Goal: Task Accomplishment & Management: Use online tool/utility

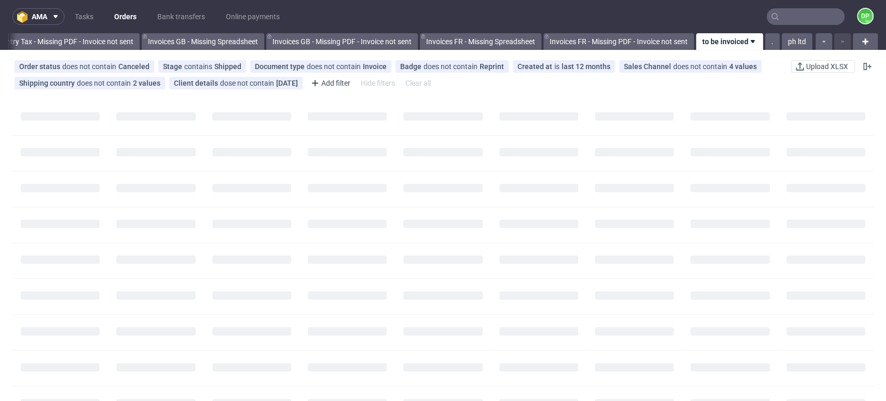
scroll to position [0, 1242]
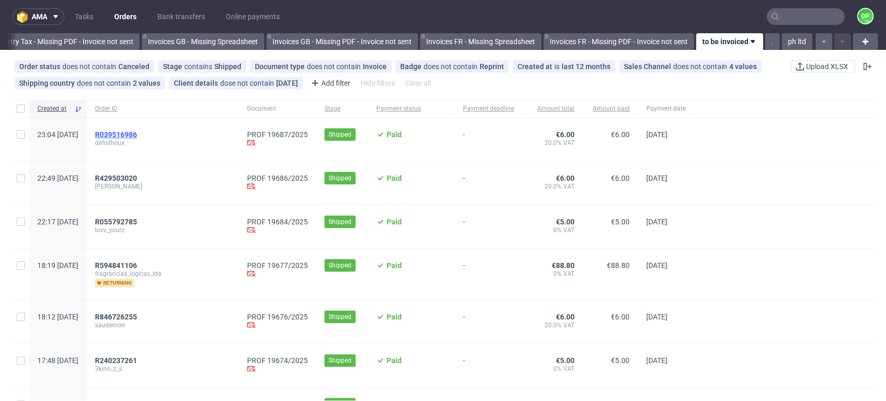
click at [137, 132] on span "R039516986" at bounding box center [116, 134] width 42 height 8
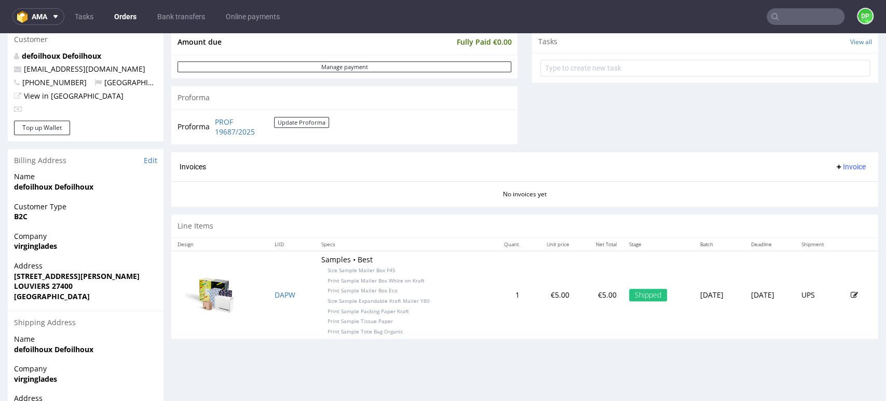
scroll to position [403, 0]
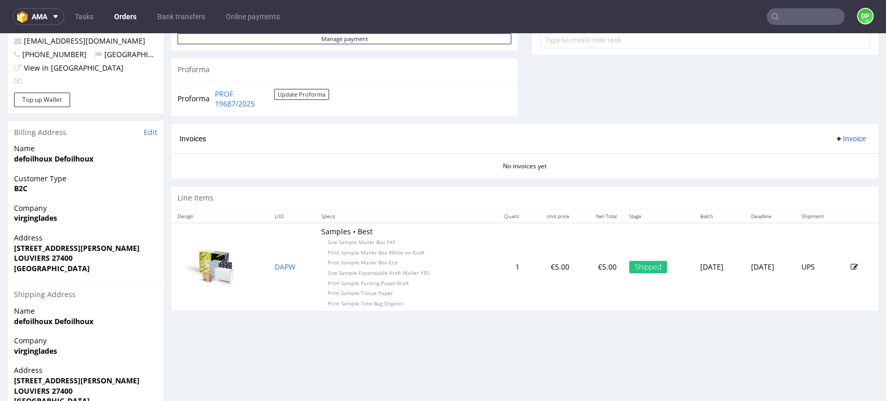
click at [832, 144] on div "Invoices Invoice" at bounding box center [524, 139] width 707 height 30
click at [834, 140] on span "Invoice" at bounding box center [849, 138] width 31 height 8
click at [818, 155] on span "Generate" at bounding box center [832, 160] width 50 height 10
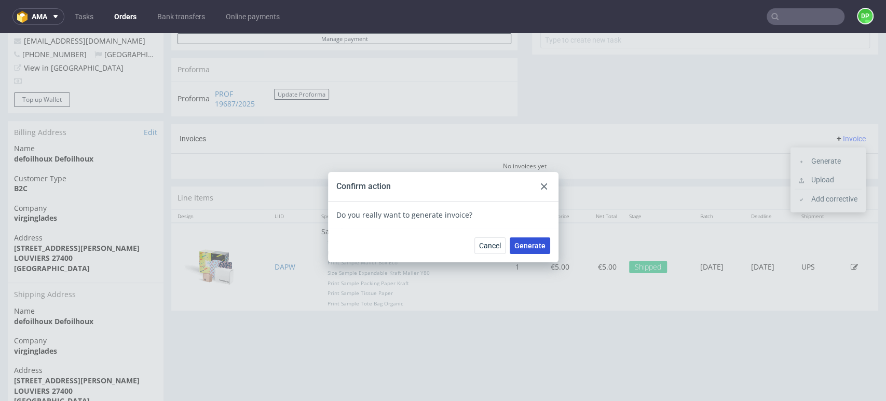
click at [519, 244] on span "Generate" at bounding box center [529, 245] width 31 height 7
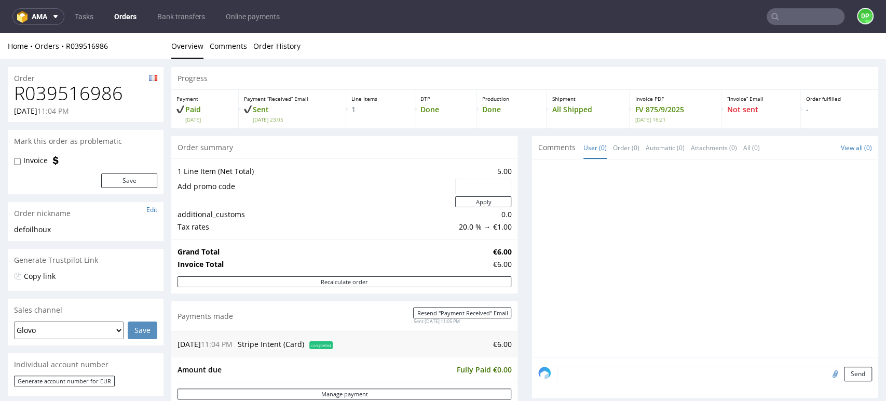
scroll to position [58, 0]
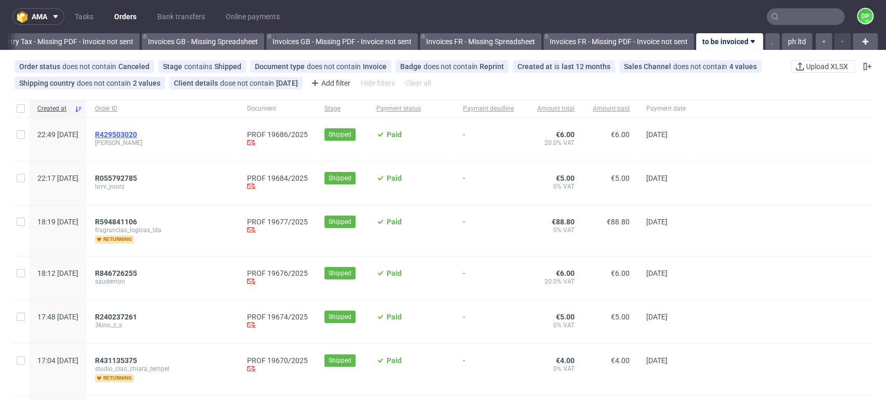
click at [137, 132] on span "R429503020" at bounding box center [116, 134] width 42 height 8
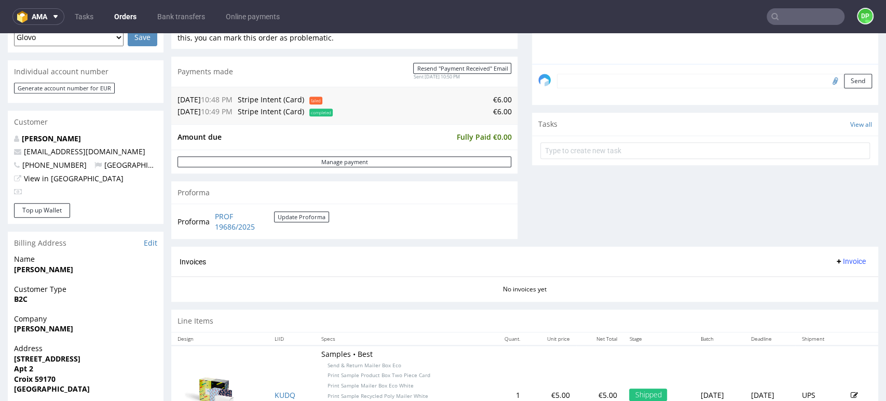
scroll to position [355, 0]
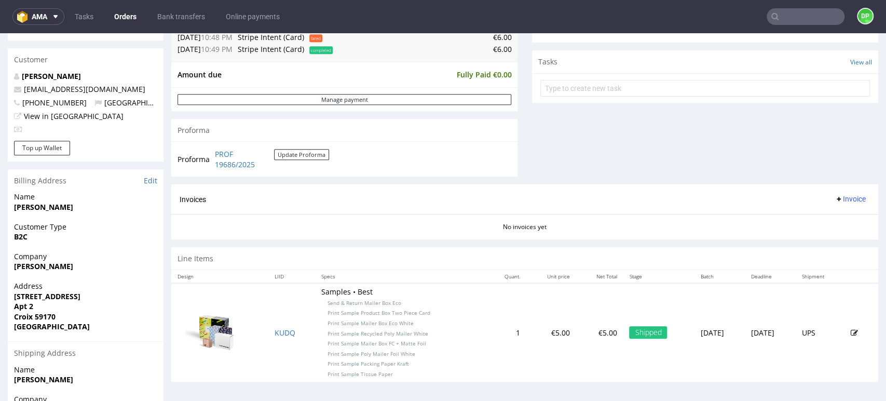
click at [834, 192] on button "Invoice" at bounding box center [849, 198] width 39 height 12
click at [805, 215] on li "Generate" at bounding box center [827, 221] width 67 height 19
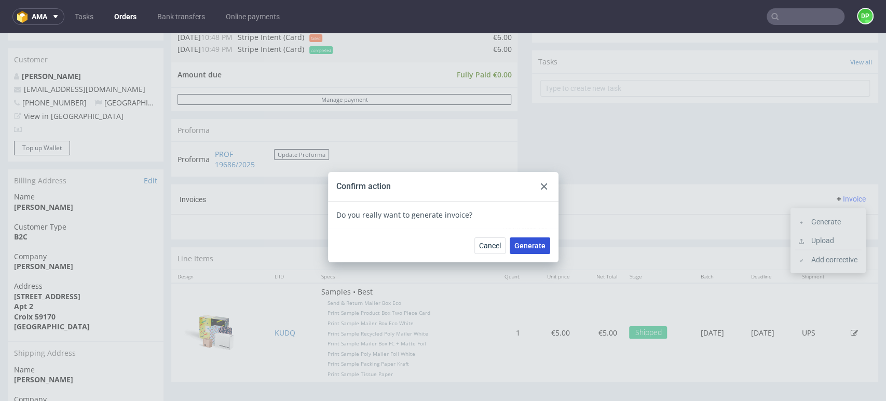
click at [541, 247] on button "Generate" at bounding box center [530, 245] width 40 height 17
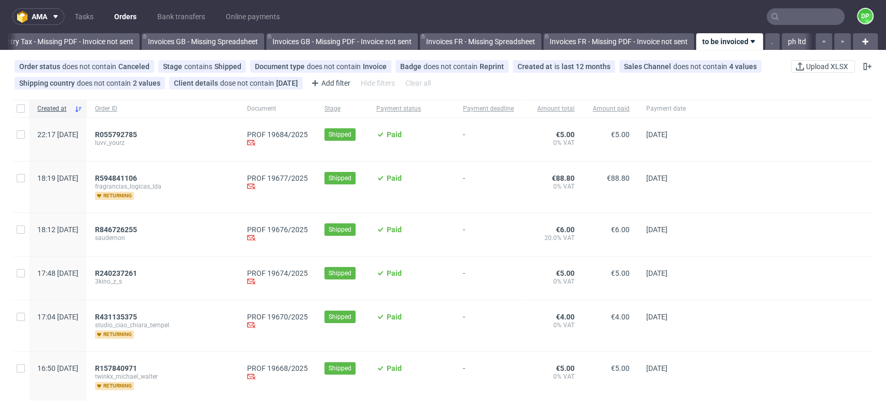
scroll to position [0, 1242]
click at [153, 129] on div "R055792785 luvv_yourz" at bounding box center [163, 139] width 152 height 43
click at [137, 133] on span "R055792785" at bounding box center [116, 134] width 42 height 8
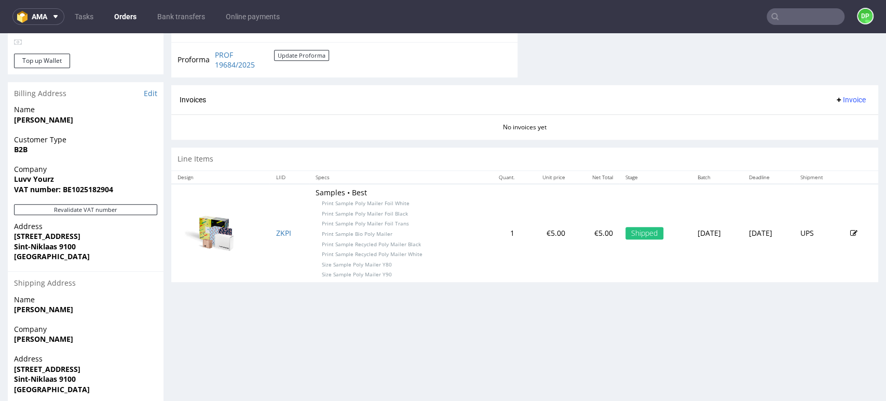
scroll to position [477, 0]
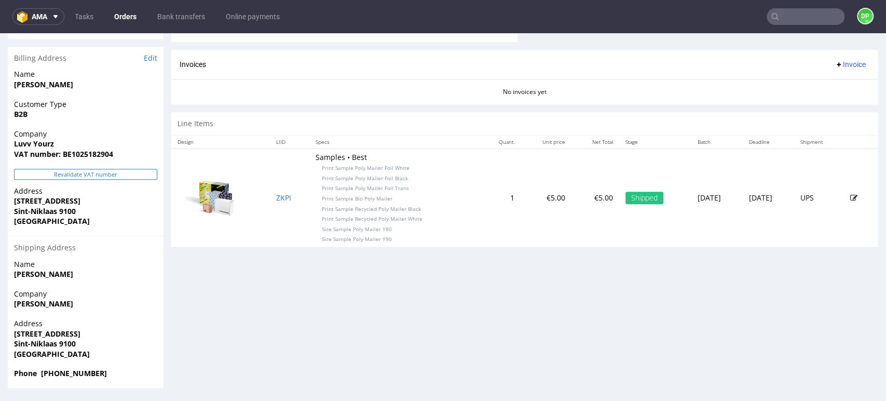
click at [118, 177] on button "Revalidate VAT number" at bounding box center [85, 174] width 143 height 11
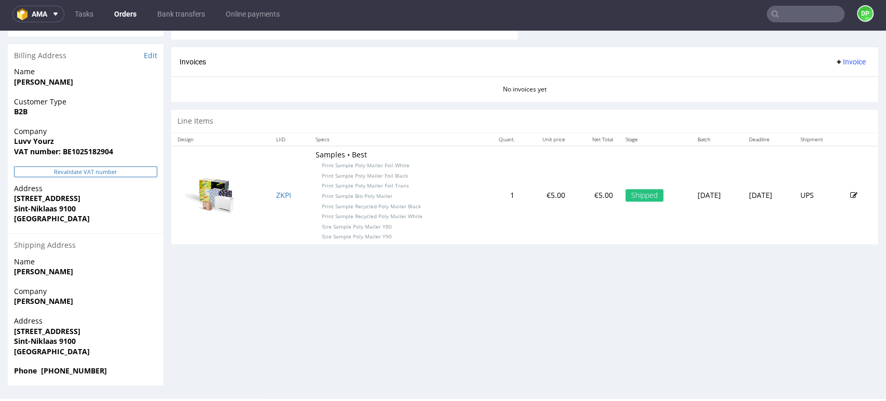
click at [66, 175] on button "Revalidate VAT number" at bounding box center [85, 171] width 143 height 11
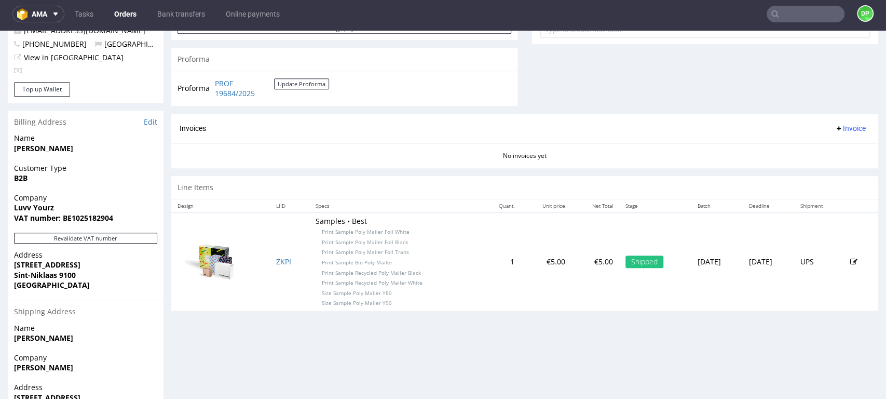
scroll to position [477, 0]
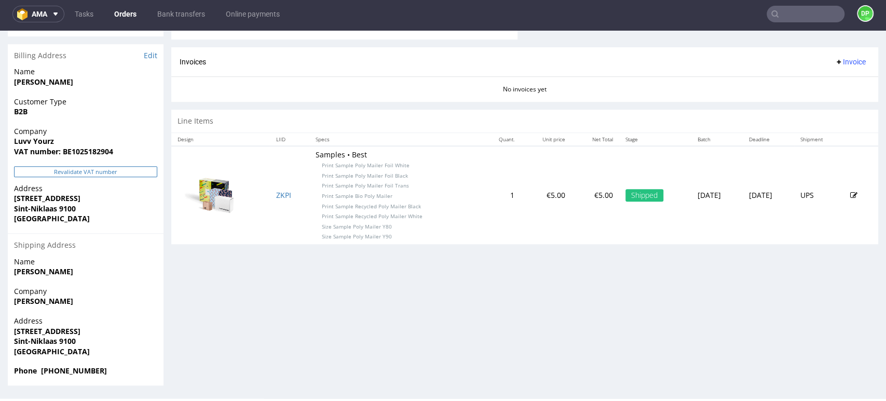
click at [52, 173] on button "Revalidate VAT number" at bounding box center [85, 171] width 143 height 11
click at [836, 58] on span "Invoice" at bounding box center [849, 62] width 31 height 8
click at [812, 84] on span "Generate" at bounding box center [832, 83] width 50 height 10
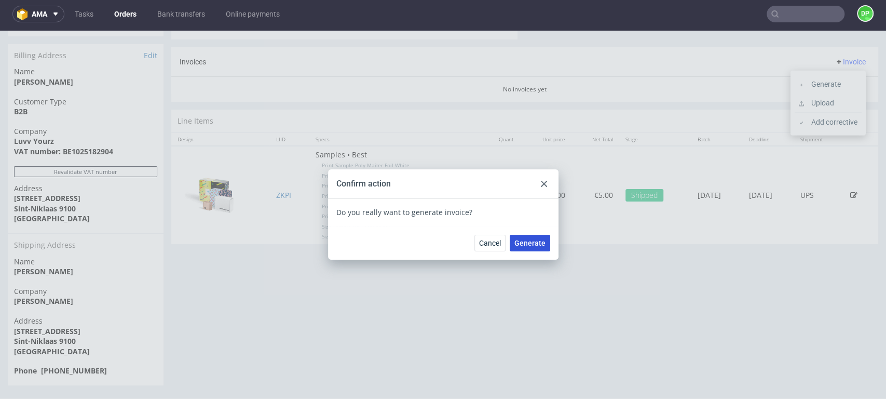
click at [521, 245] on span "Generate" at bounding box center [529, 242] width 31 height 7
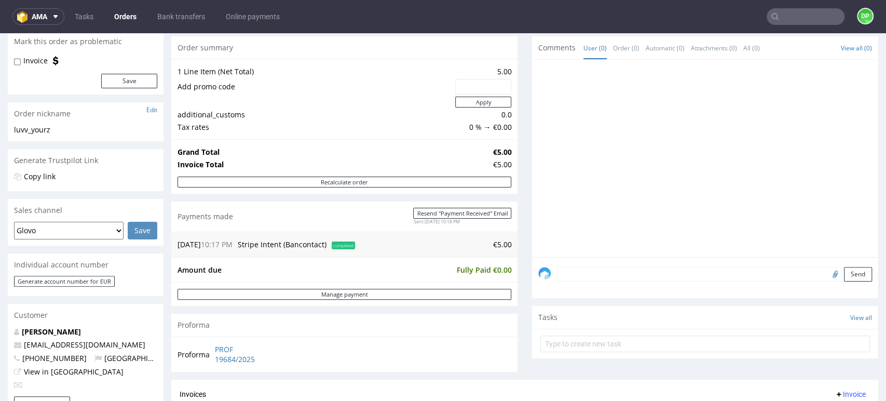
scroll to position [230, 0]
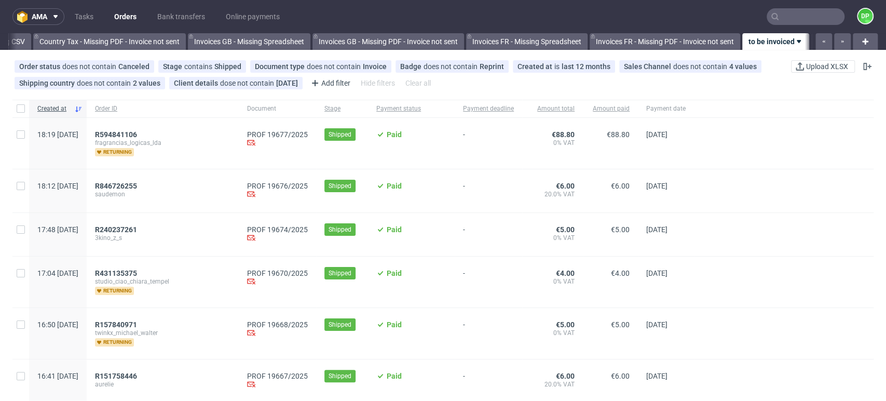
scroll to position [0, 1242]
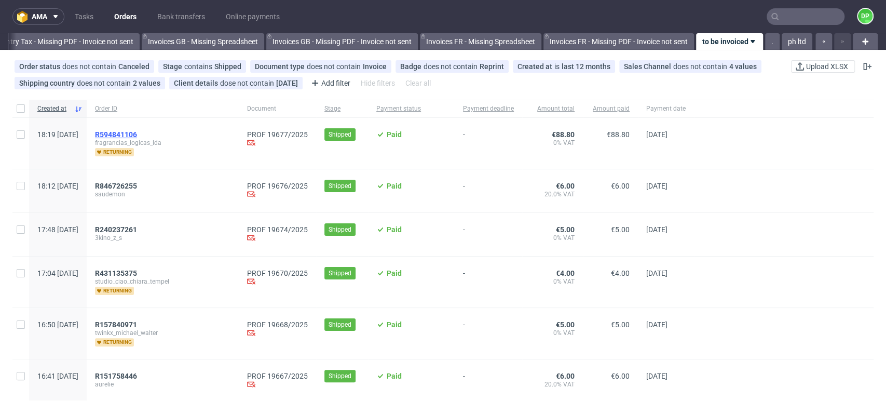
click at [137, 133] on span "R594841106" at bounding box center [116, 134] width 42 height 8
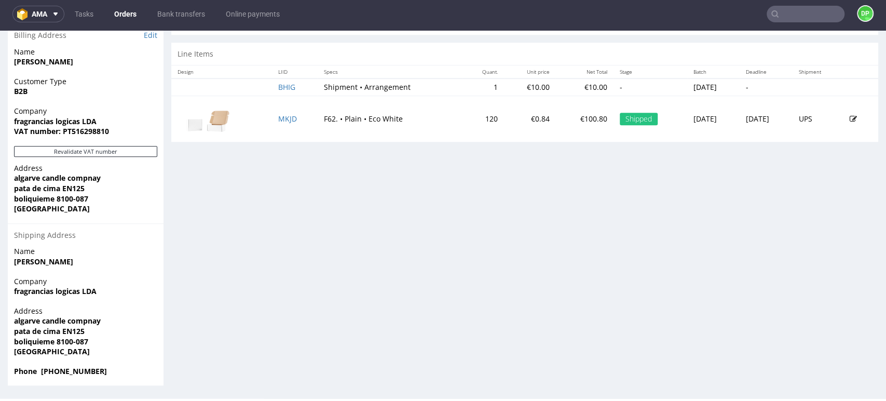
scroll to position [3, 0]
click at [100, 150] on button "Revalidate VAT number" at bounding box center [85, 151] width 143 height 11
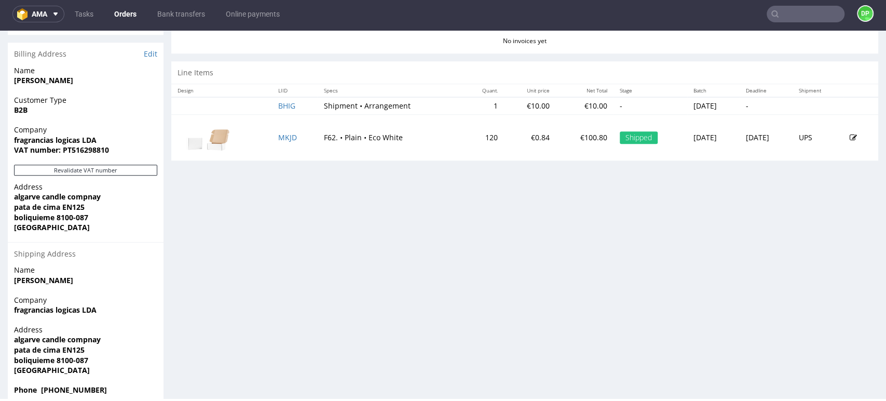
scroll to position [526, 0]
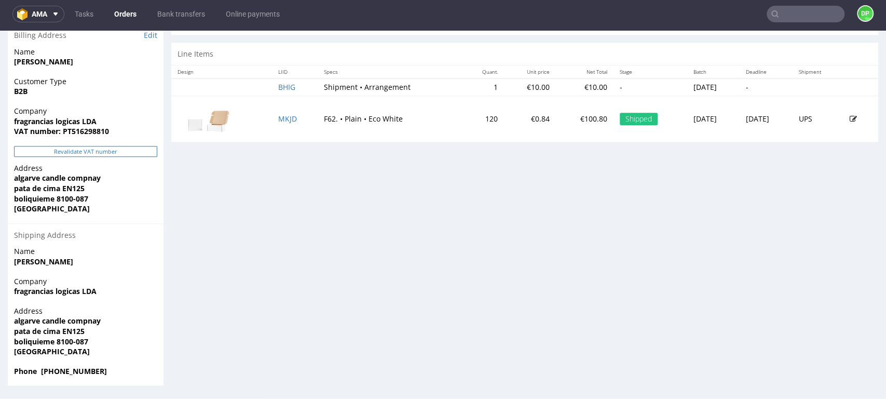
click at [95, 149] on button "Revalidate VAT number" at bounding box center [85, 151] width 143 height 11
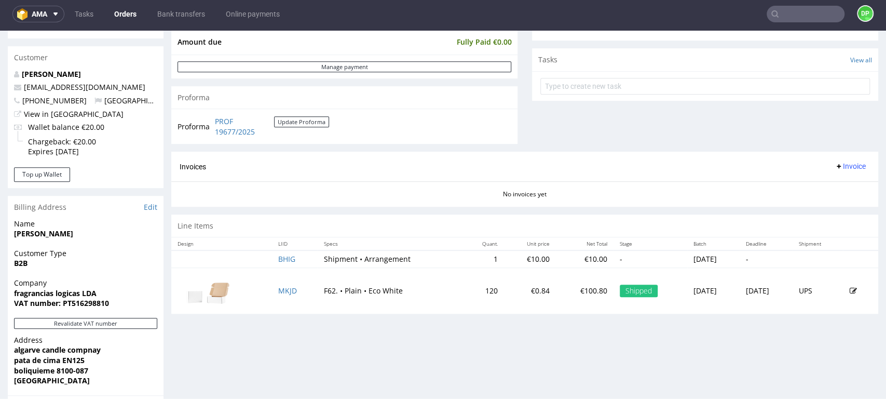
scroll to position [353, 0]
click at [834, 166] on span "Invoice" at bounding box center [849, 167] width 31 height 8
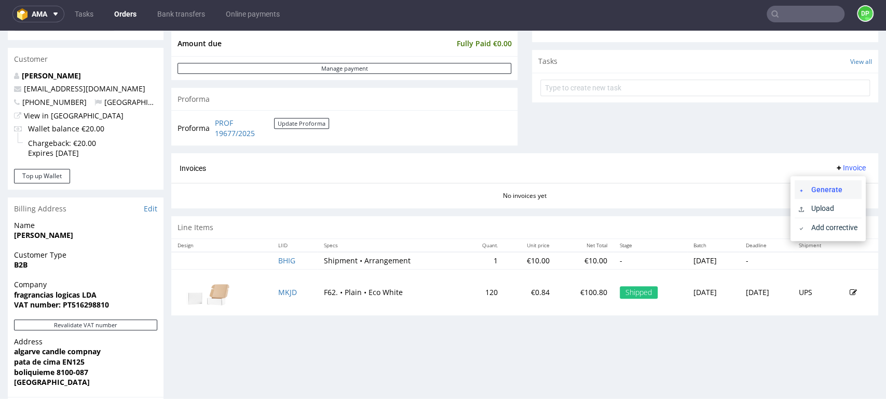
click at [795, 188] on li "Generate" at bounding box center [827, 189] width 67 height 19
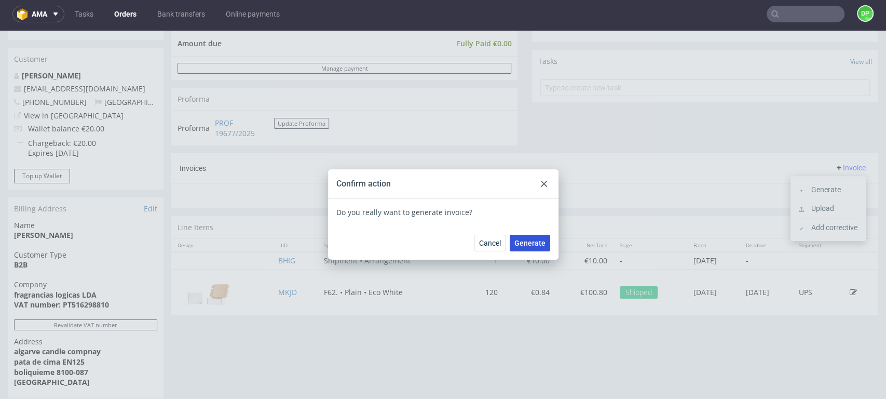
click at [514, 240] on span "Generate" at bounding box center [529, 242] width 31 height 7
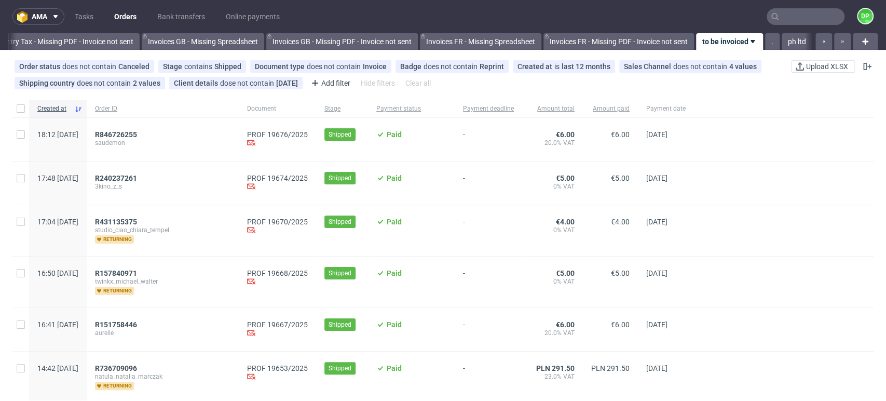
scroll to position [0, 1242]
click at [137, 131] on span "R846726255" at bounding box center [116, 134] width 42 height 8
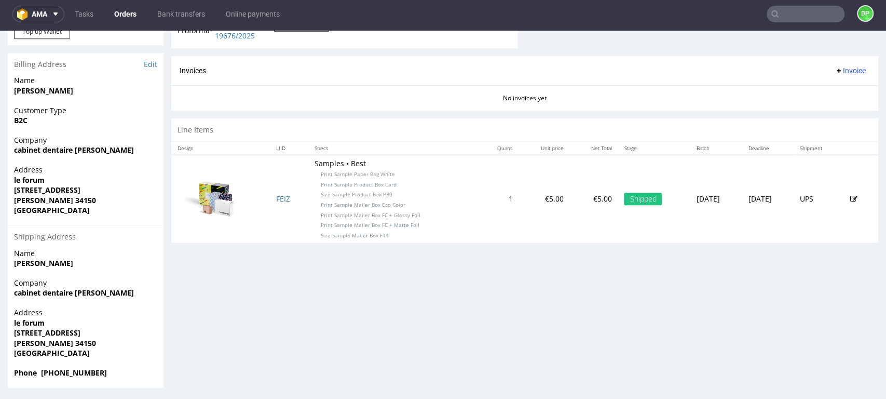
scroll to position [470, 0]
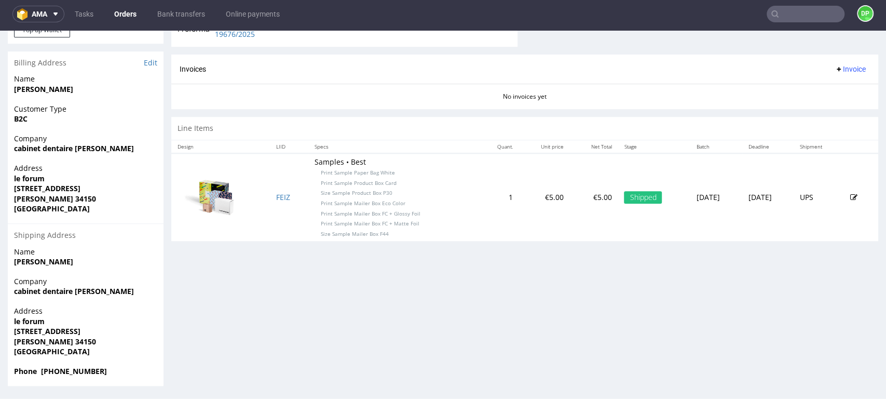
click at [831, 60] on div "Invoices Invoice" at bounding box center [524, 69] width 707 height 30
click at [834, 69] on span "Invoice" at bounding box center [849, 69] width 31 height 8
click at [815, 92] on span "Generate" at bounding box center [832, 91] width 50 height 10
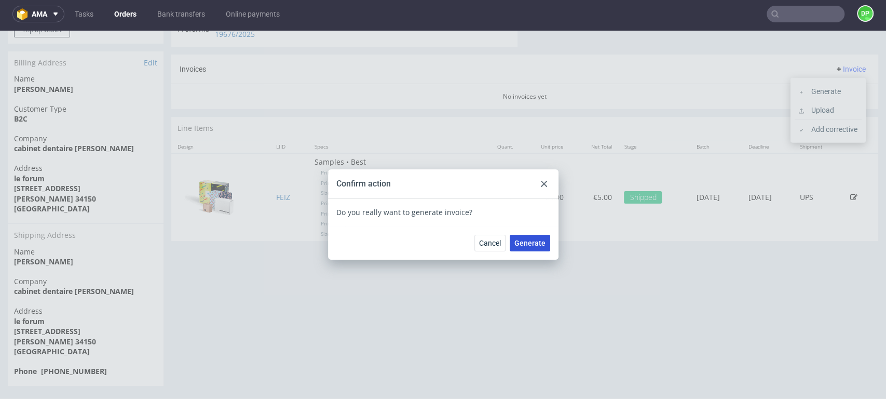
click at [517, 242] on span "Generate" at bounding box center [529, 242] width 31 height 7
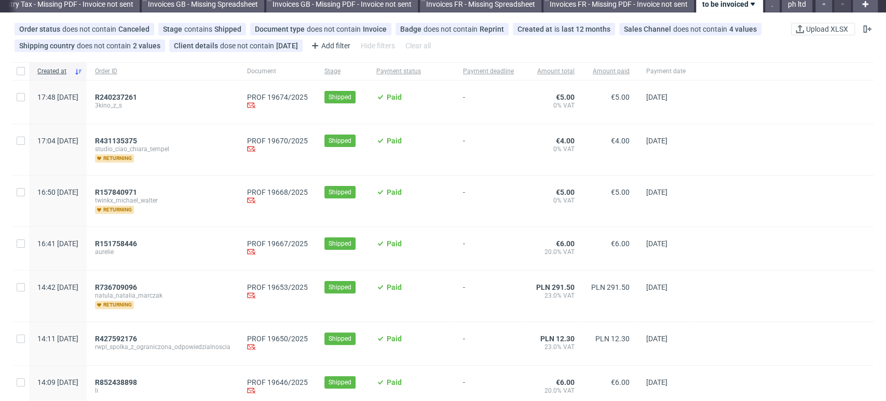
scroll to position [58, 0]
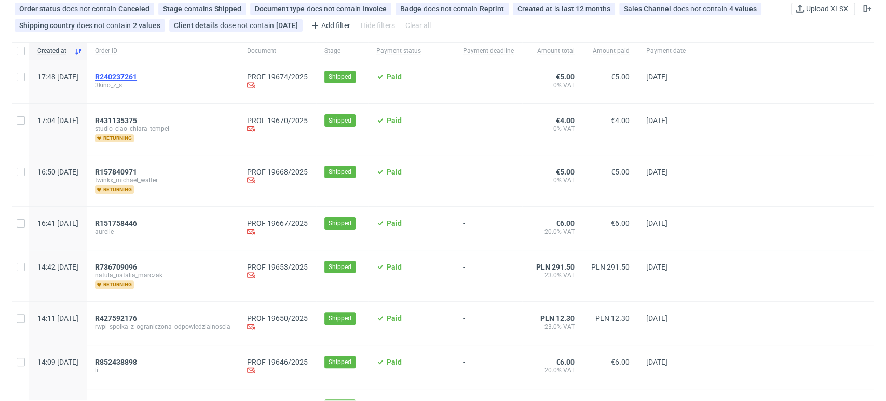
click at [137, 74] on span "R240237261" at bounding box center [116, 77] width 42 height 8
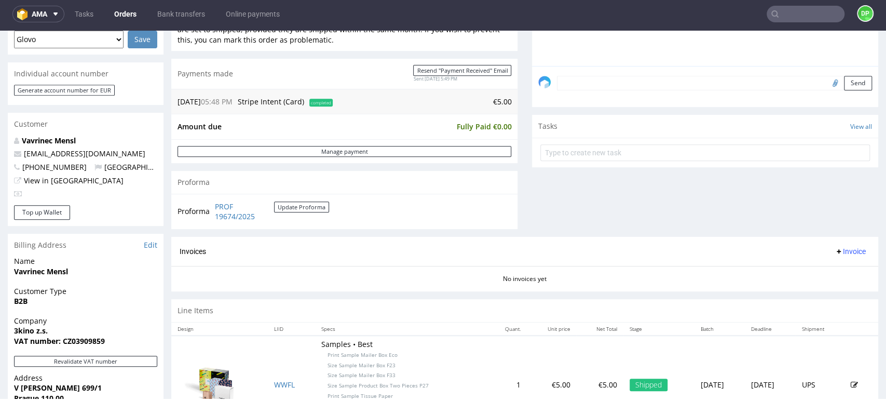
scroll to position [477, 0]
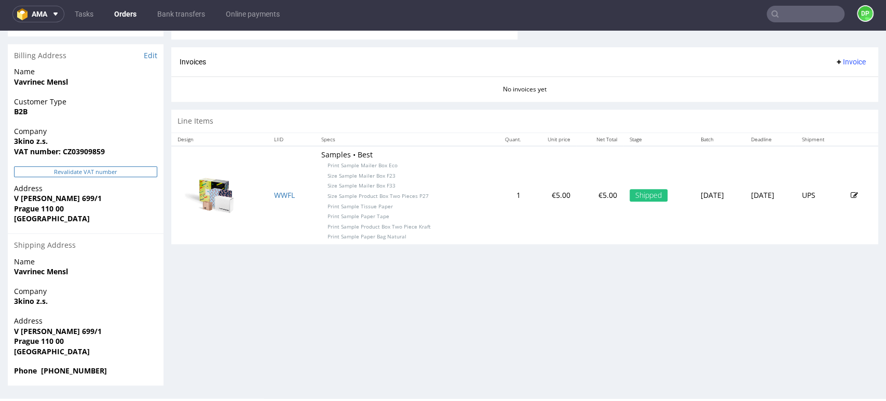
click at [95, 175] on button "Revalidate VAT number" at bounding box center [85, 171] width 143 height 11
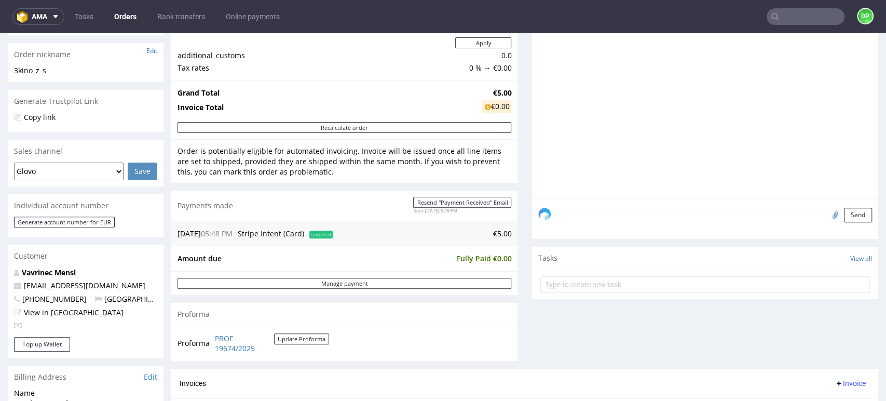
scroll to position [288, 0]
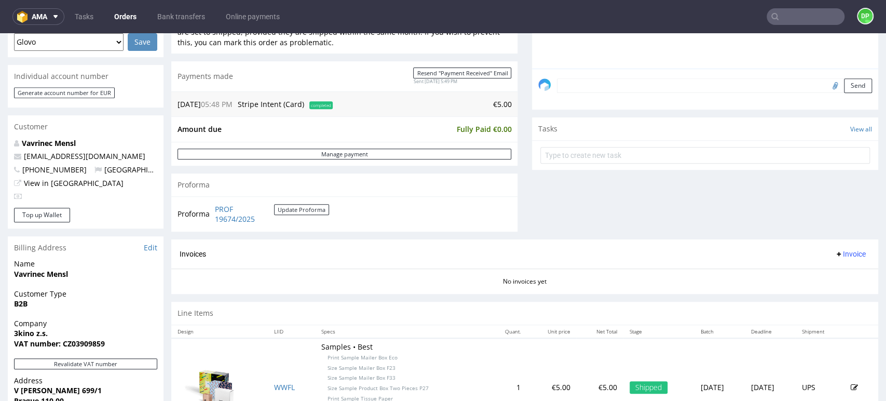
click at [839, 251] on span "Invoice" at bounding box center [849, 254] width 31 height 8
click at [822, 266] on li "Generate" at bounding box center [827, 275] width 67 height 19
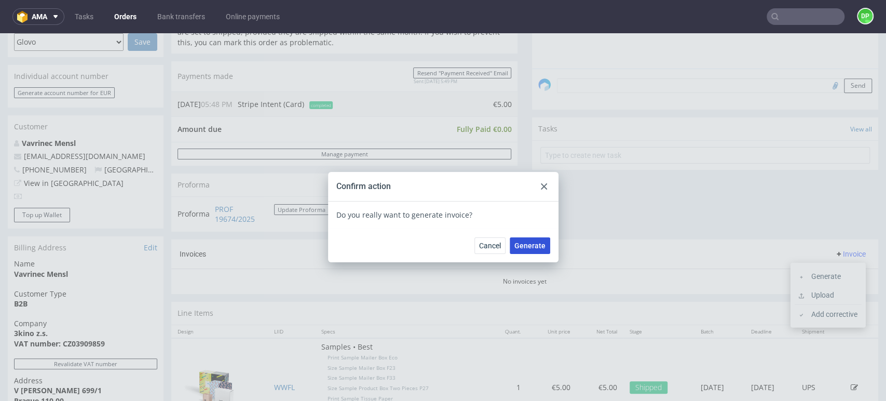
click at [524, 249] on span "Generate" at bounding box center [529, 245] width 31 height 7
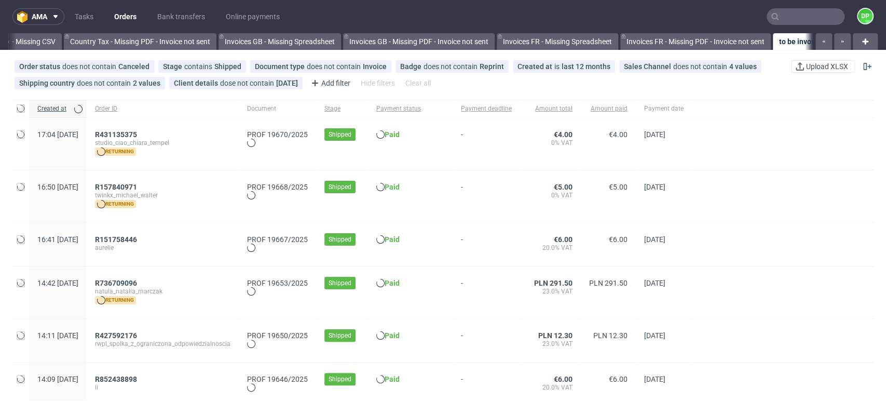
scroll to position [0, 1242]
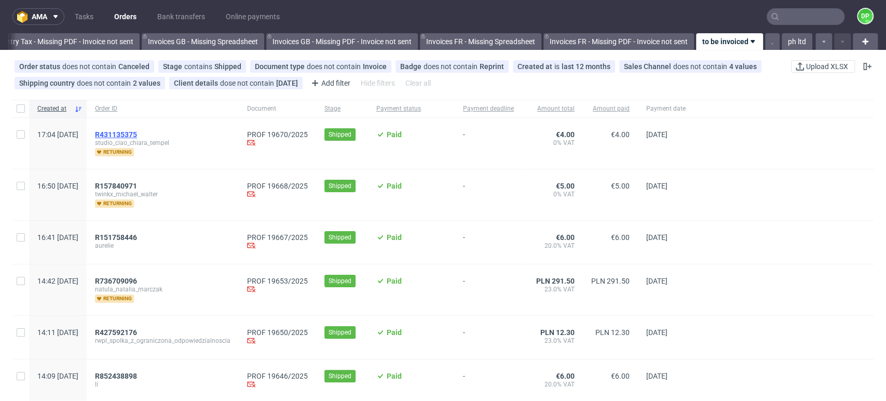
click at [137, 133] on span "R431135375" at bounding box center [116, 134] width 42 height 8
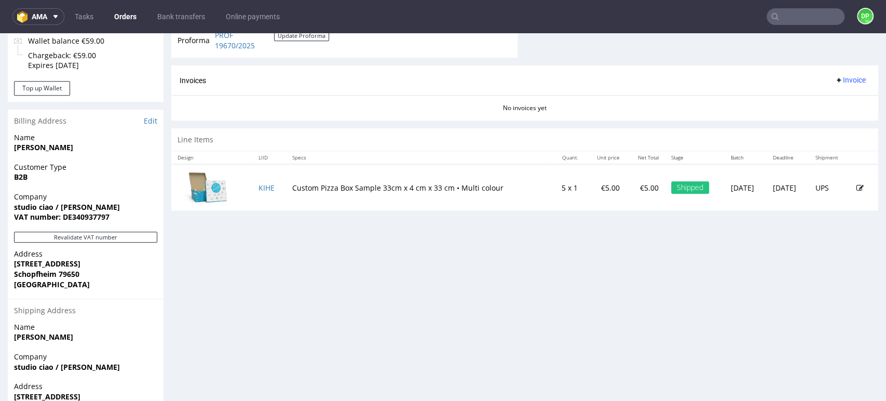
scroll to position [461, 0]
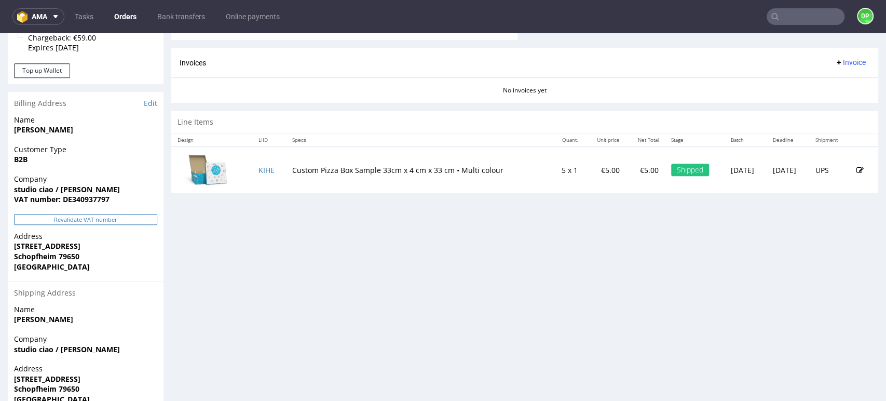
click at [91, 215] on button "Revalidate VAT number" at bounding box center [85, 219] width 143 height 11
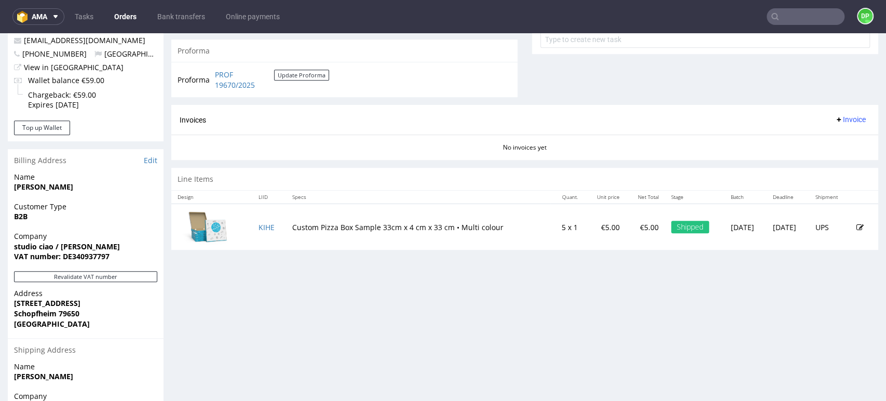
scroll to position [390, 0]
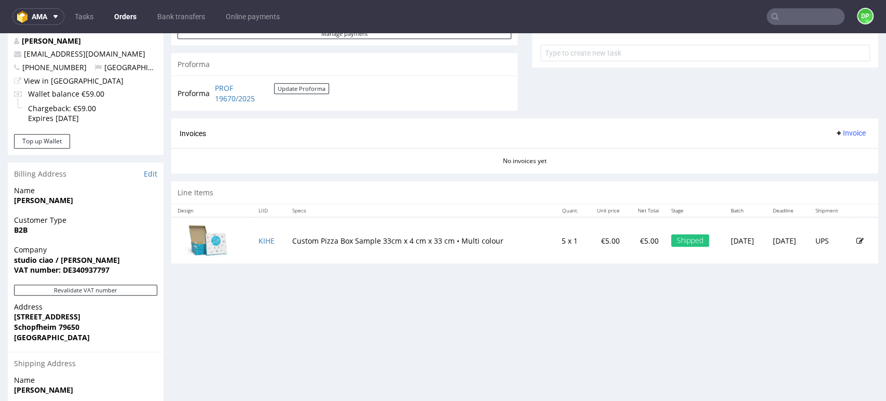
click at [835, 134] on span "Invoice" at bounding box center [849, 133] width 31 height 8
click at [803, 149] on li "Generate" at bounding box center [827, 154] width 67 height 19
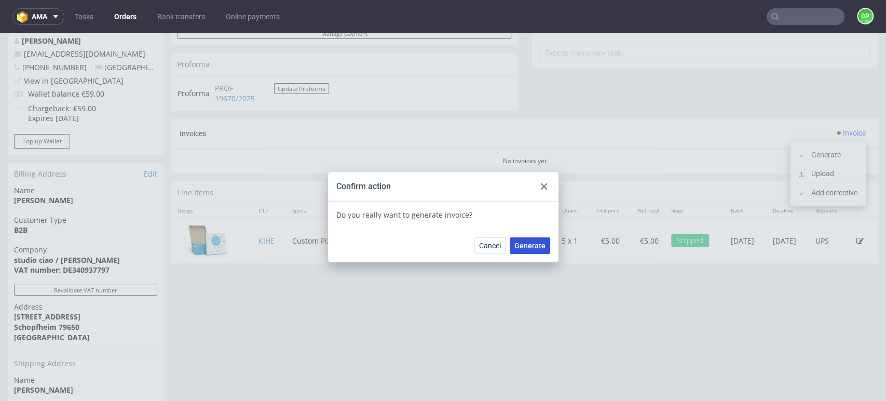
click at [530, 249] on span "Generate" at bounding box center [529, 245] width 31 height 7
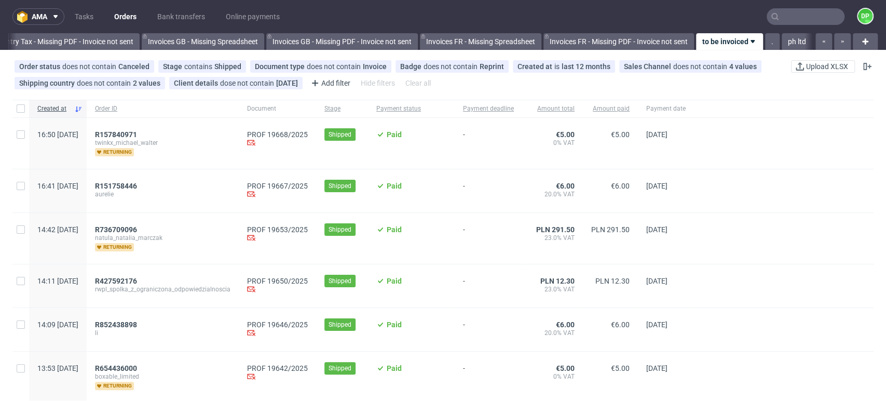
scroll to position [0, 1242]
click at [137, 131] on span "R157840971" at bounding box center [116, 134] width 42 height 8
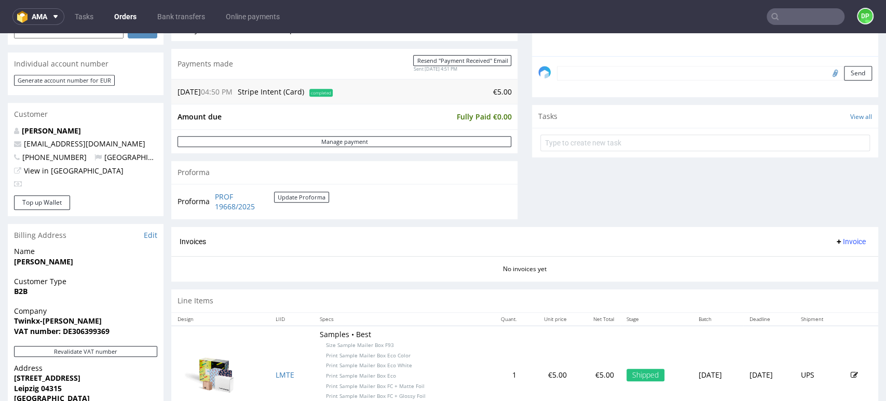
scroll to position [346, 0]
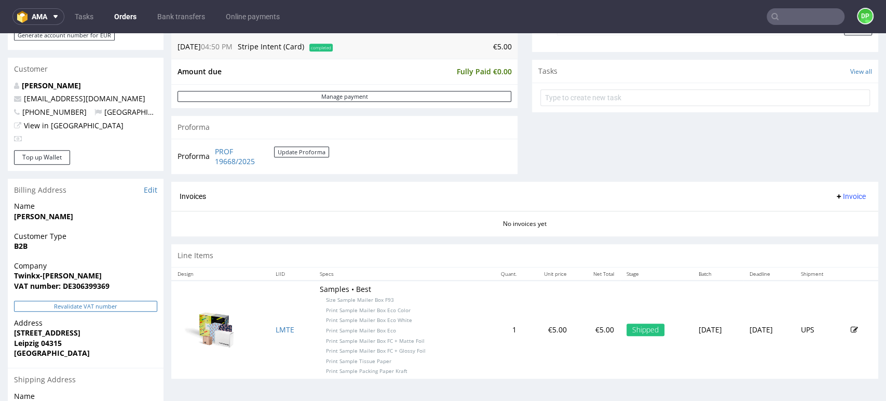
click at [80, 302] on button "Revalidate VAT number" at bounding box center [85, 305] width 143 height 11
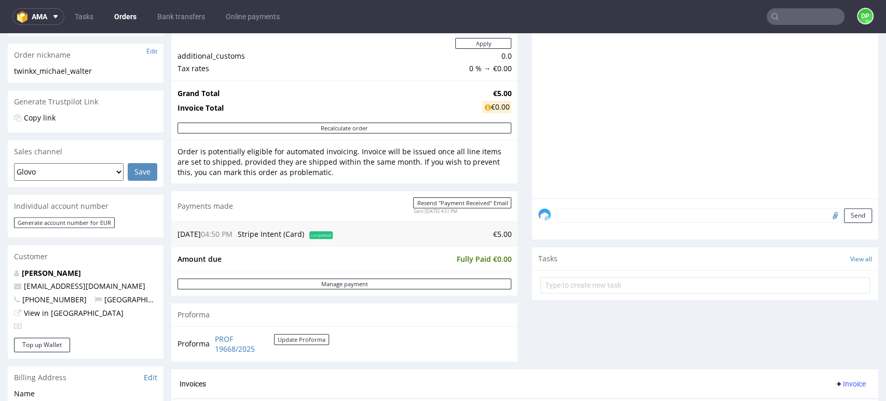
scroll to position [288, 0]
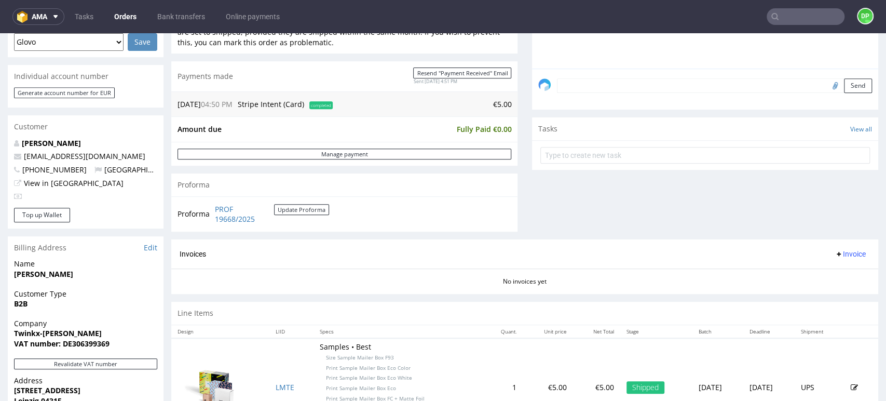
click at [834, 252] on span "Invoice" at bounding box center [849, 254] width 31 height 8
click at [826, 269] on li "Generate" at bounding box center [827, 275] width 67 height 19
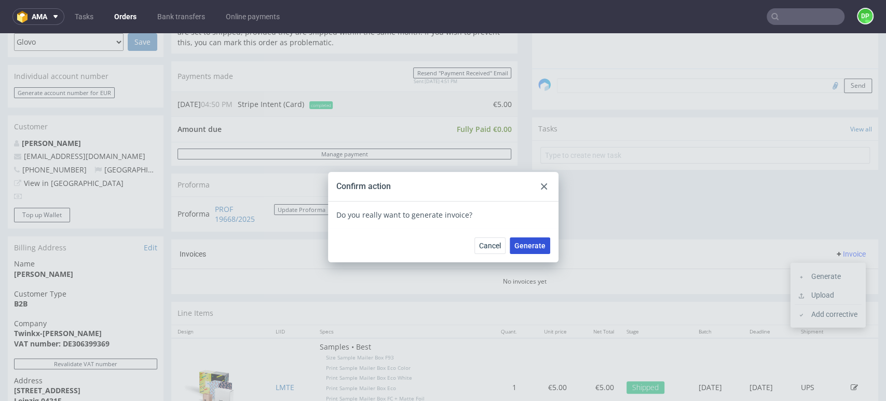
click at [531, 248] on span "Generate" at bounding box center [529, 245] width 31 height 7
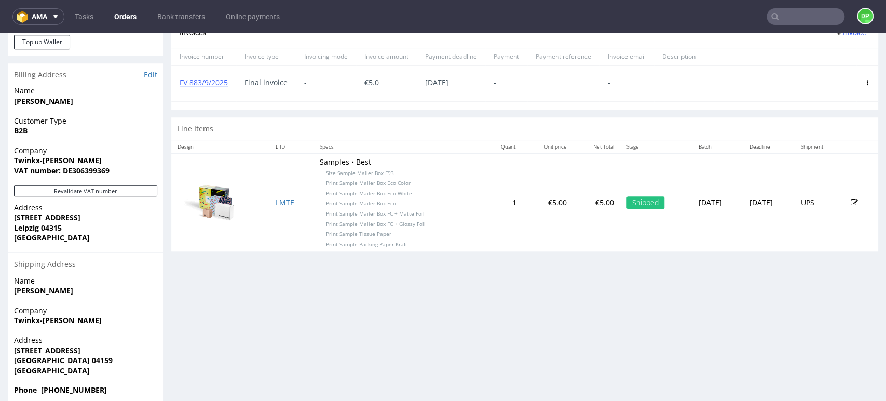
scroll to position [230, 0]
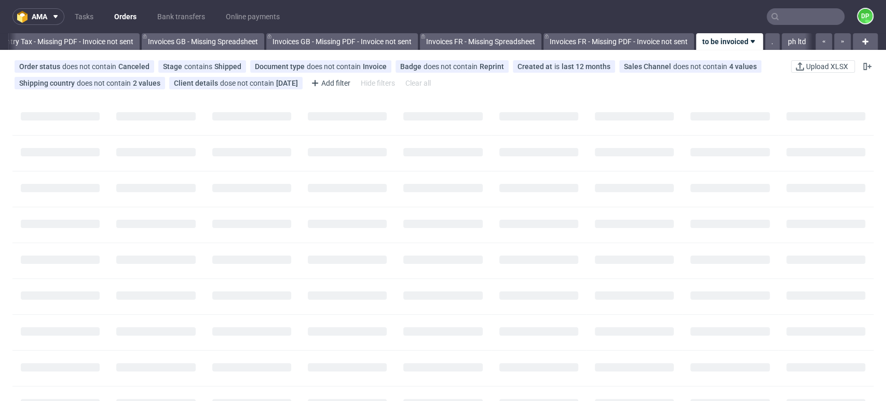
scroll to position [0, 1242]
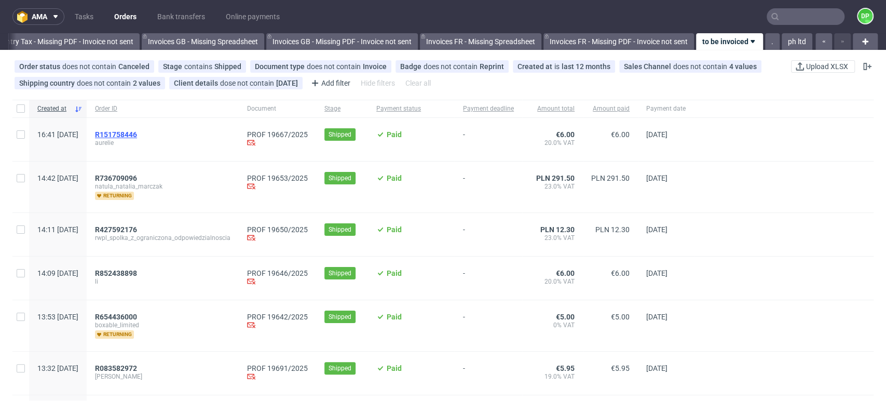
click at [137, 131] on span "R151758446" at bounding box center [116, 134] width 42 height 8
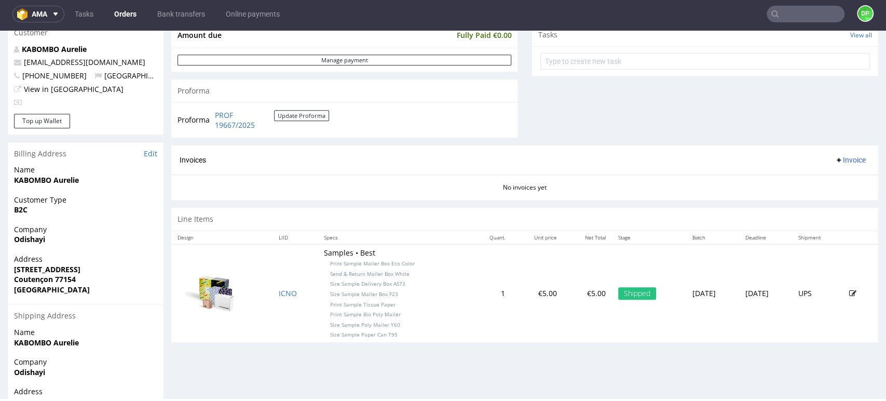
scroll to position [219, 0]
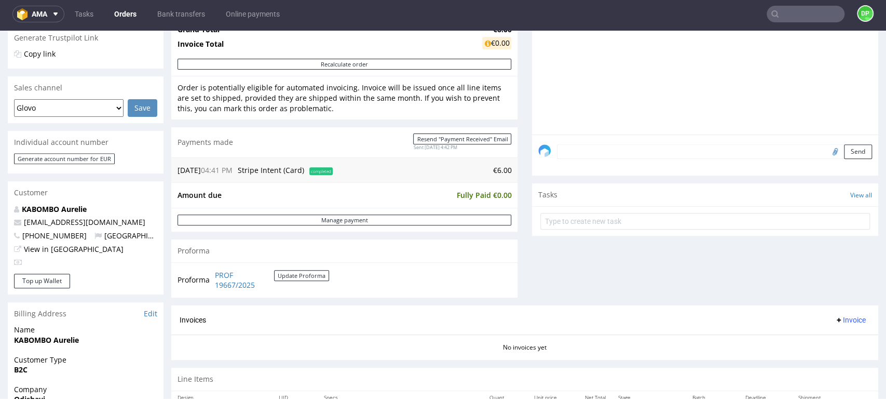
click at [848, 321] on button "Invoice" at bounding box center [849, 319] width 39 height 12
click at [809, 336] on span "Generate" at bounding box center [832, 341] width 50 height 10
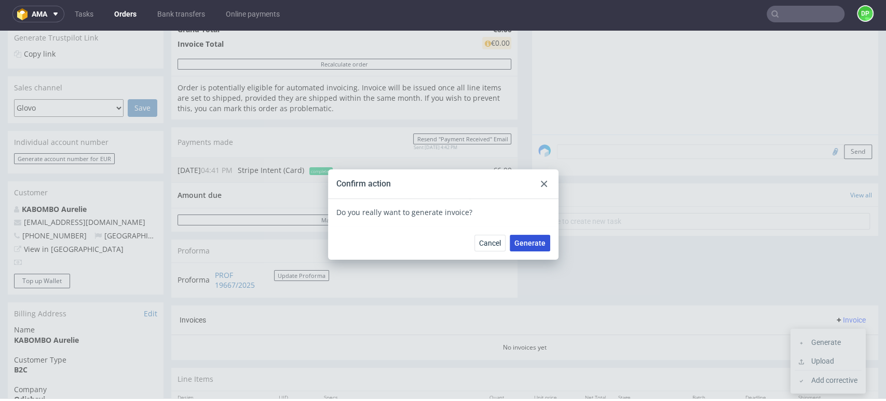
click at [527, 247] on button "Generate" at bounding box center [530, 243] width 40 height 17
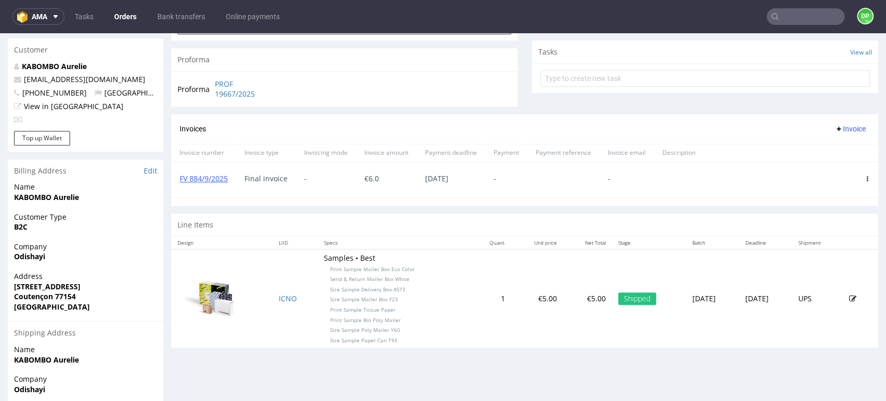
scroll to position [219, 0]
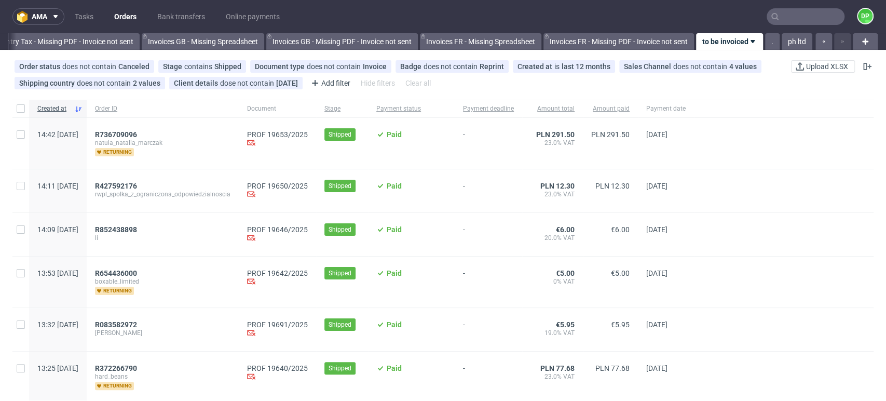
scroll to position [0, 1242]
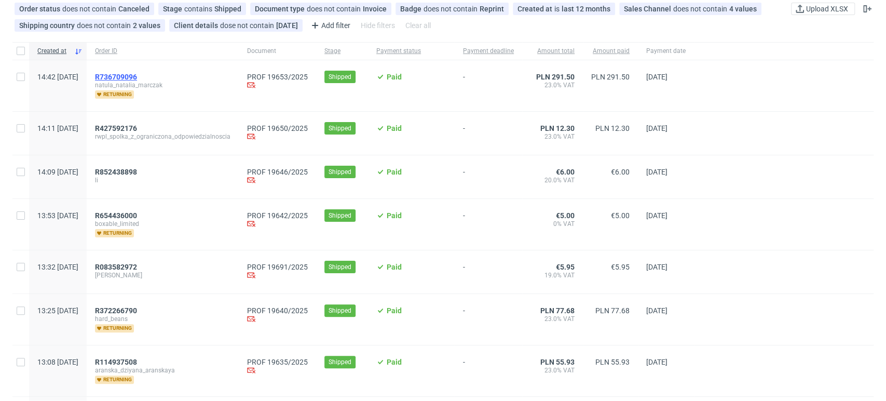
click at [137, 75] on span "R736709096" at bounding box center [116, 77] width 42 height 8
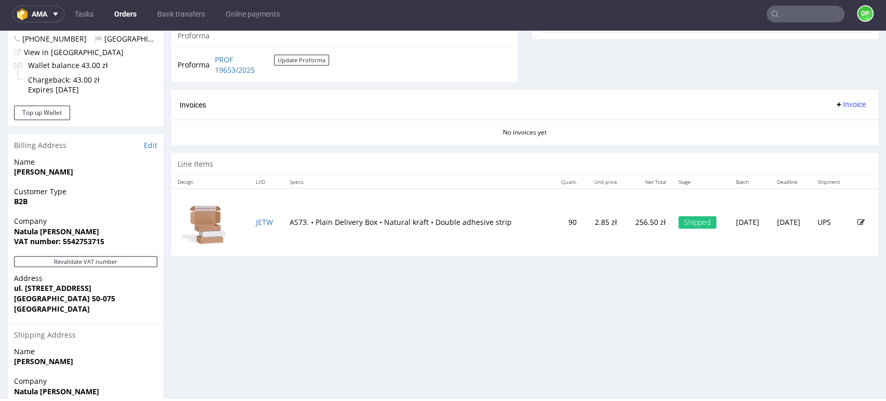
scroll to position [461, 0]
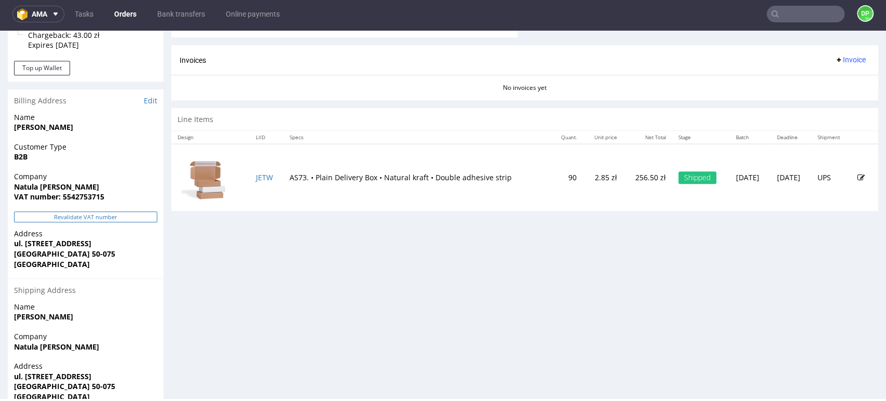
click at [70, 216] on button "Revalidate VAT number" at bounding box center [85, 216] width 143 height 11
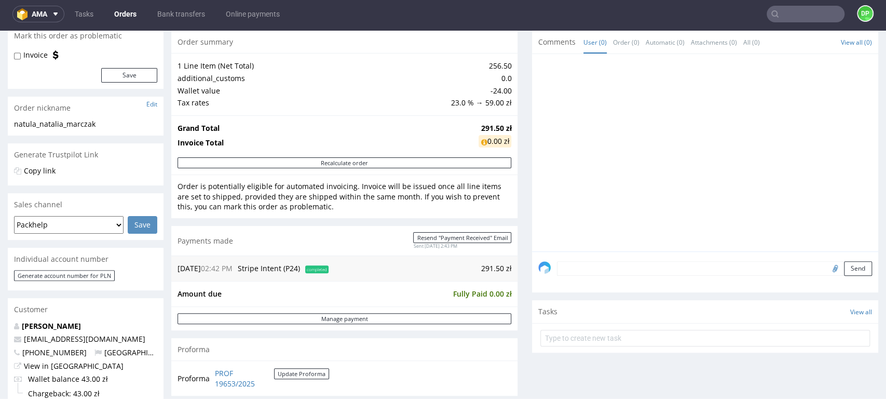
scroll to position [230, 0]
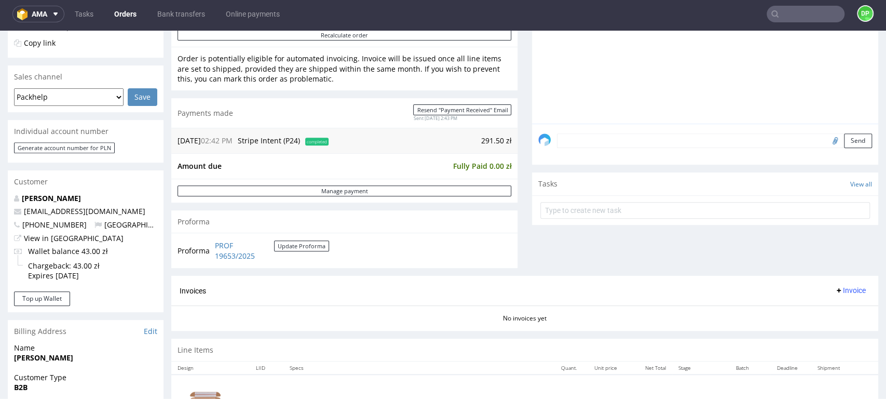
click at [834, 286] on span "Invoice" at bounding box center [849, 290] width 31 height 8
click at [819, 304] on li "Generate" at bounding box center [827, 311] width 67 height 19
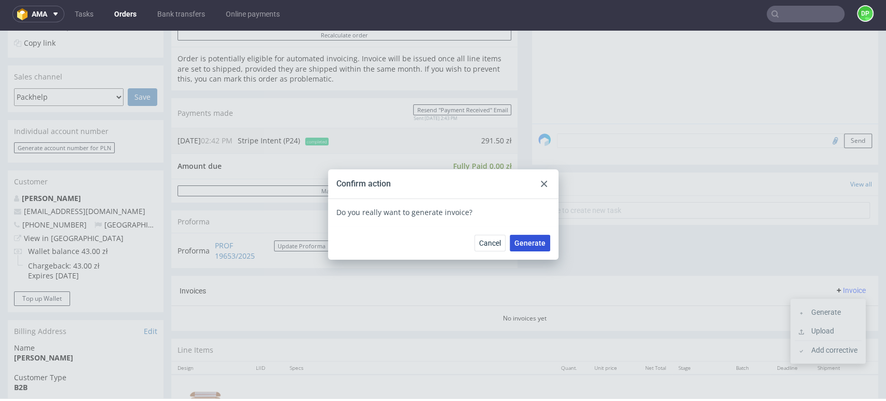
click at [528, 245] on span "Generate" at bounding box center [529, 242] width 31 height 7
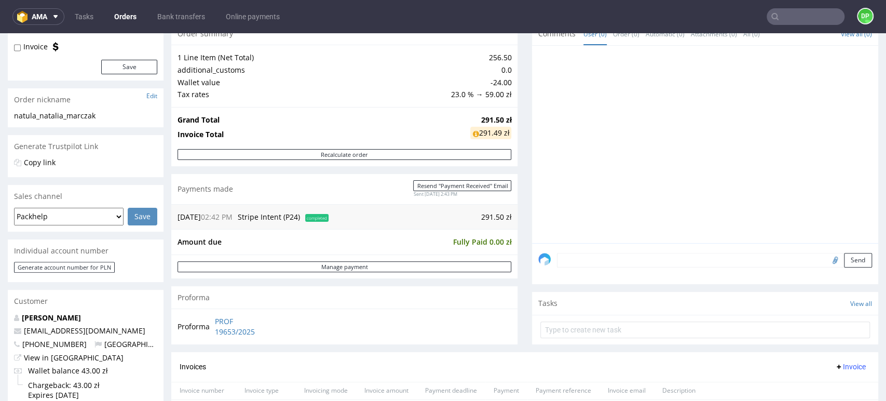
scroll to position [230, 0]
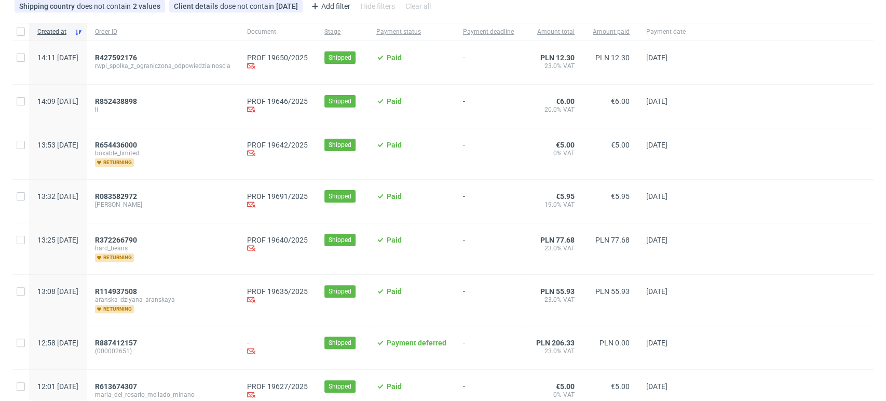
scroll to position [58, 0]
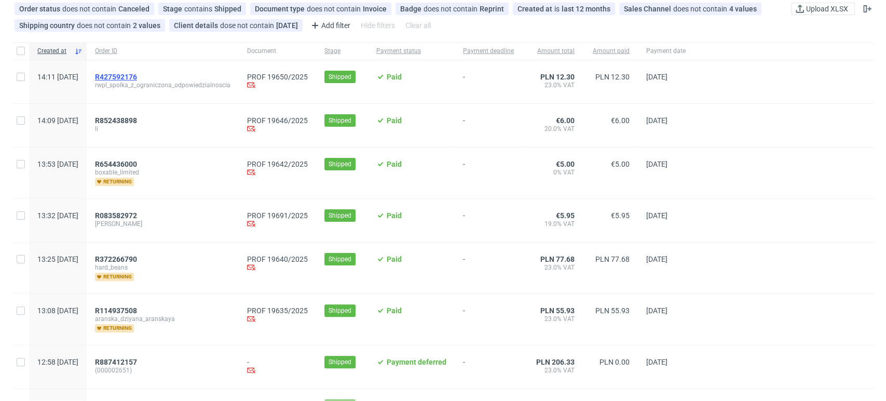
click at [137, 76] on span "R427592176" at bounding box center [116, 77] width 42 height 8
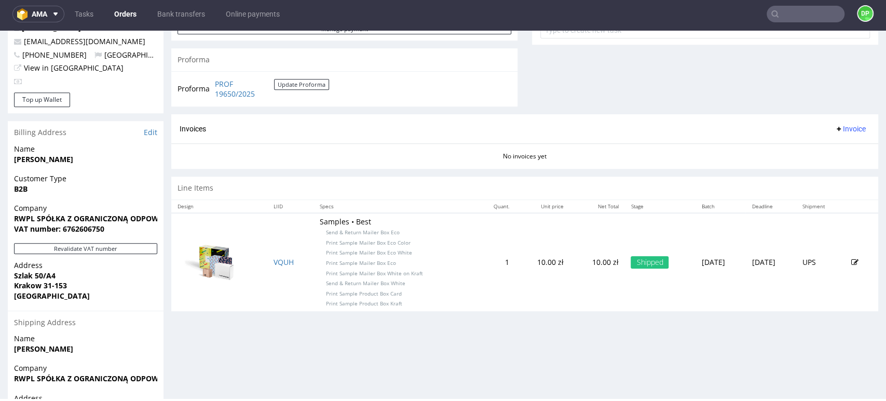
scroll to position [461, 0]
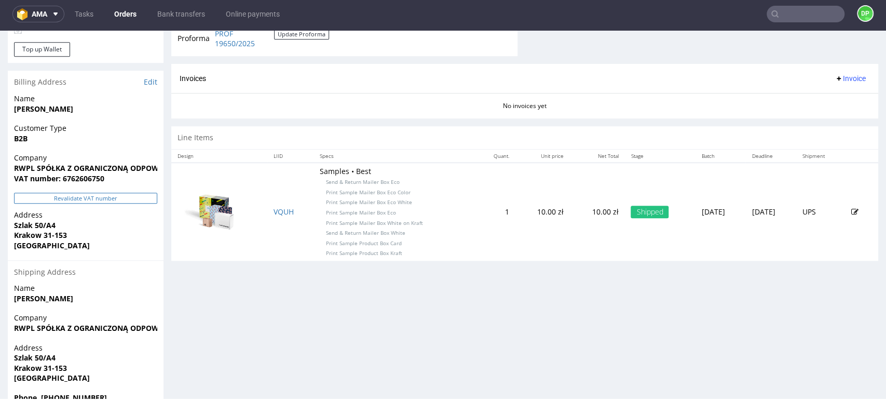
click at [100, 198] on button "Revalidate VAT number" at bounding box center [85, 197] width 143 height 11
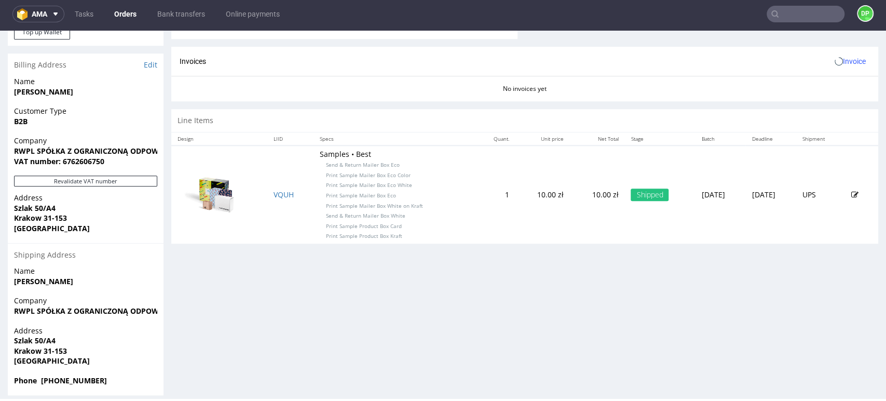
scroll to position [487, 0]
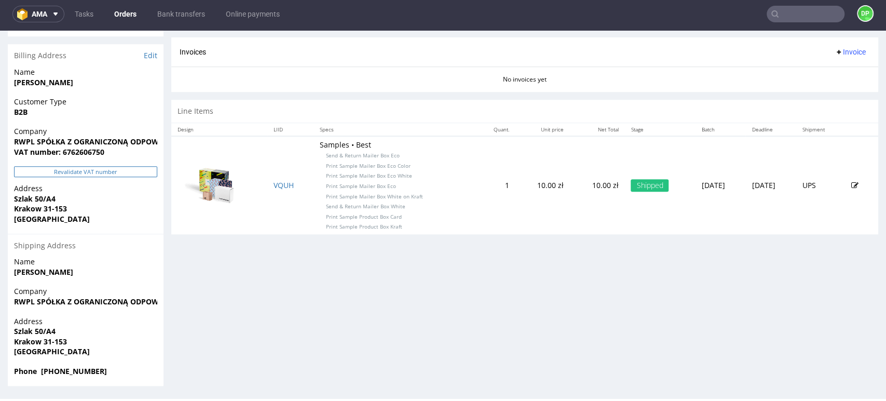
click at [113, 174] on button "Revalidate VAT number" at bounding box center [85, 171] width 143 height 11
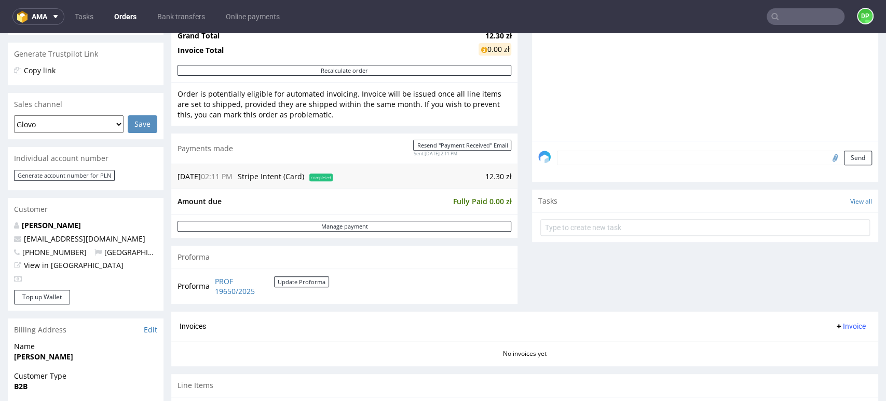
scroll to position [288, 0]
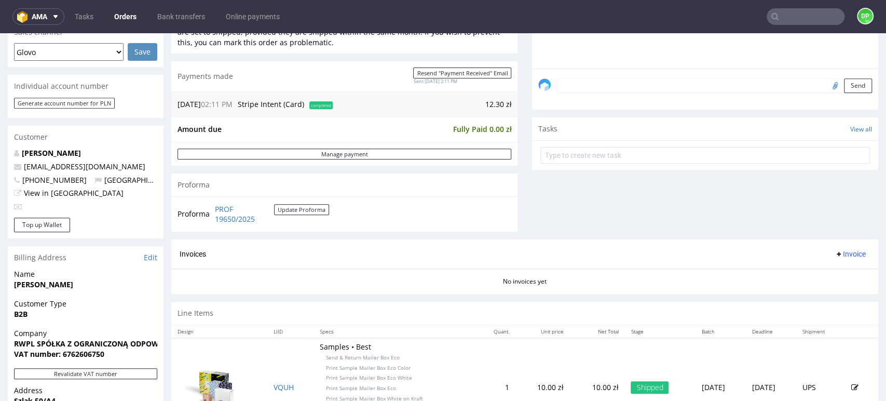
click at [834, 255] on span "Invoice" at bounding box center [849, 254] width 31 height 8
click at [805, 271] on span at bounding box center [803, 275] width 8 height 8
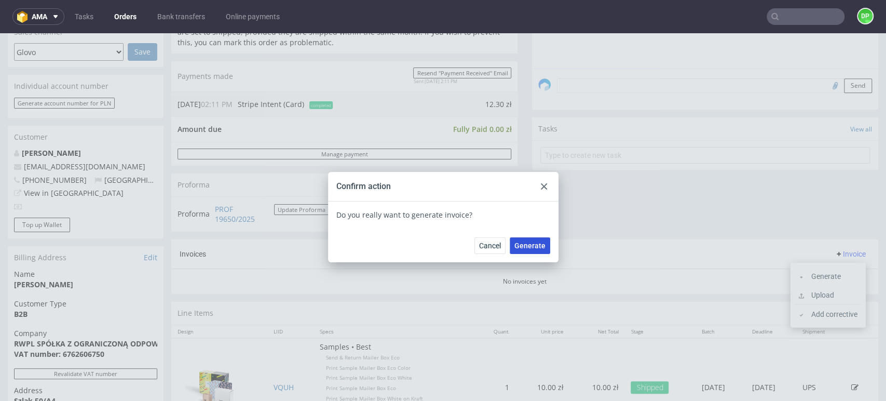
click at [514, 249] on span "Generate" at bounding box center [529, 245] width 31 height 7
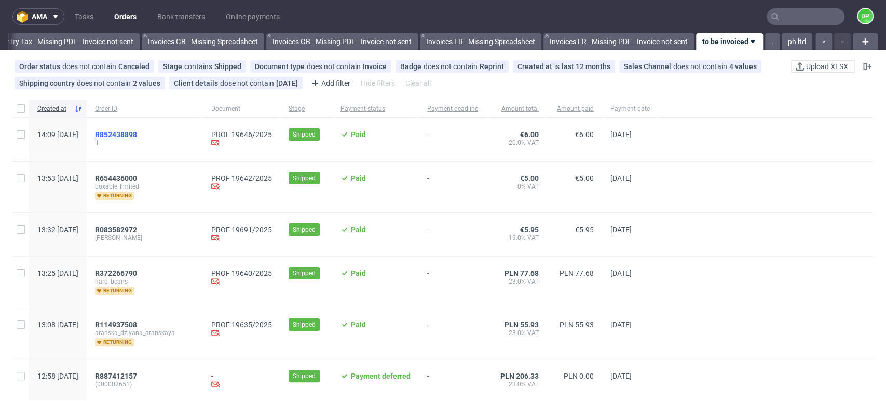
click at [137, 136] on span "R852438898" at bounding box center [116, 134] width 42 height 8
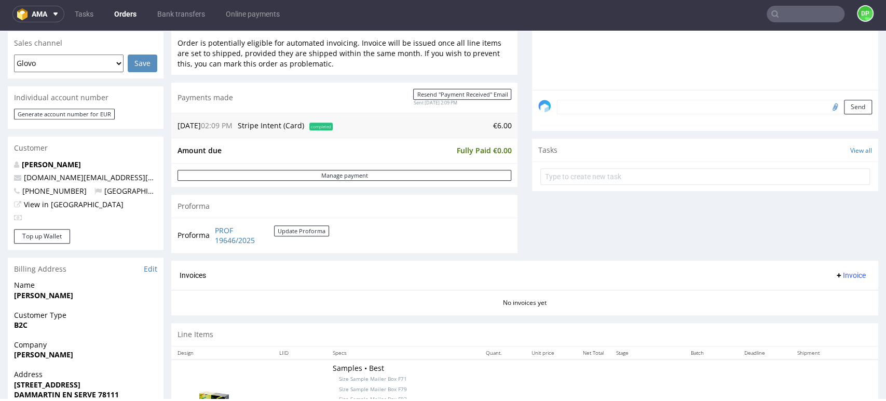
scroll to position [288, 0]
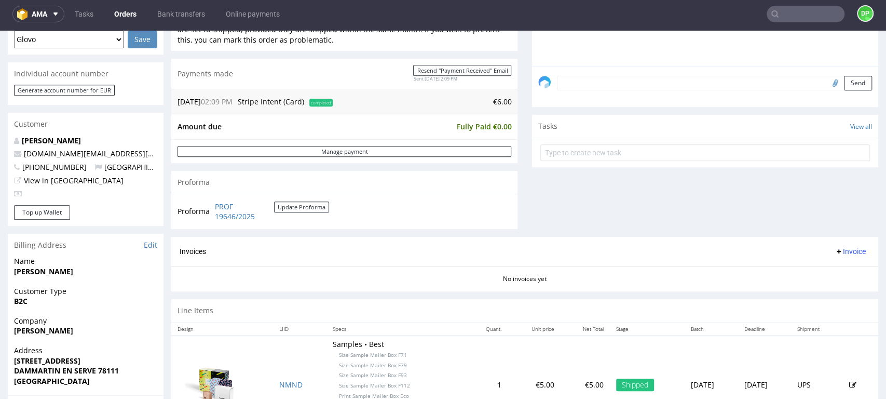
click at [843, 250] on span "Invoice" at bounding box center [849, 251] width 31 height 8
click at [817, 268] on span "Generate" at bounding box center [832, 273] width 50 height 10
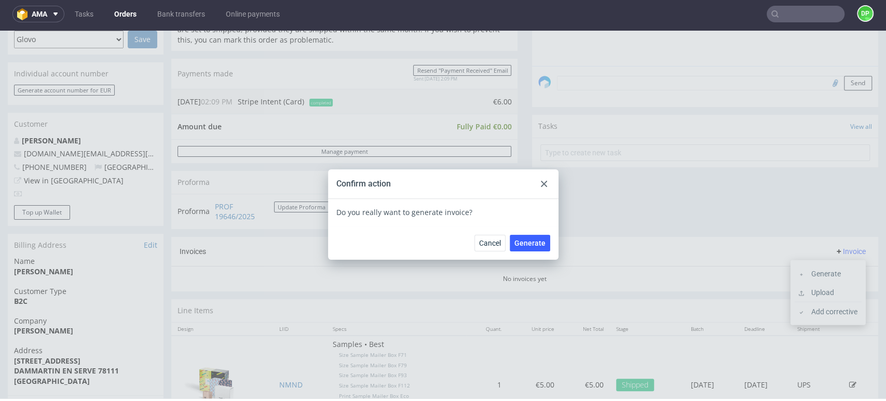
click at [540, 189] on div at bounding box center [544, 183] width 12 height 12
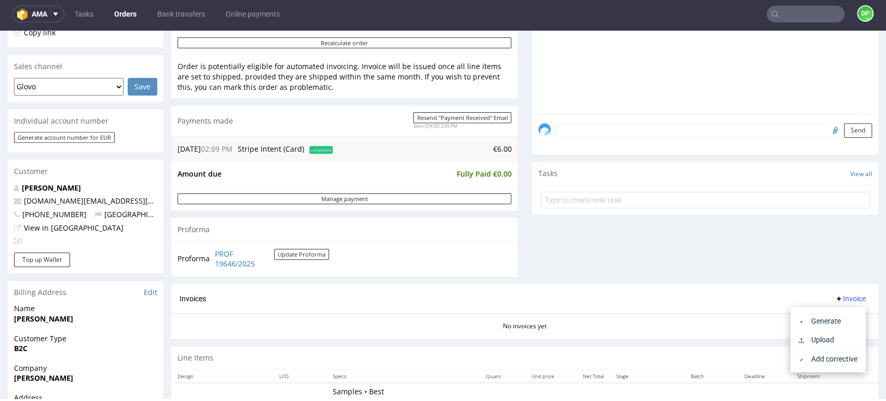
scroll to position [346, 0]
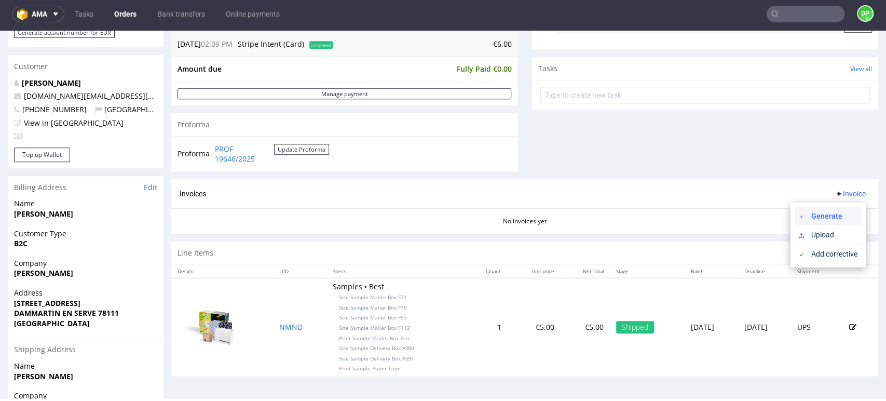
click at [809, 208] on li "Generate" at bounding box center [827, 215] width 67 height 19
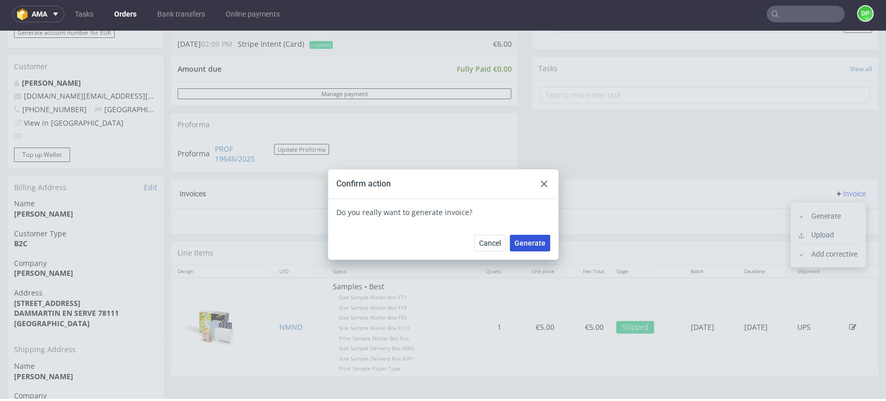
click at [537, 239] on span "Generate" at bounding box center [529, 242] width 31 height 7
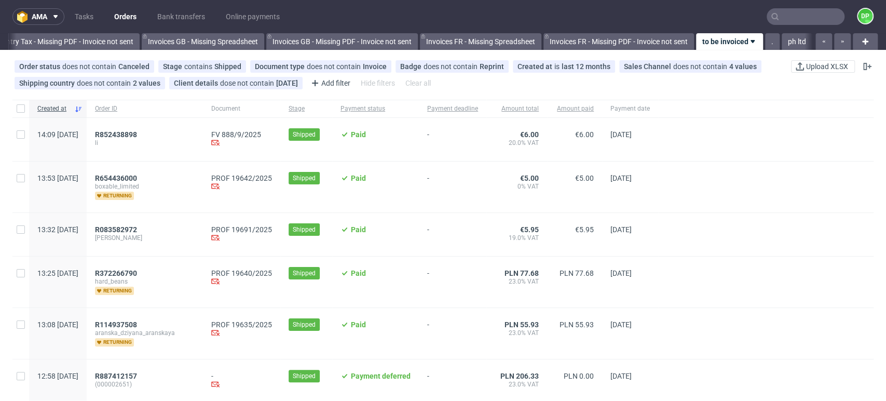
scroll to position [0, 1242]
click at [137, 132] on span "R852438898" at bounding box center [116, 134] width 42 height 8
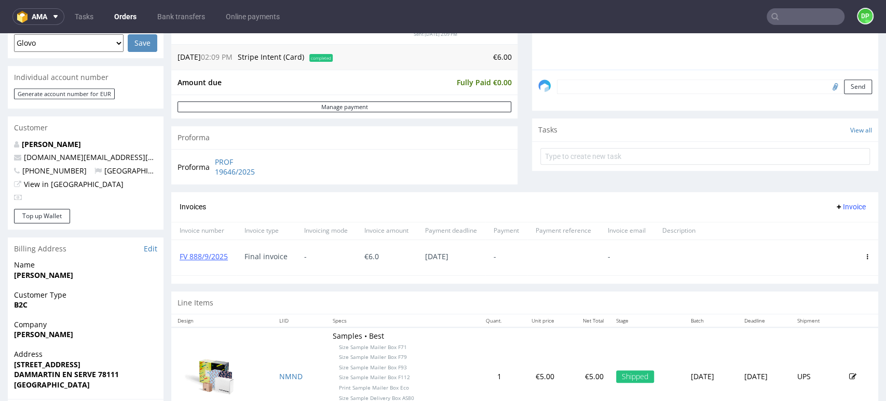
scroll to position [288, 0]
click at [829, 198] on div "Invoices Invoice" at bounding box center [524, 206] width 707 height 30
click at [834, 203] on span "Invoice" at bounding box center [849, 205] width 31 height 8
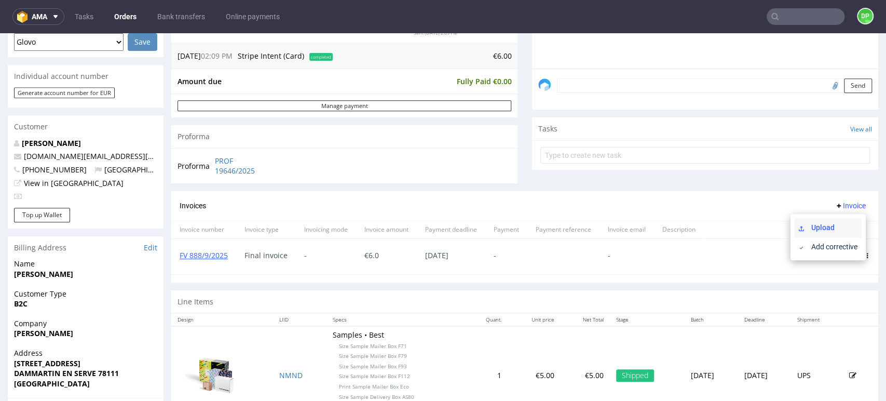
click at [807, 226] on span "Upload" at bounding box center [832, 227] width 50 height 10
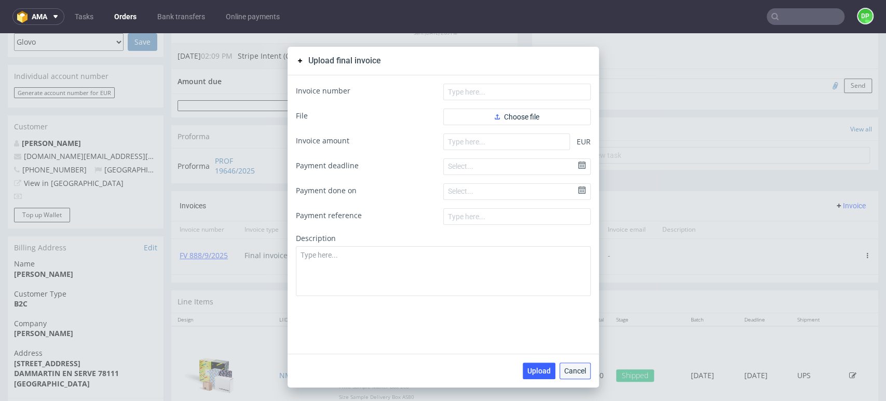
click at [571, 369] on span "Cancel" at bounding box center [575, 370] width 22 height 7
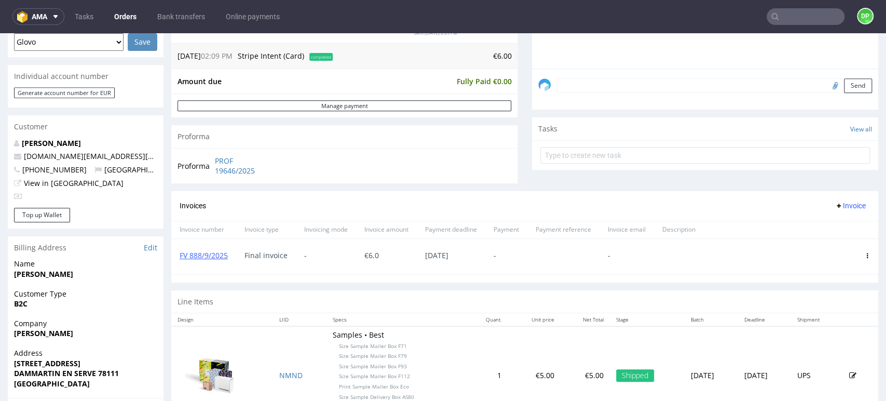
click at [830, 202] on button "Invoice" at bounding box center [849, 205] width 39 height 12
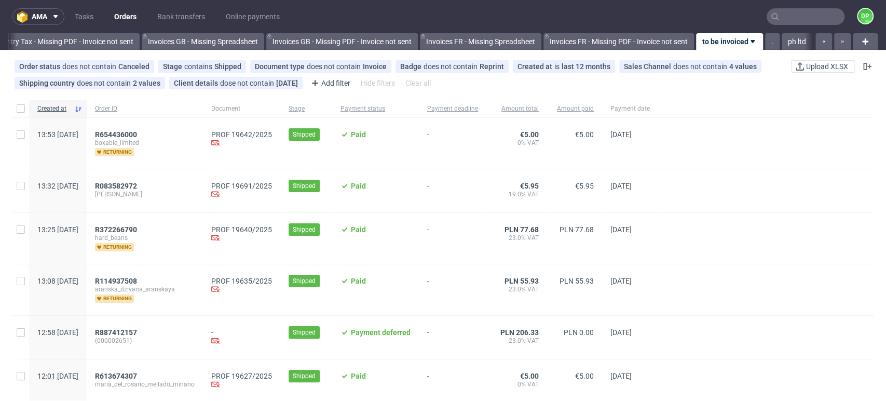
scroll to position [0, 1242]
click at [137, 132] on span "R654436000" at bounding box center [116, 134] width 42 height 8
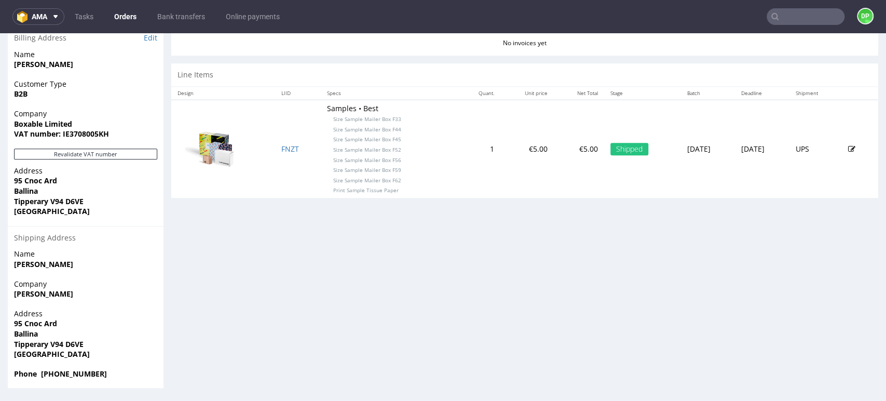
scroll to position [3, 0]
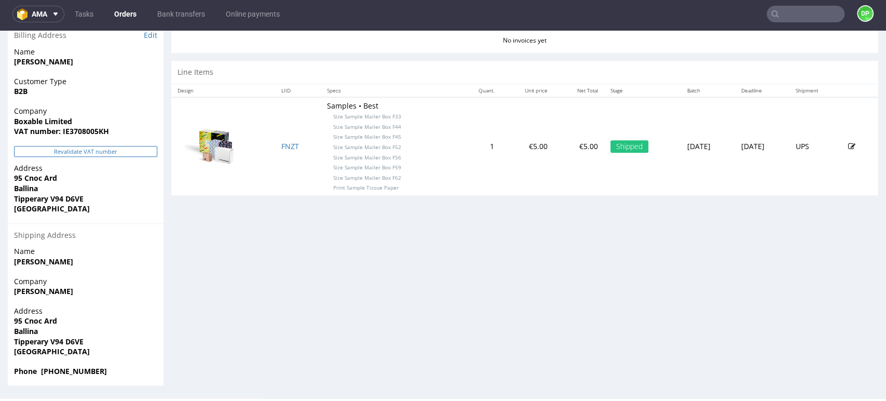
click at [53, 151] on button "Revalidate VAT number" at bounding box center [85, 151] width 143 height 11
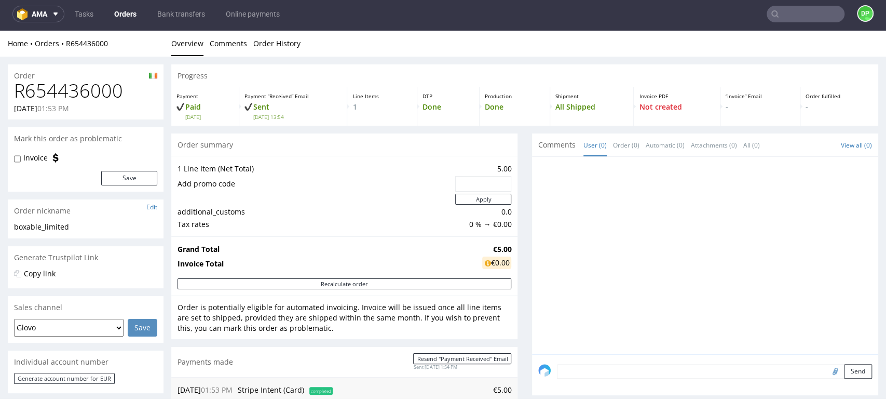
scroll to position [346, 0]
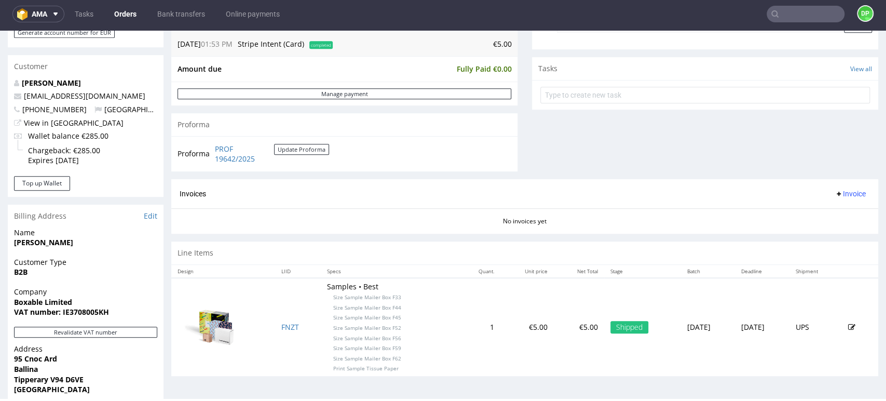
click at [834, 196] on span "Invoice" at bounding box center [849, 193] width 31 height 8
click at [827, 209] on li "Generate" at bounding box center [827, 215] width 67 height 19
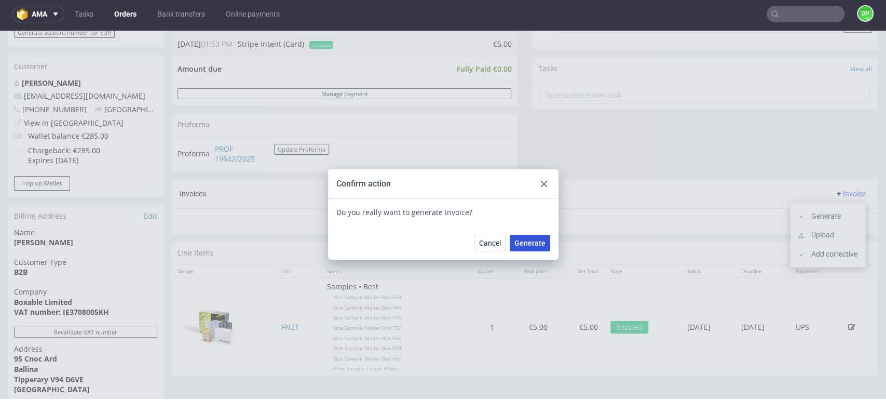
click at [525, 241] on span "Generate" at bounding box center [529, 242] width 31 height 7
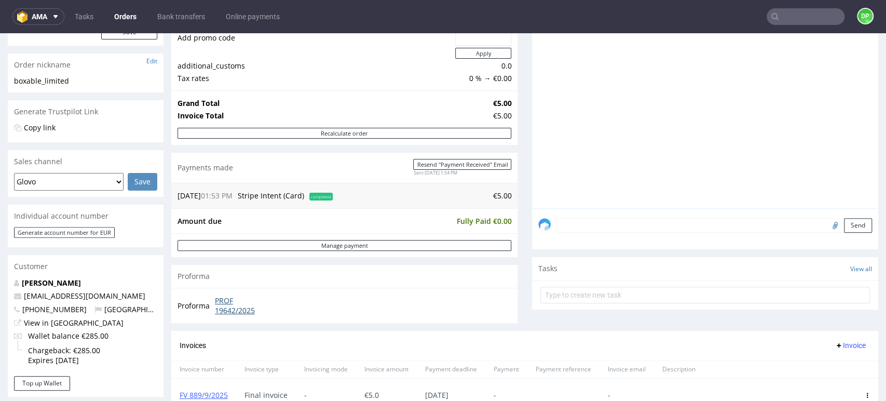
scroll to position [346, 0]
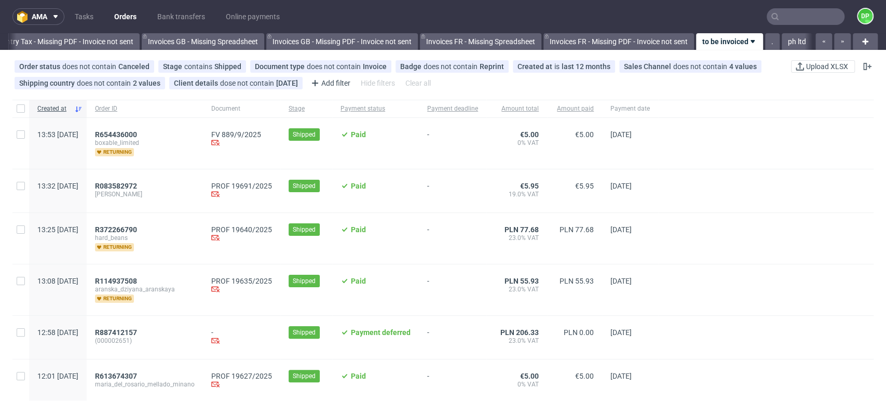
scroll to position [0, 1242]
click at [137, 131] on span "R654436000" at bounding box center [116, 134] width 42 height 8
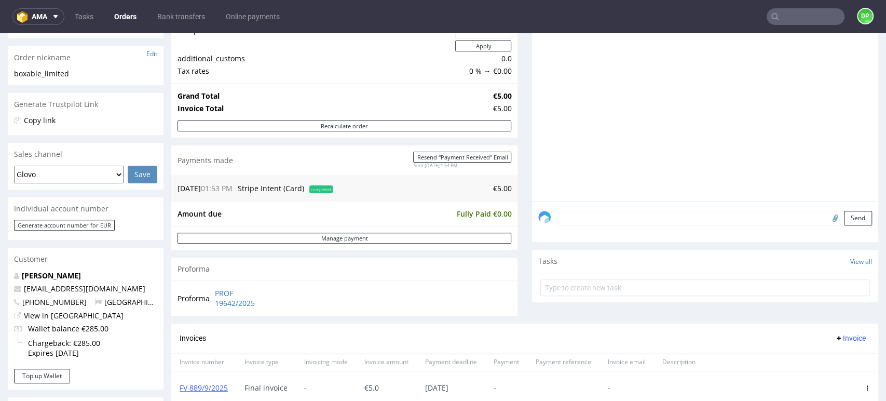
scroll to position [346, 0]
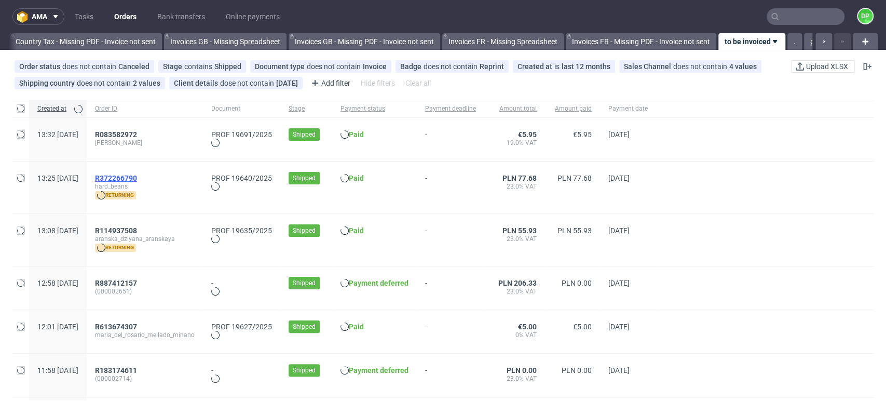
scroll to position [0, 1242]
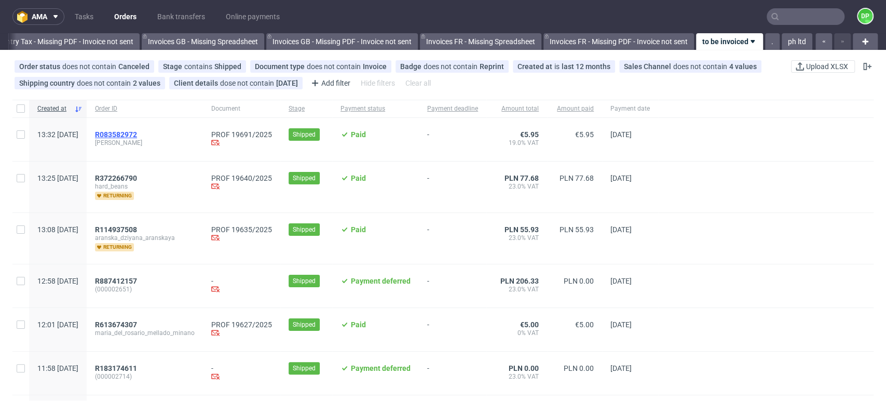
click at [137, 132] on span "R083582972" at bounding box center [116, 134] width 42 height 8
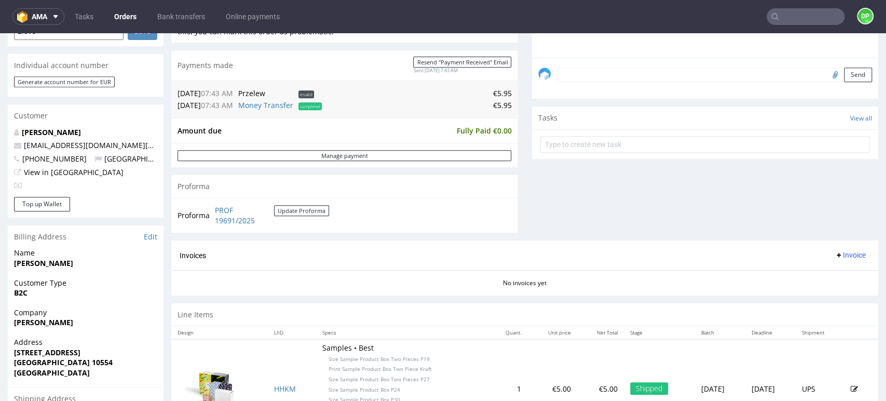
scroll to position [403, 0]
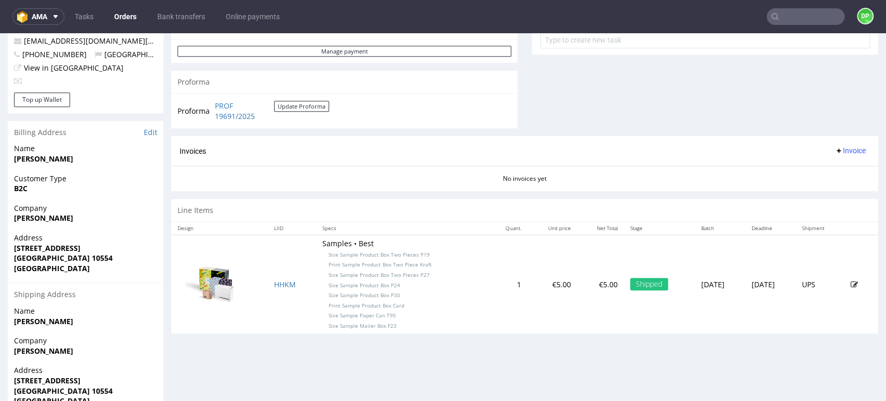
click at [834, 154] on span "Invoice" at bounding box center [849, 150] width 31 height 8
click at [824, 170] on span "Generate" at bounding box center [832, 173] width 50 height 10
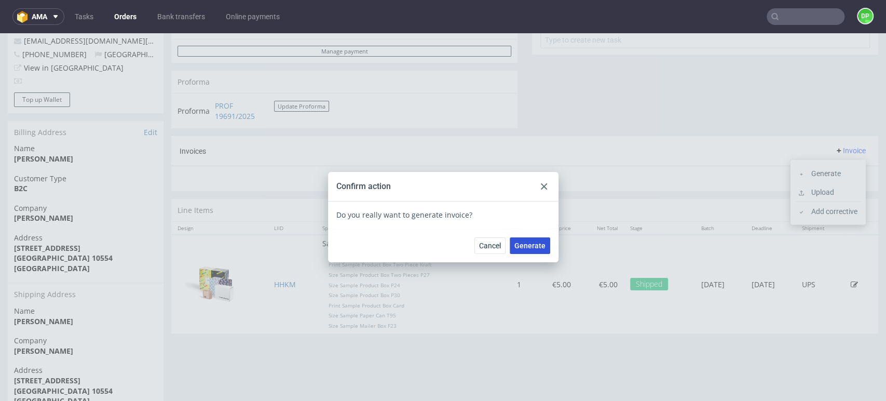
click at [520, 242] on span "Generate" at bounding box center [529, 245] width 31 height 7
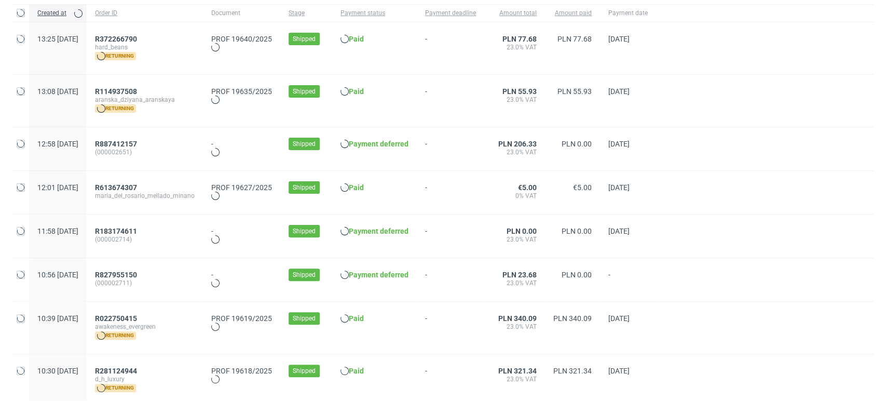
scroll to position [0, 1242]
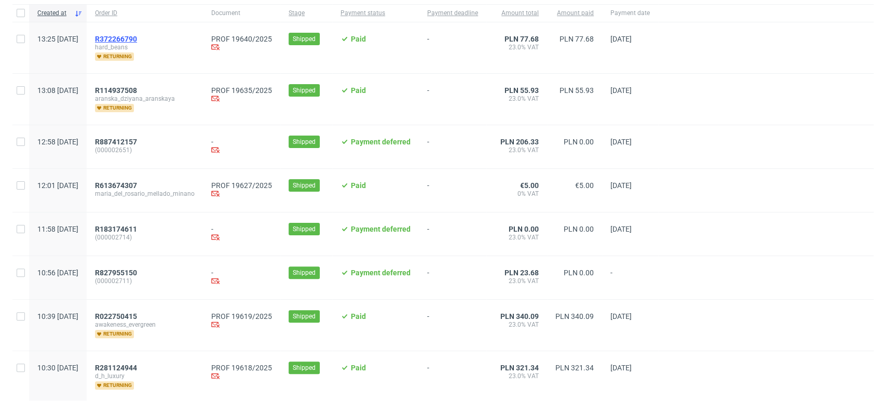
click at [137, 37] on span "R372266790" at bounding box center [116, 39] width 42 height 8
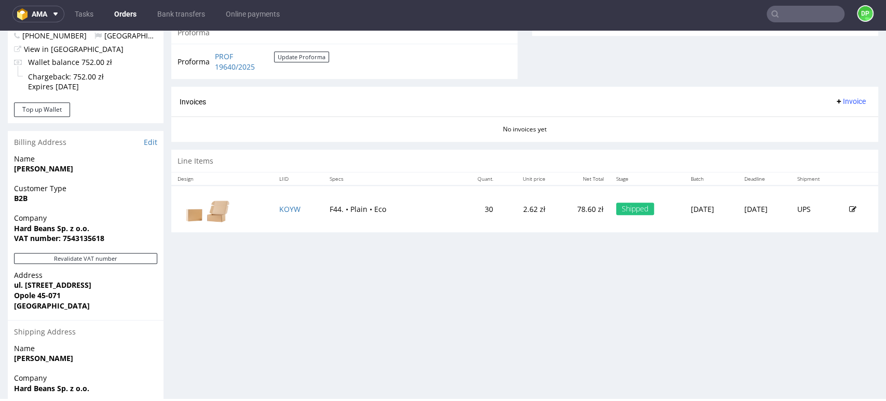
scroll to position [506, 0]
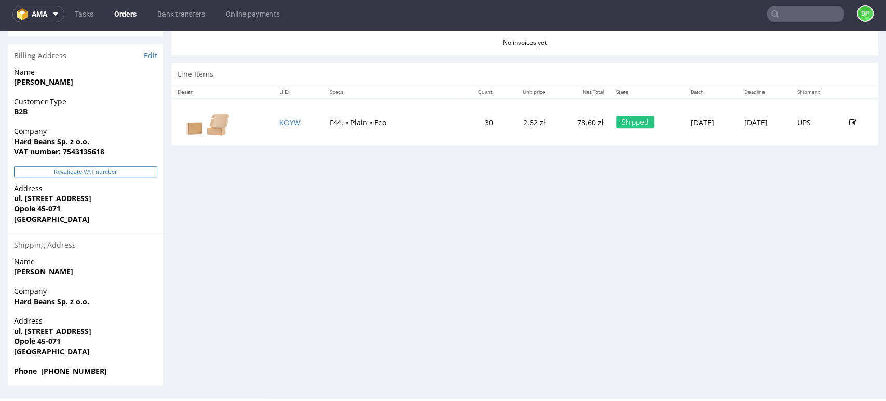
click at [118, 173] on button "Revalidate VAT number" at bounding box center [85, 171] width 143 height 11
click at [100, 171] on button "Revalidate VAT number" at bounding box center [85, 171] width 143 height 11
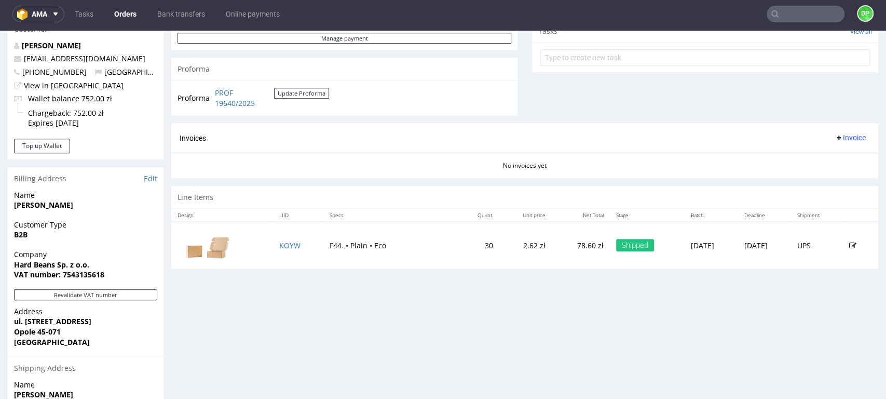
scroll to position [403, 0]
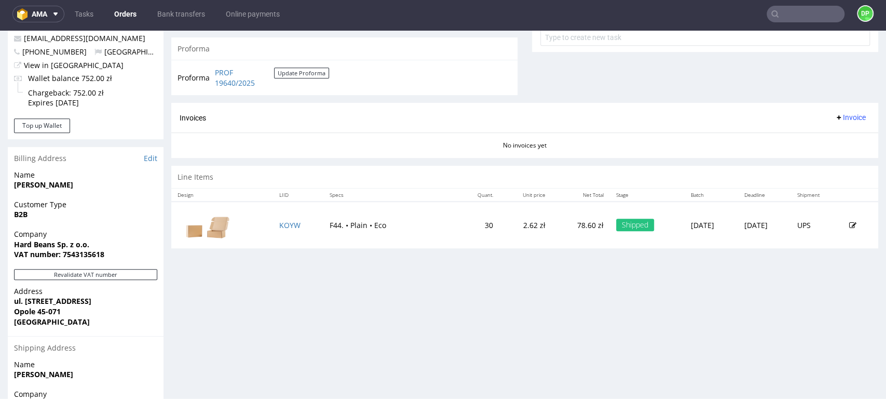
click at [834, 113] on span "Invoice" at bounding box center [849, 117] width 31 height 8
click at [829, 136] on span "Generate" at bounding box center [832, 139] width 50 height 10
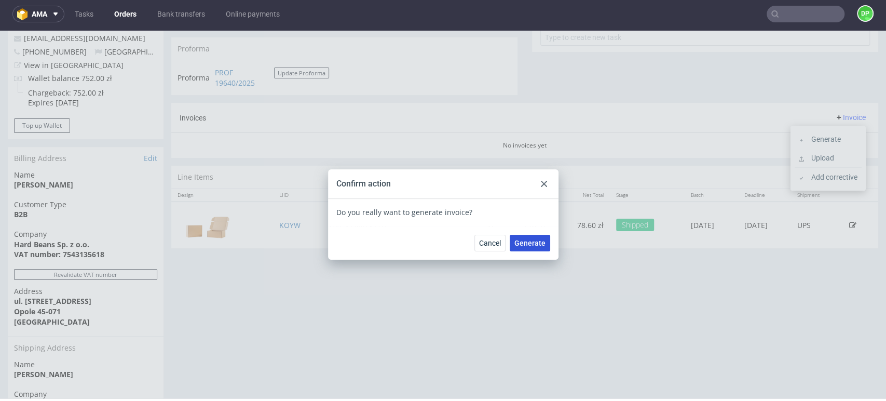
click at [516, 237] on button "Generate" at bounding box center [530, 243] width 40 height 17
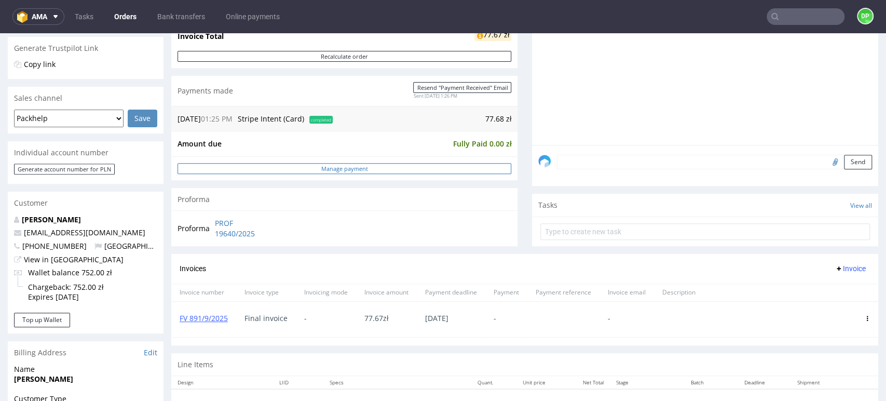
scroll to position [230, 0]
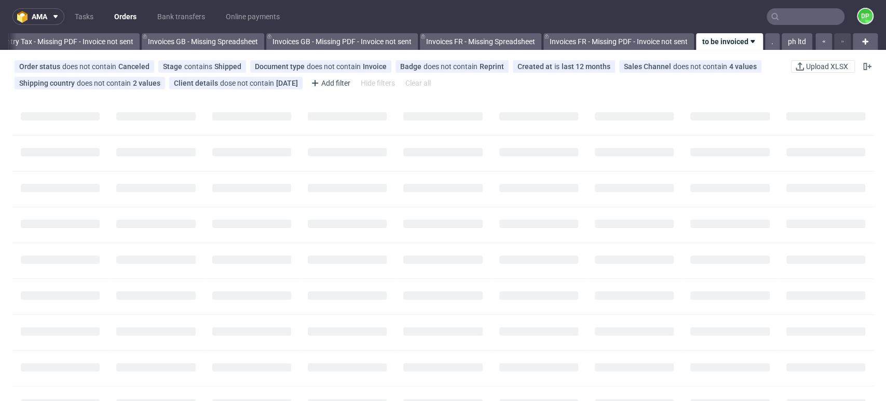
scroll to position [0, 1242]
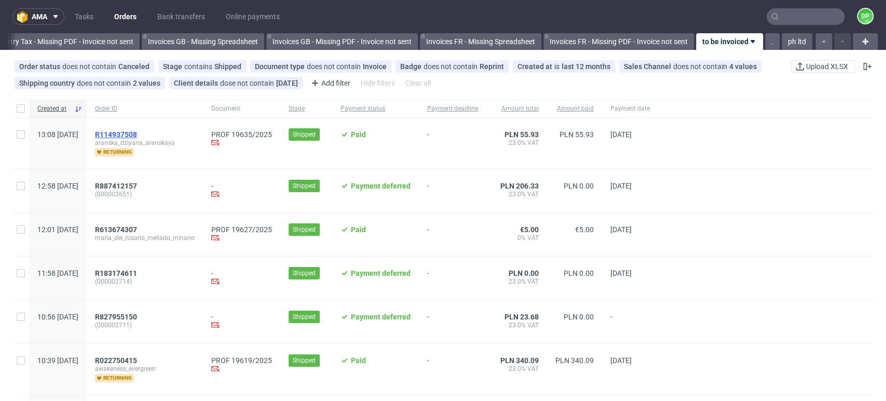
click at [137, 130] on span "R114937508" at bounding box center [116, 134] width 42 height 8
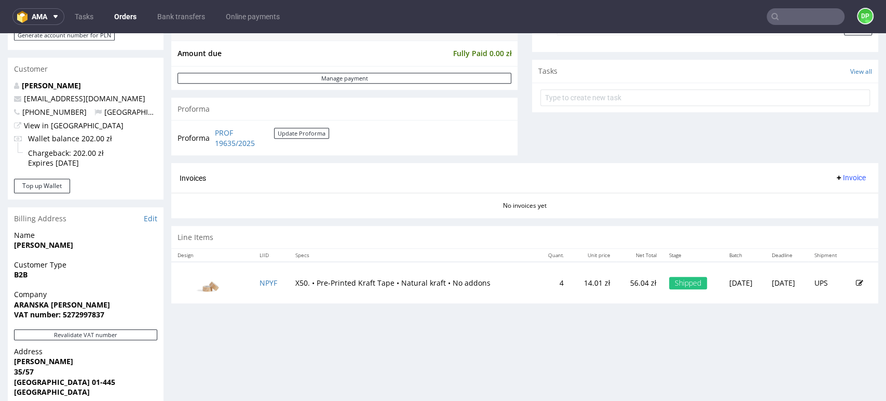
scroll to position [526, 0]
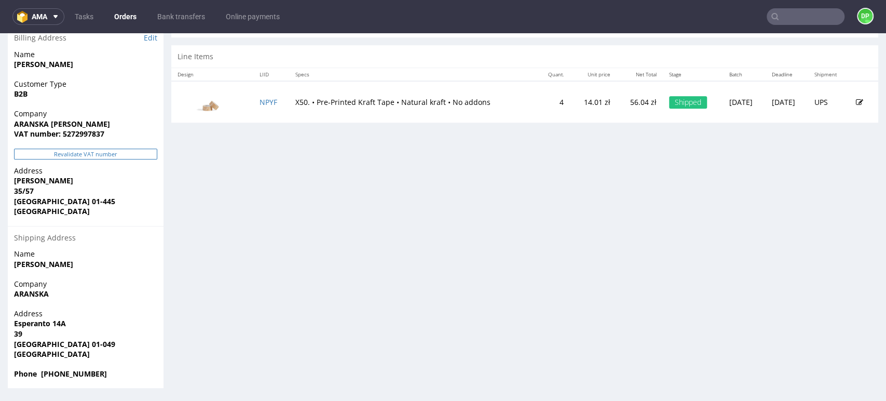
click at [74, 154] on button "Revalidate VAT number" at bounding box center [85, 153] width 143 height 11
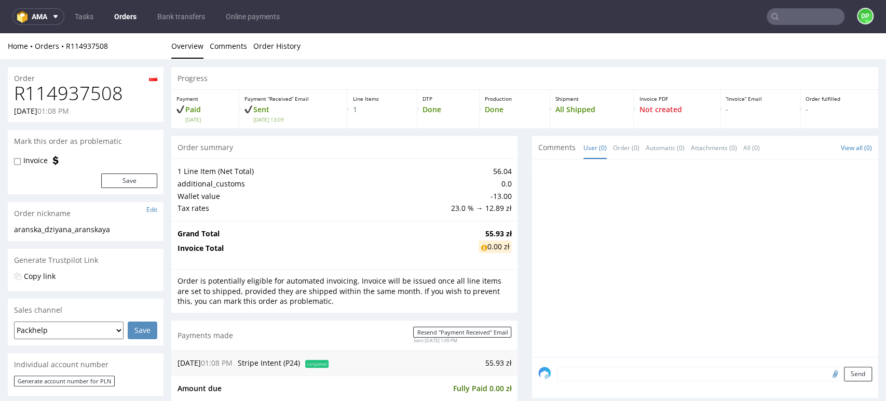
scroll to position [515, 0]
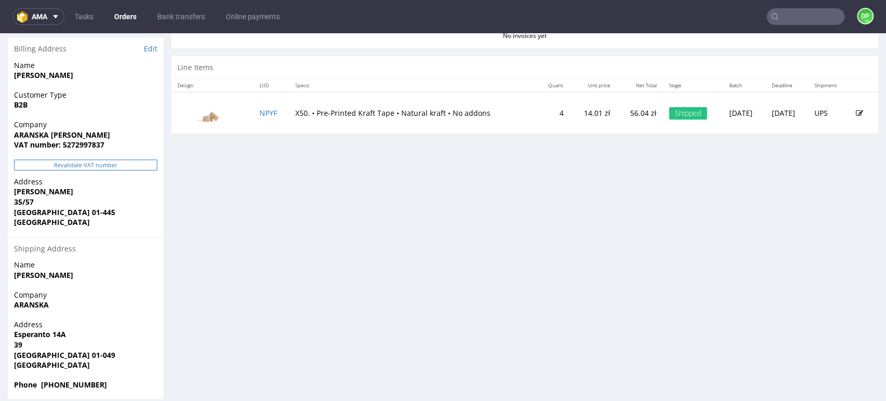
click at [99, 161] on button "Revalidate VAT number" at bounding box center [85, 164] width 143 height 11
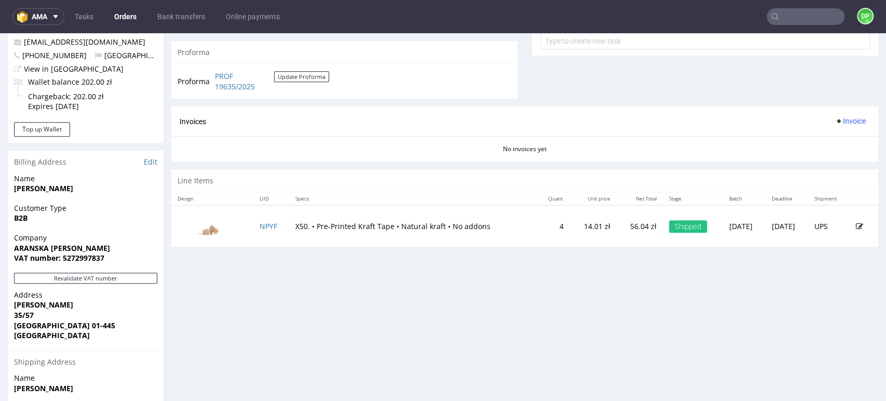
scroll to position [403, 0]
click at [834, 116] on span "Invoice" at bounding box center [849, 120] width 31 height 8
click at [823, 135] on li "Generate" at bounding box center [827, 141] width 67 height 19
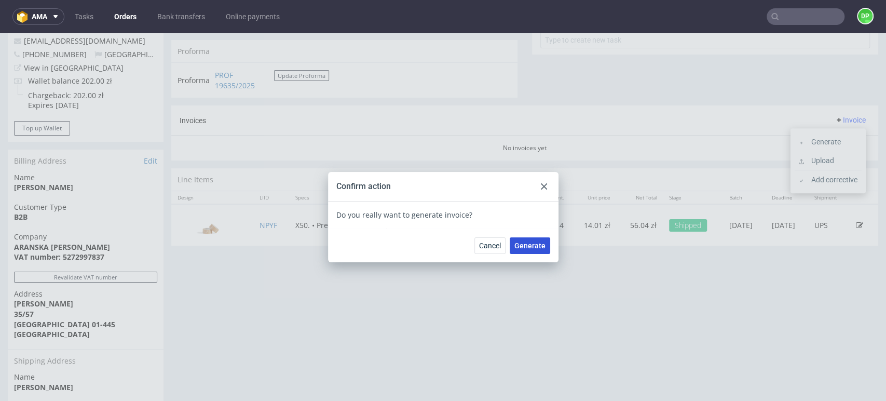
click at [523, 245] on span "Generate" at bounding box center [529, 245] width 31 height 7
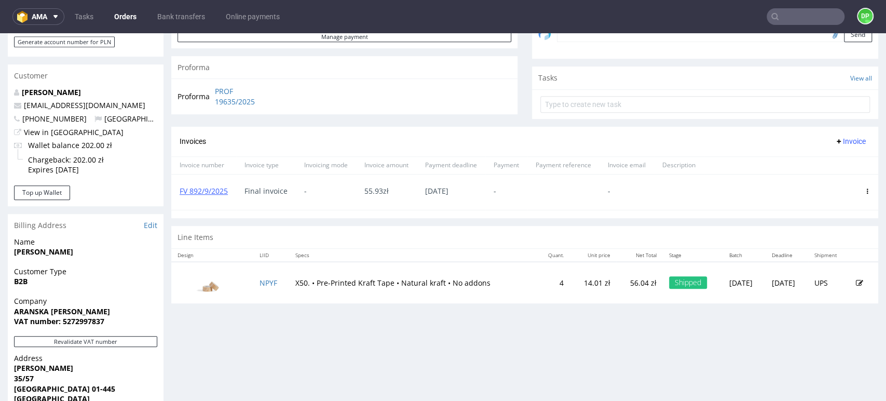
scroll to position [115, 0]
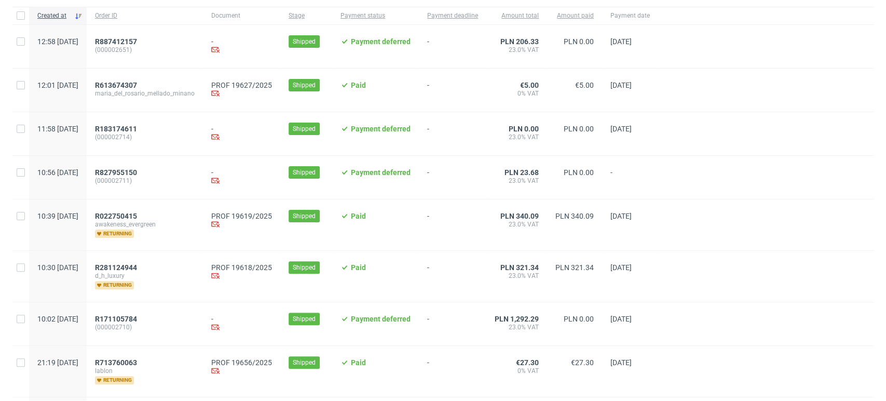
scroll to position [95, 0]
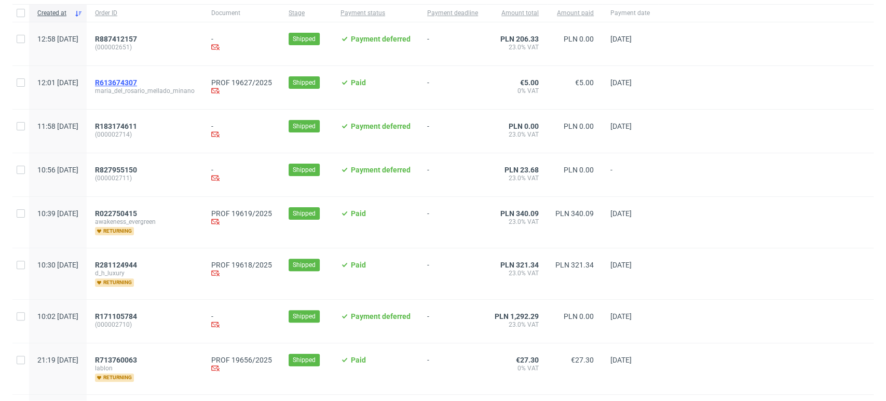
click at [137, 78] on span "R613674307" at bounding box center [116, 82] width 42 height 8
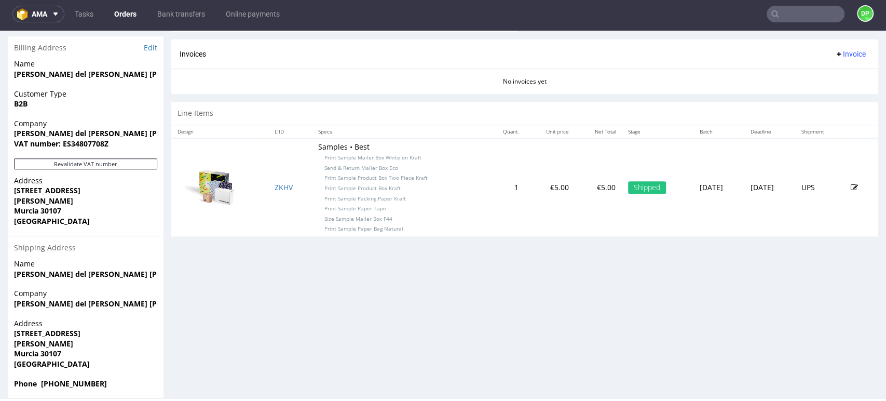
scroll to position [498, 0]
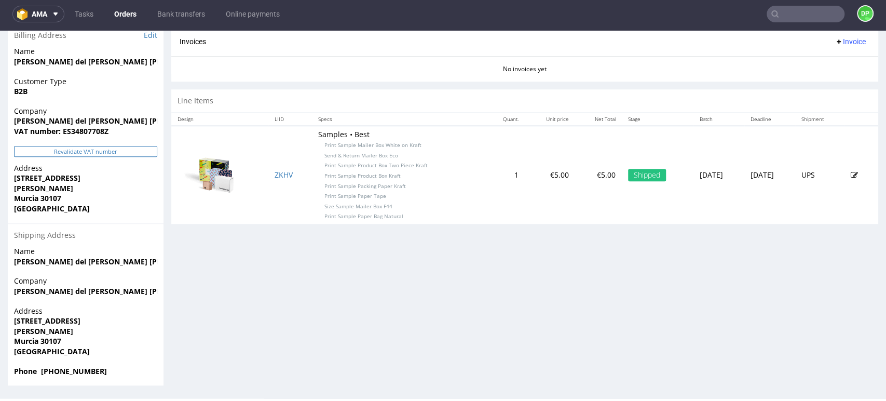
click at [88, 150] on button "Revalidate VAT number" at bounding box center [85, 151] width 143 height 11
click at [91, 154] on button "Revalidate VAT number" at bounding box center [85, 151] width 143 height 11
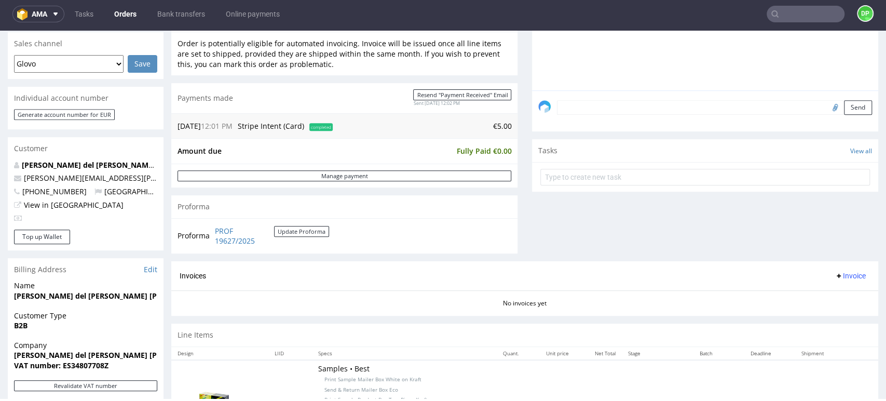
scroll to position [267, 0]
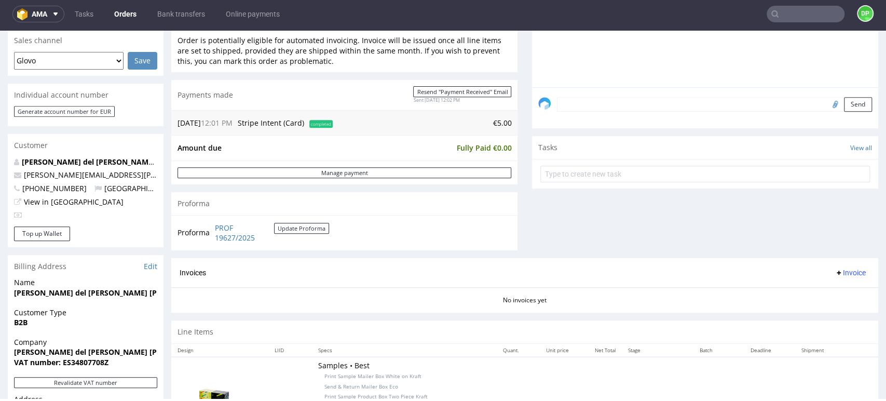
click at [843, 267] on button "Invoice" at bounding box center [849, 272] width 39 height 12
click at [816, 291] on span "Generate" at bounding box center [832, 294] width 50 height 10
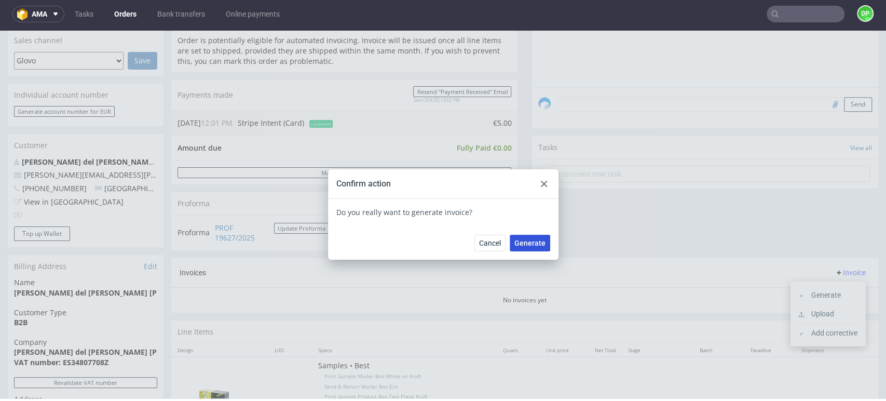
click at [515, 241] on span "Generate" at bounding box center [529, 242] width 31 height 7
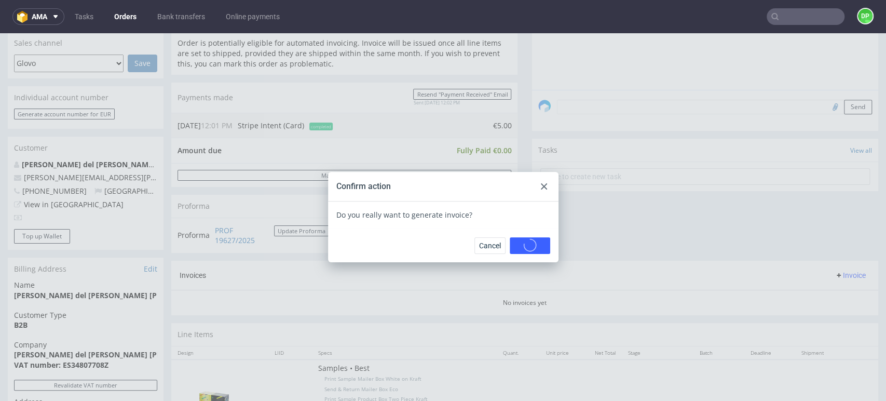
scroll to position [0, 0]
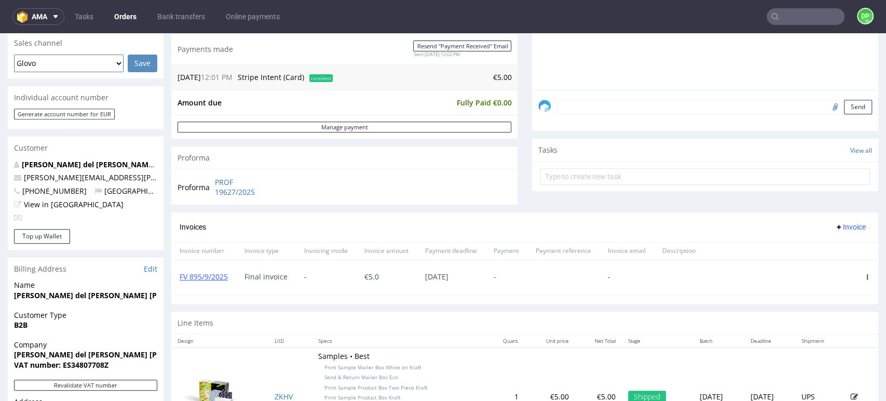
scroll to position [230, 0]
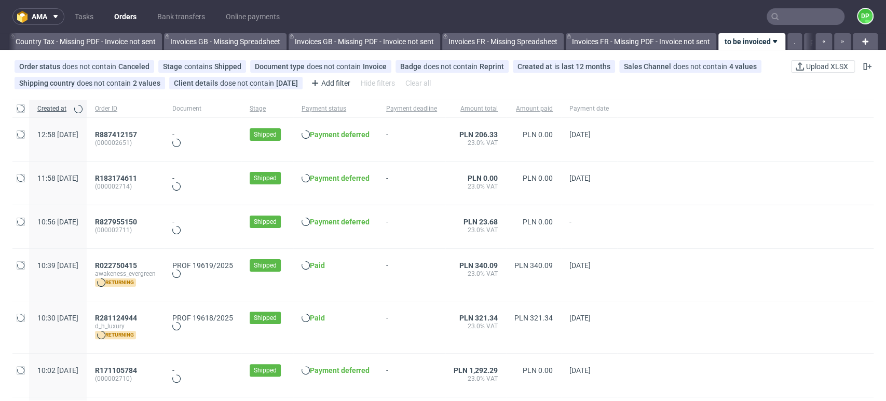
scroll to position [0, 1242]
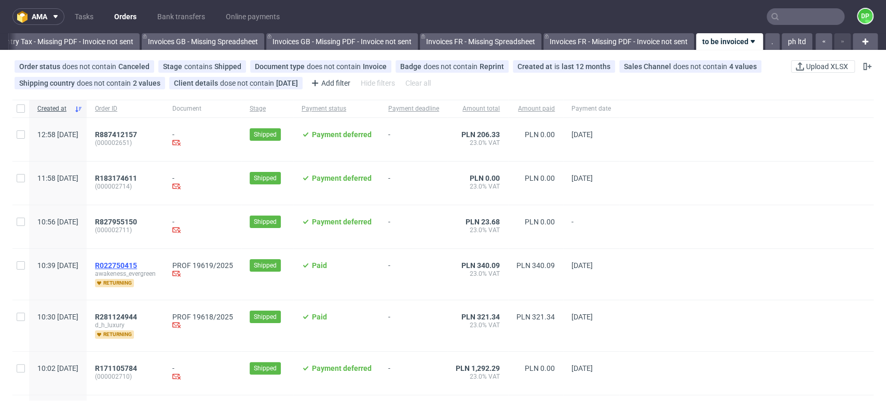
click at [137, 262] on span "R022750415" at bounding box center [116, 265] width 42 height 8
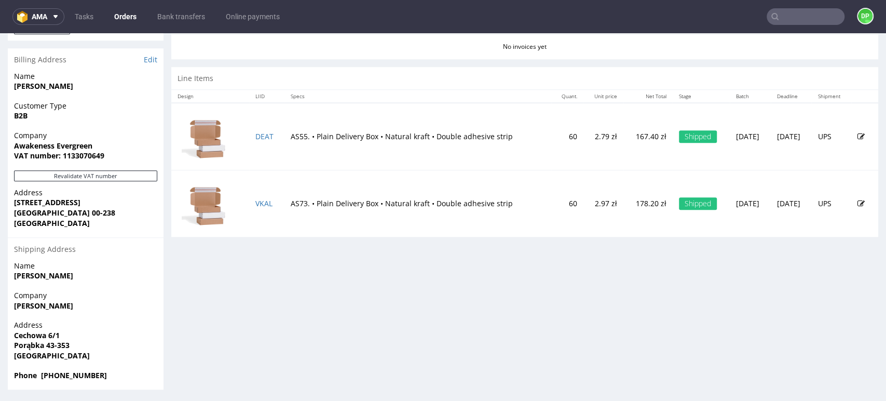
scroll to position [506, 0]
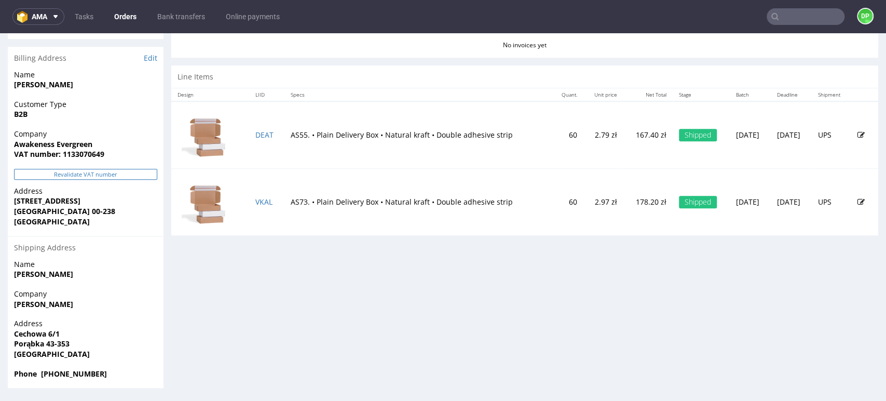
click at [127, 174] on button "Revalidate VAT number" at bounding box center [85, 174] width 143 height 11
click at [98, 172] on button "Revalidate VAT number" at bounding box center [85, 174] width 143 height 11
click at [97, 172] on button "Revalidate VAT number" at bounding box center [85, 174] width 143 height 11
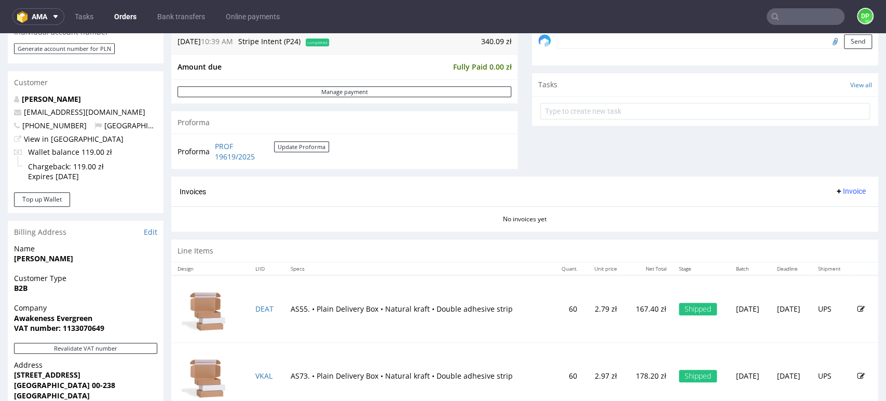
scroll to position [346, 0]
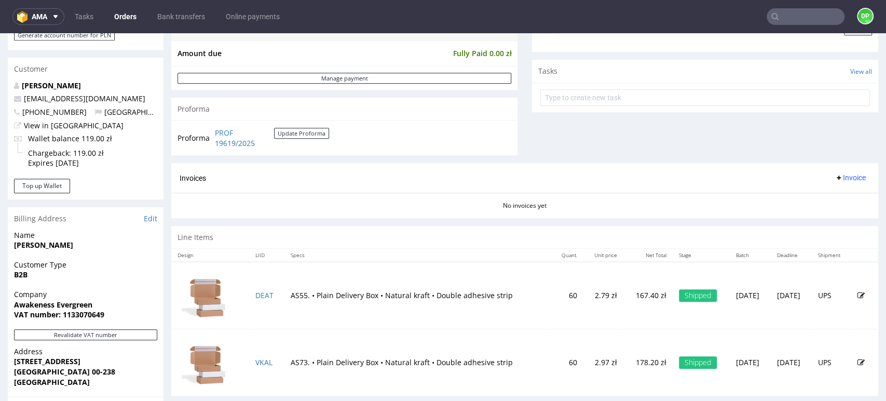
click at [834, 173] on span "Invoice" at bounding box center [849, 177] width 31 height 8
click at [814, 197] on span "Generate" at bounding box center [832, 199] width 50 height 10
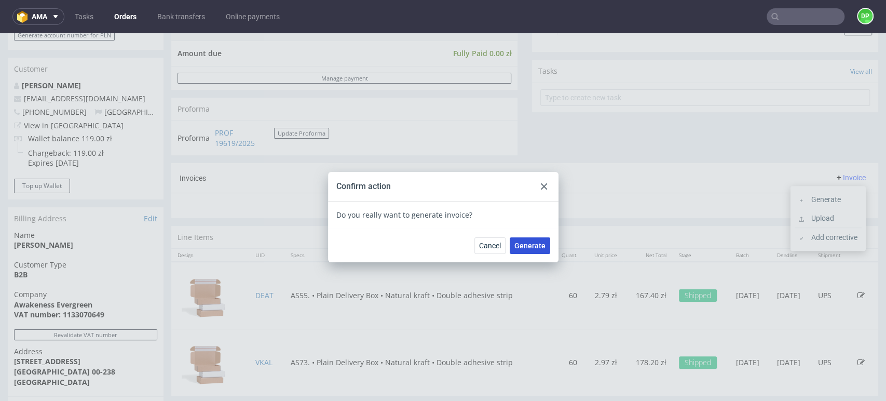
click at [533, 238] on button "Generate" at bounding box center [530, 245] width 40 height 17
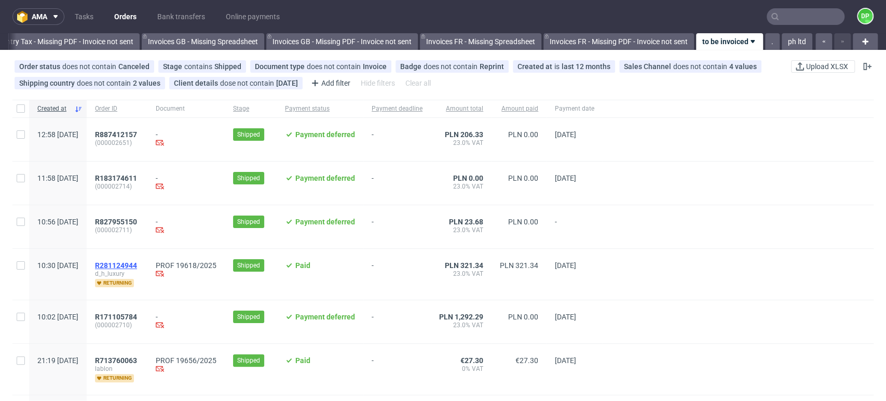
click at [135, 262] on span "R281124944" at bounding box center [116, 265] width 42 height 8
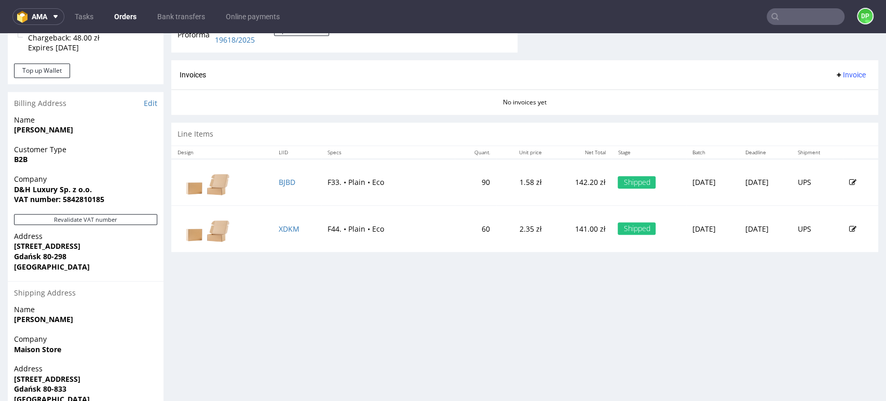
scroll to position [461, 0]
click at [51, 216] on button "Revalidate VAT number" at bounding box center [85, 219] width 143 height 11
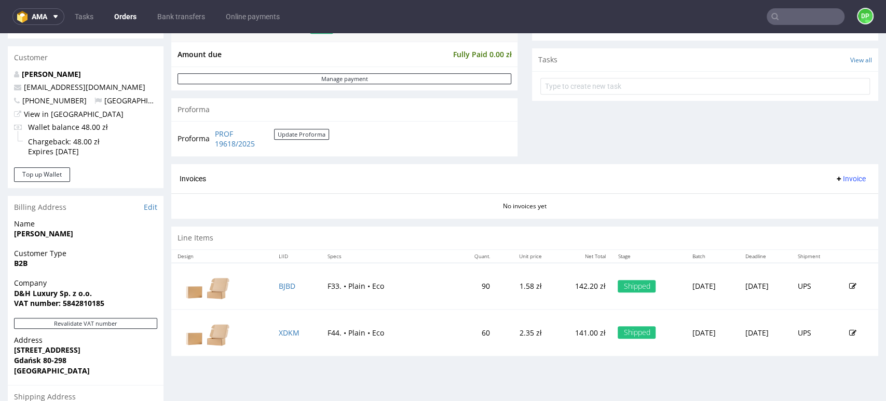
scroll to position [448, 0]
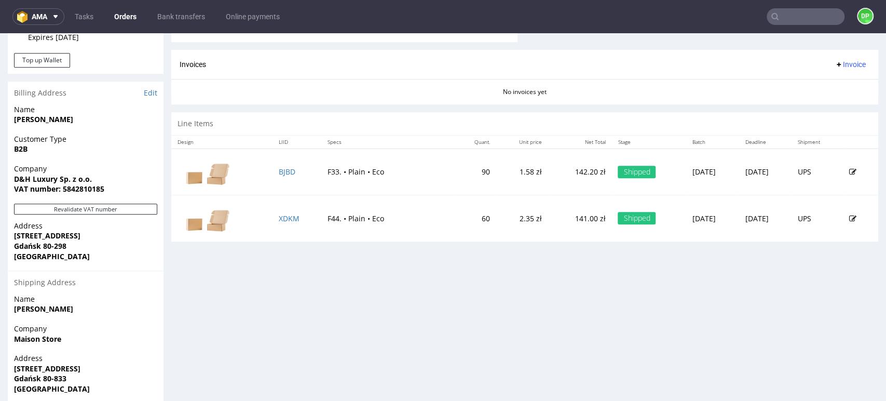
scroll to position [506, 0]
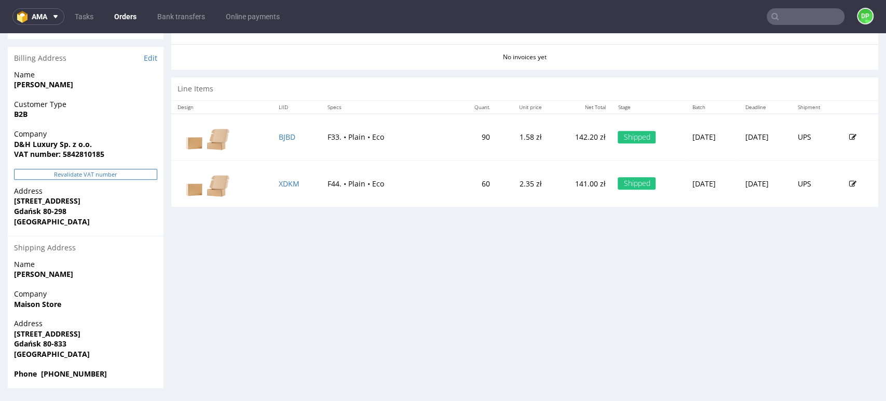
click at [83, 173] on button "Revalidate VAT number" at bounding box center [85, 174] width 143 height 11
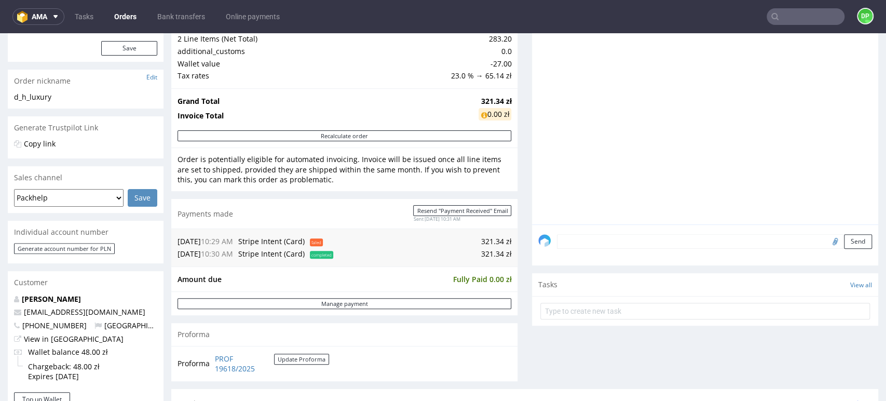
scroll to position [288, 0]
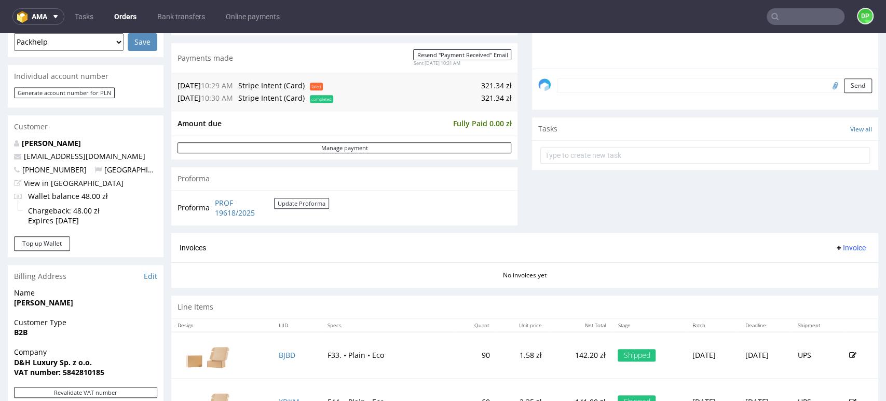
click at [834, 243] on icon at bounding box center [838, 247] width 8 height 8
click at [802, 260] on li "Generate" at bounding box center [827, 269] width 67 height 19
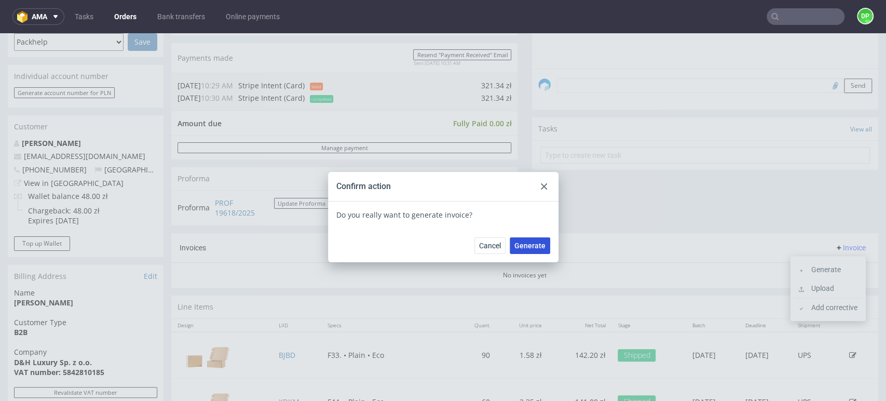
click at [532, 243] on span "Generate" at bounding box center [529, 245] width 31 height 7
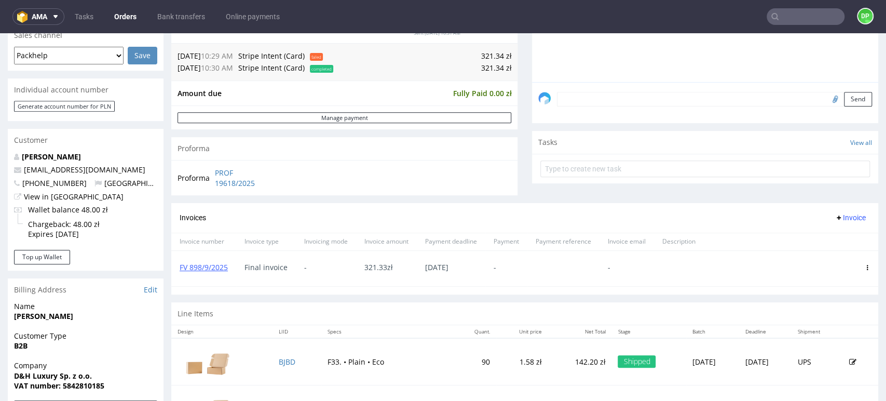
scroll to position [403, 0]
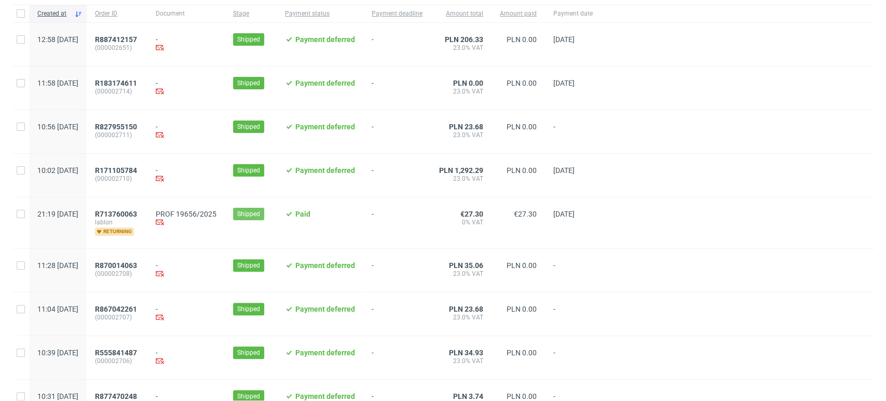
scroll to position [115, 0]
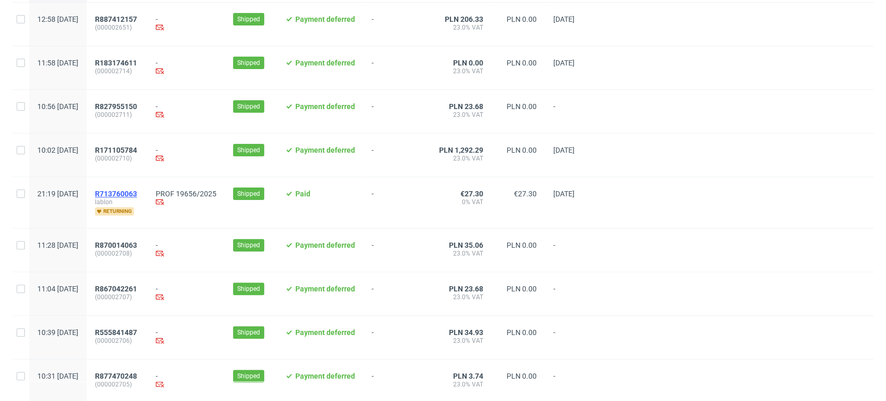
click at [137, 190] on span "R713760063" at bounding box center [116, 193] width 42 height 8
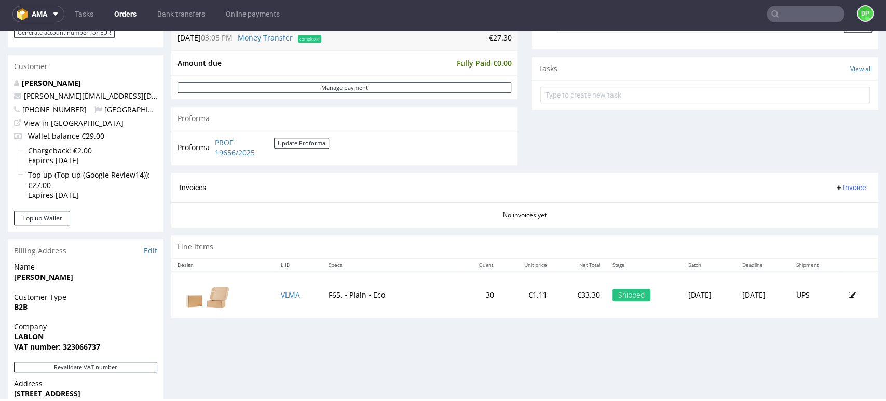
scroll to position [519, 0]
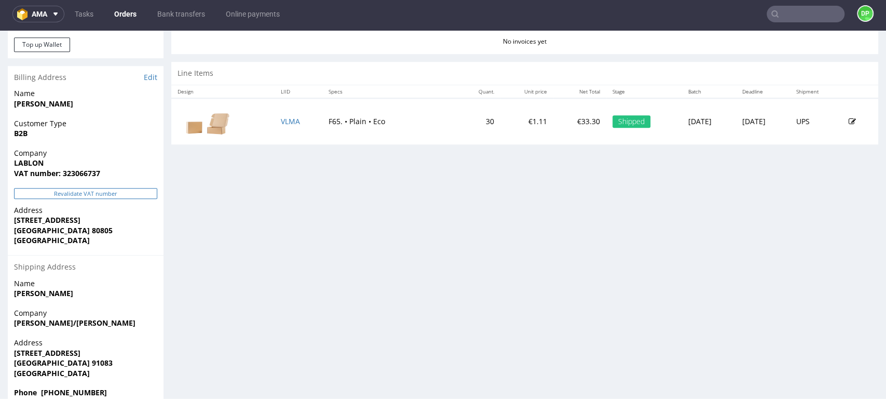
click at [76, 194] on button "Revalidate VAT number" at bounding box center [85, 193] width 143 height 11
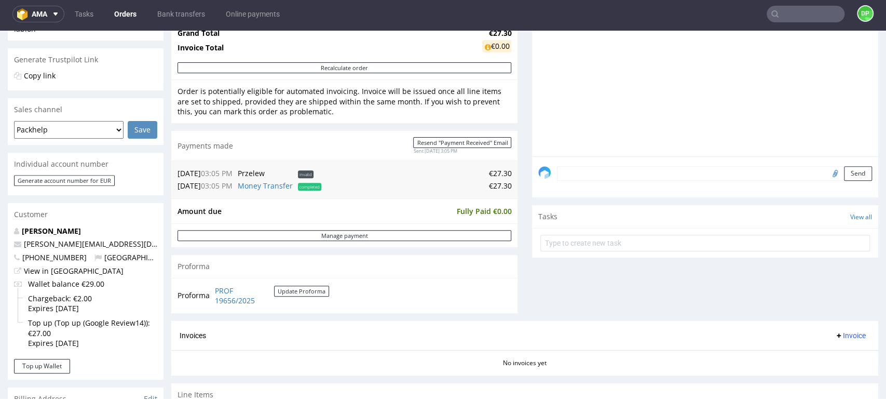
scroll to position [461, 0]
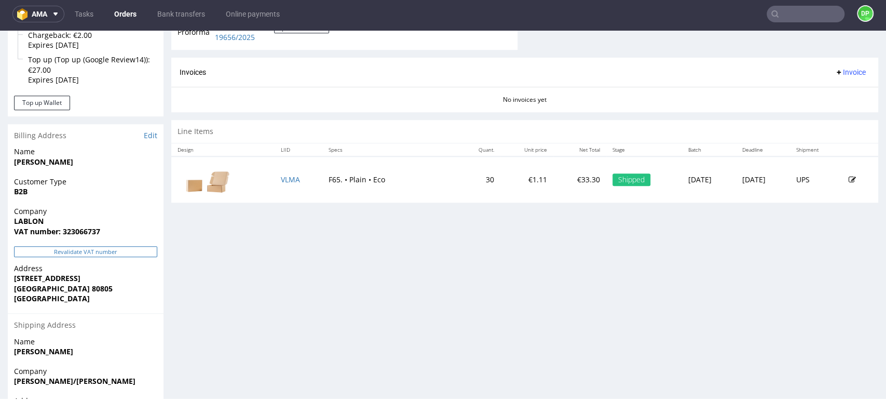
click at [108, 246] on button "Revalidate VAT number" at bounding box center [85, 251] width 143 height 11
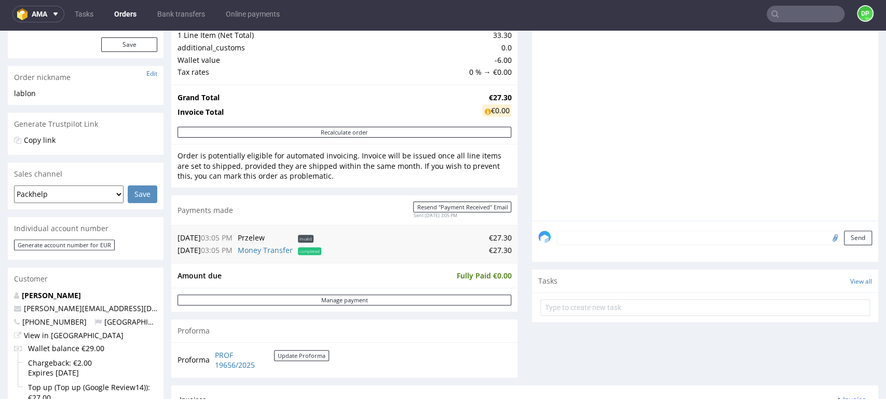
scroll to position [230, 0]
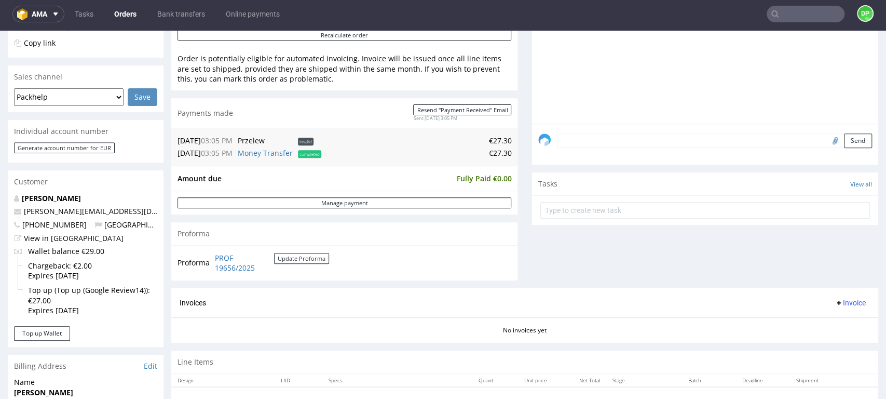
click at [834, 301] on span "Invoice" at bounding box center [849, 302] width 31 height 8
click at [805, 320] on span at bounding box center [803, 324] width 8 height 8
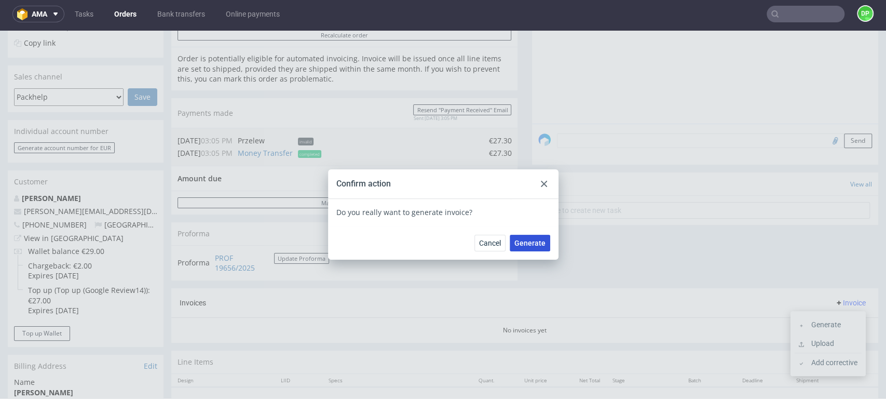
click at [528, 247] on button "Generate" at bounding box center [530, 243] width 40 height 17
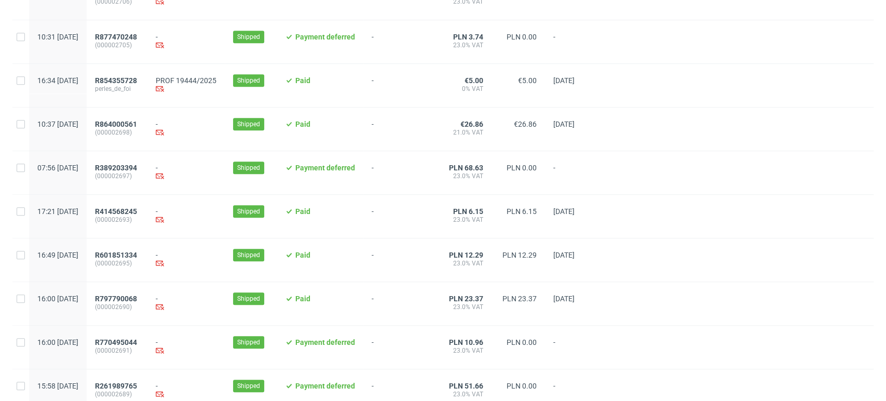
scroll to position [403, 0]
click at [137, 80] on span "R854355728" at bounding box center [116, 80] width 42 height 8
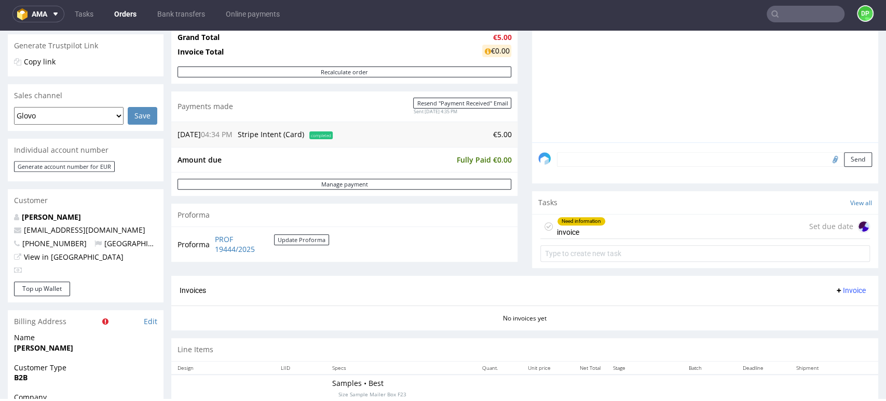
scroll to position [58, 0]
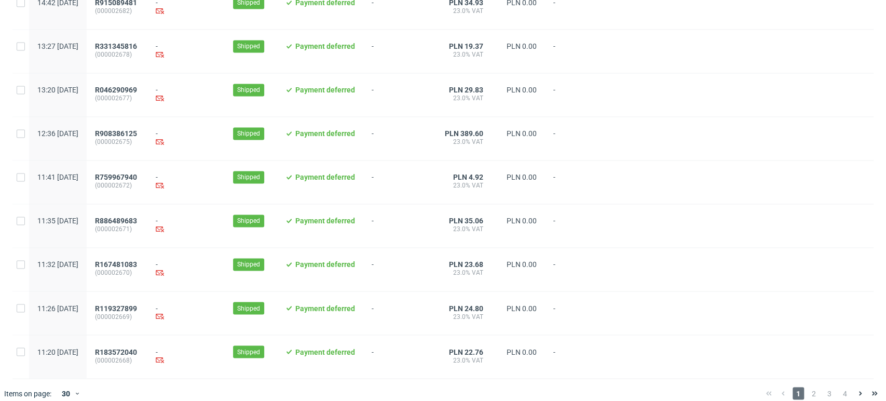
scroll to position [1064, 0]
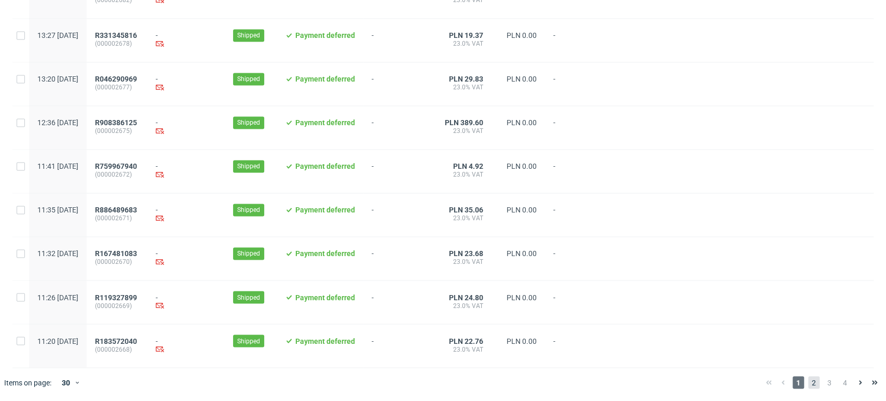
click at [808, 384] on span "2" at bounding box center [813, 382] width 11 height 12
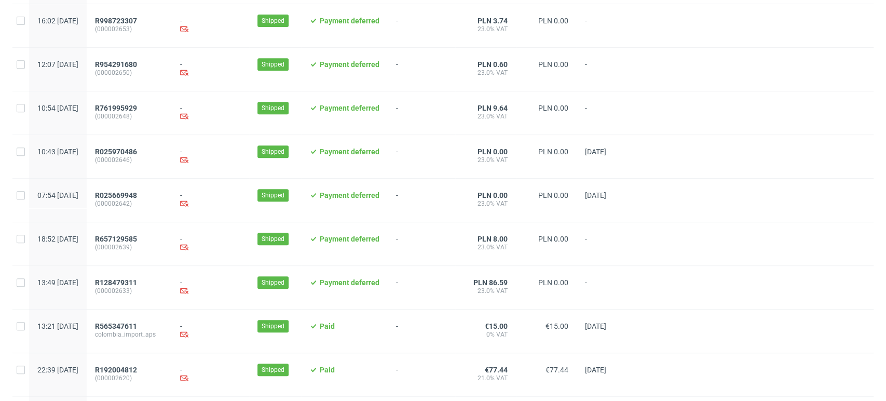
scroll to position [576, 0]
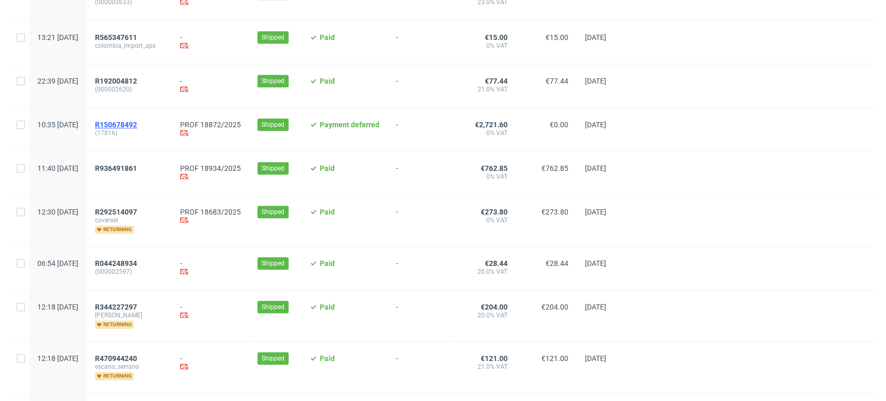
click at [137, 126] on span "R150678492" at bounding box center [116, 124] width 42 height 8
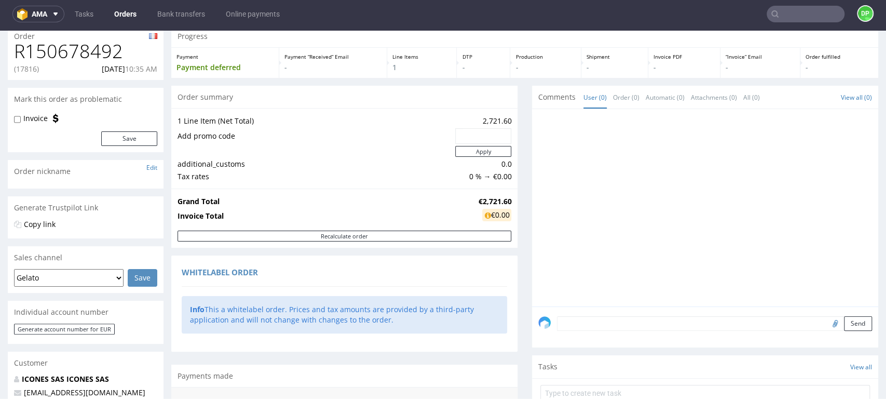
scroll to position [155, 0]
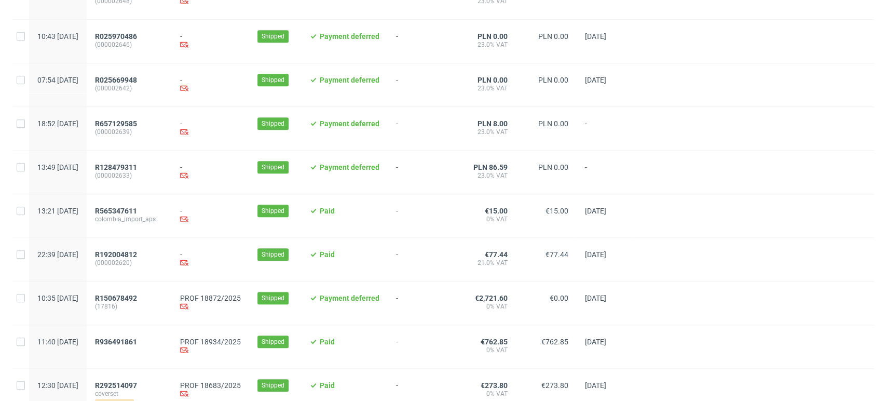
scroll to position [634, 0]
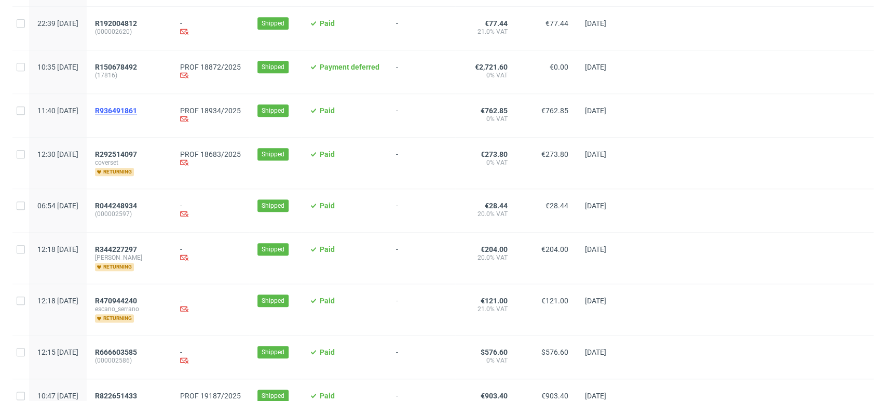
click at [137, 111] on span "R936491861" at bounding box center [116, 110] width 42 height 8
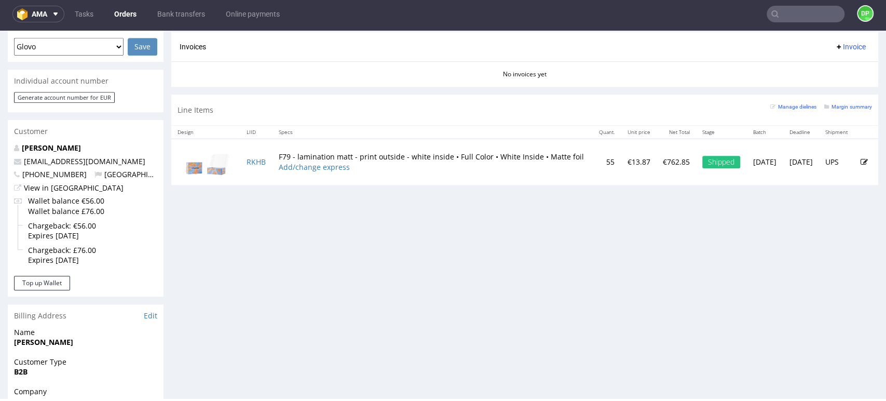
scroll to position [461, 0]
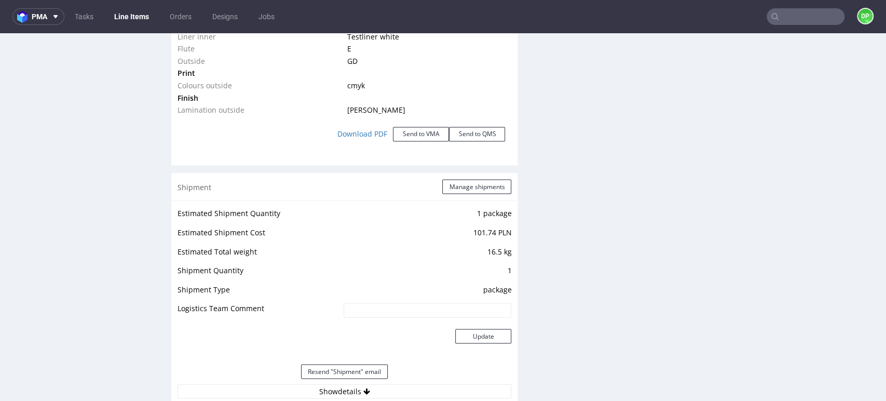
scroll to position [1268, 0]
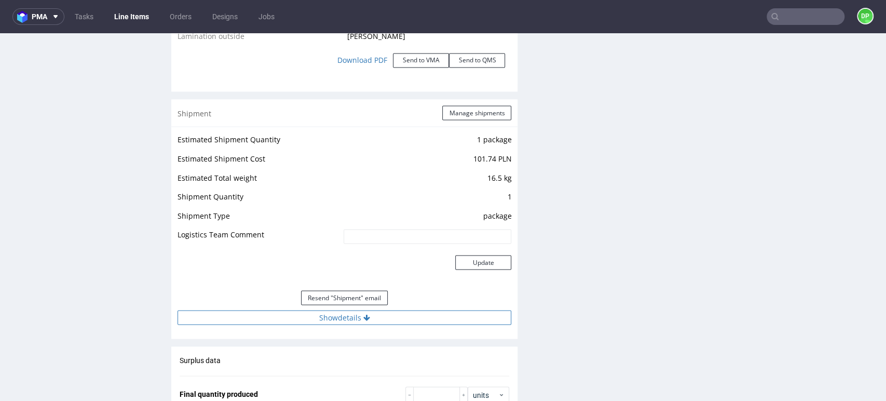
click at [312, 310] on button "Show details" at bounding box center [344, 317] width 334 height 15
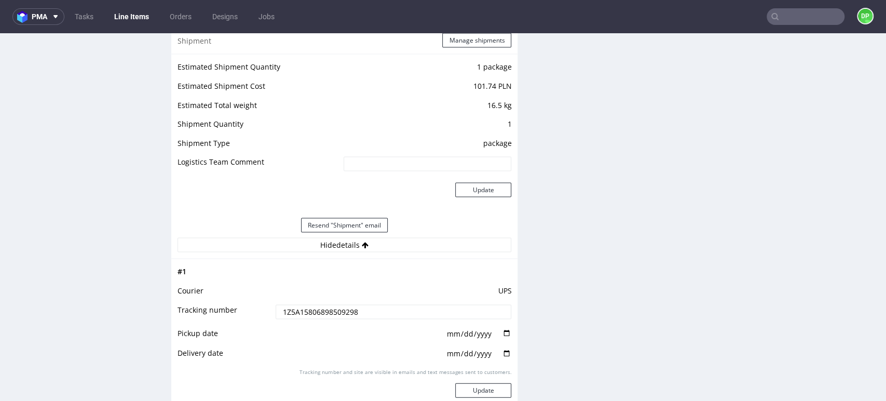
scroll to position [1441, 0]
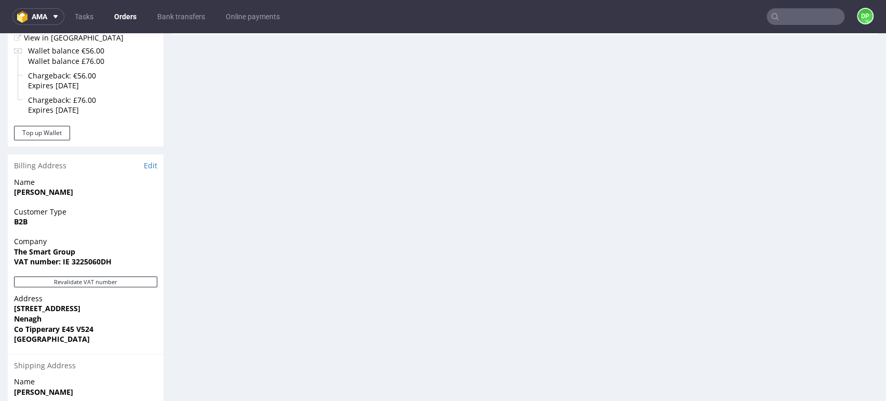
scroll to position [634, 0]
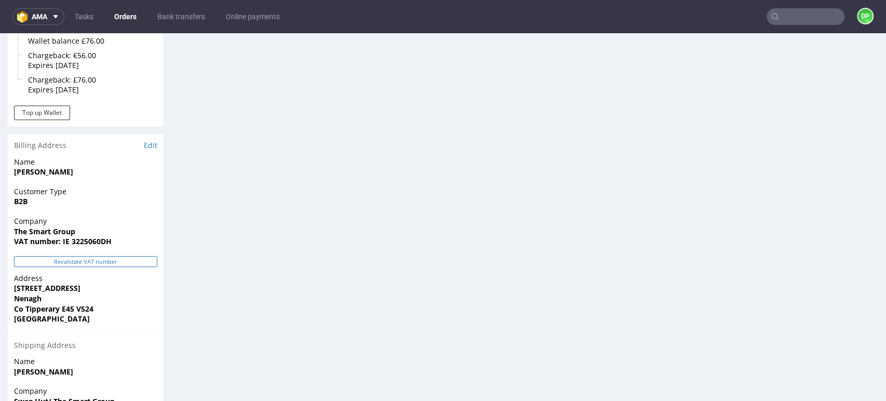
click at [107, 256] on button "Revalidate VAT number" at bounding box center [85, 261] width 143 height 11
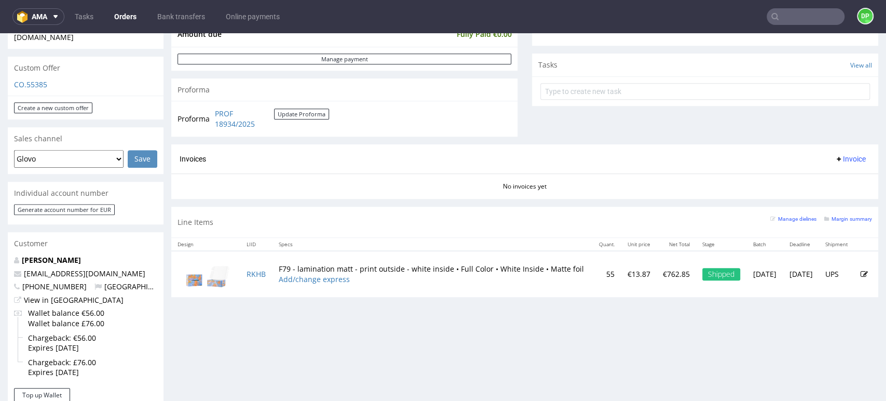
scroll to position [260, 0]
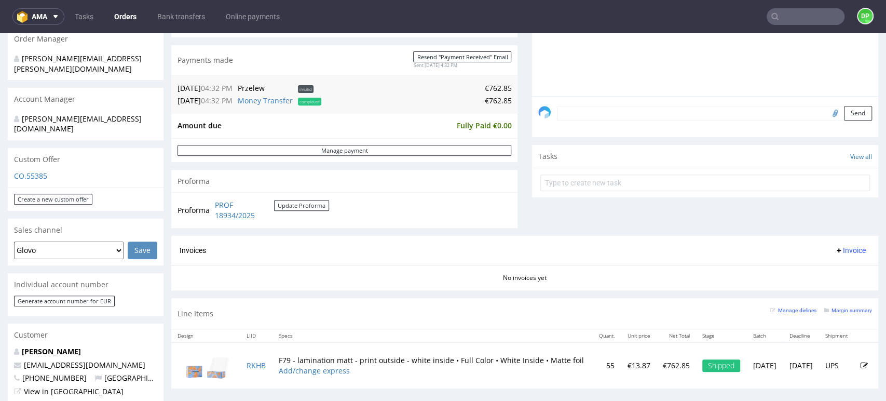
click at [843, 245] on button "Invoice" at bounding box center [849, 250] width 39 height 12
click at [829, 265] on li "Generate" at bounding box center [827, 272] width 67 height 19
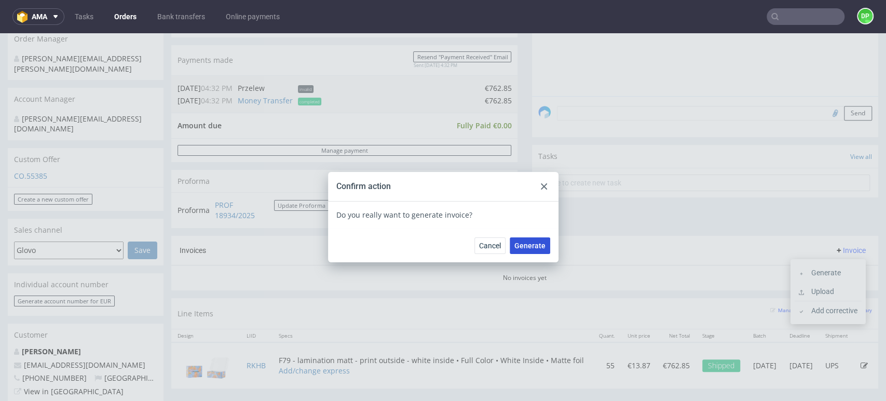
click at [528, 245] on span "Generate" at bounding box center [529, 245] width 31 height 7
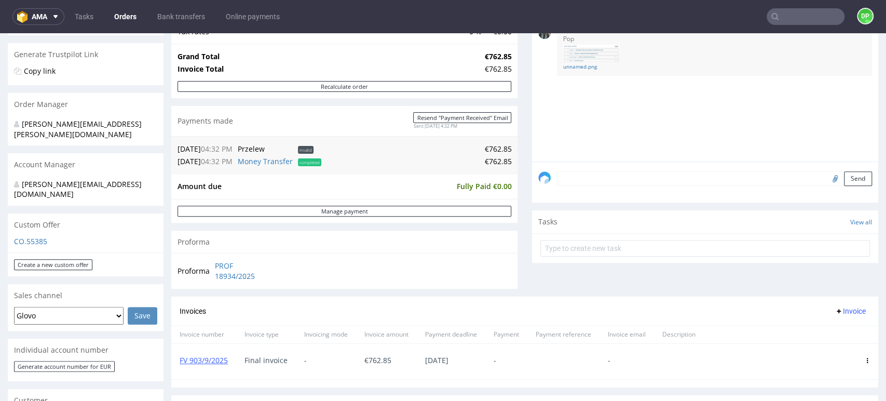
scroll to position [58, 0]
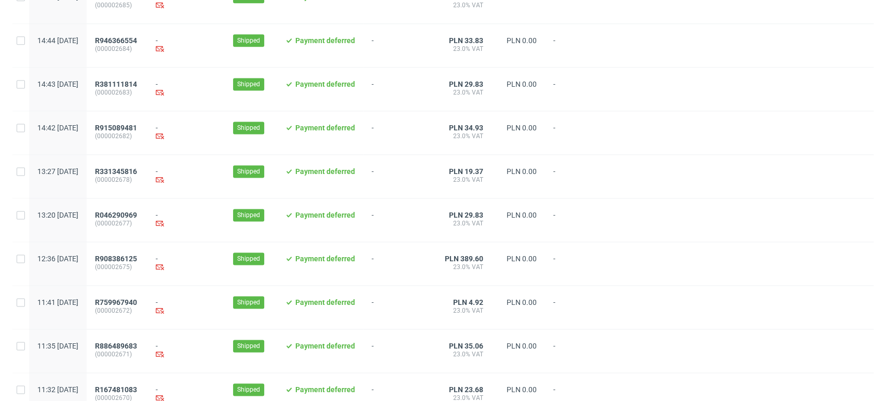
scroll to position [1064, 0]
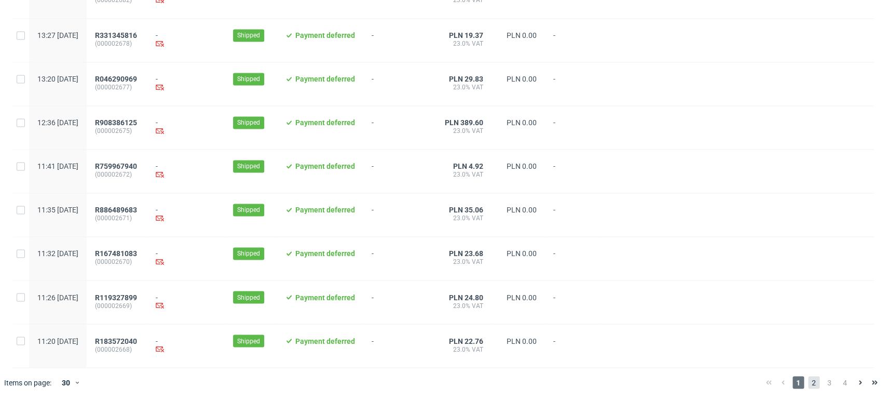
click at [808, 384] on span "2" at bounding box center [813, 382] width 11 height 12
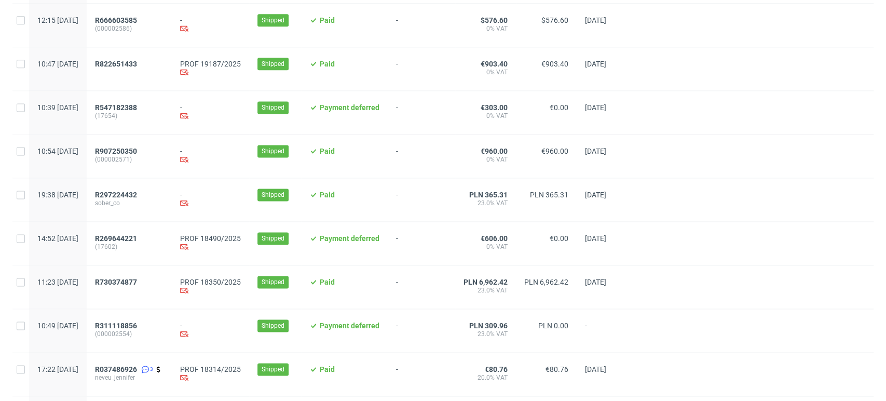
scroll to position [980, 0]
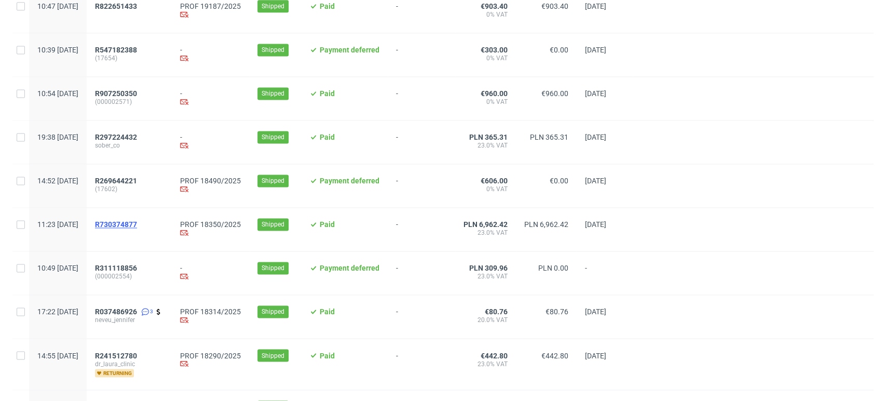
click at [137, 227] on span "R730374877" at bounding box center [116, 224] width 42 height 8
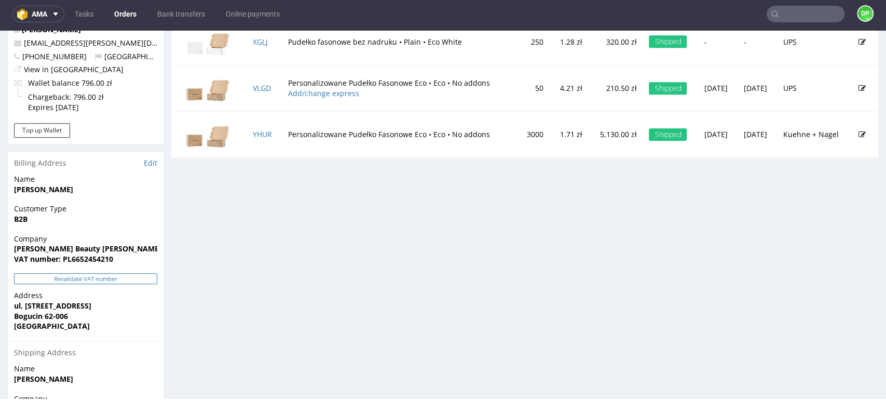
scroll to position [576, 0]
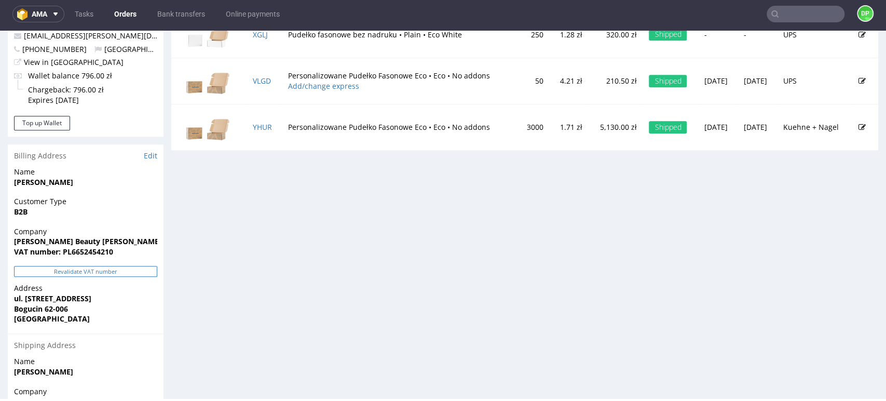
click at [99, 266] on button "Revalidate VAT number" at bounding box center [85, 271] width 143 height 11
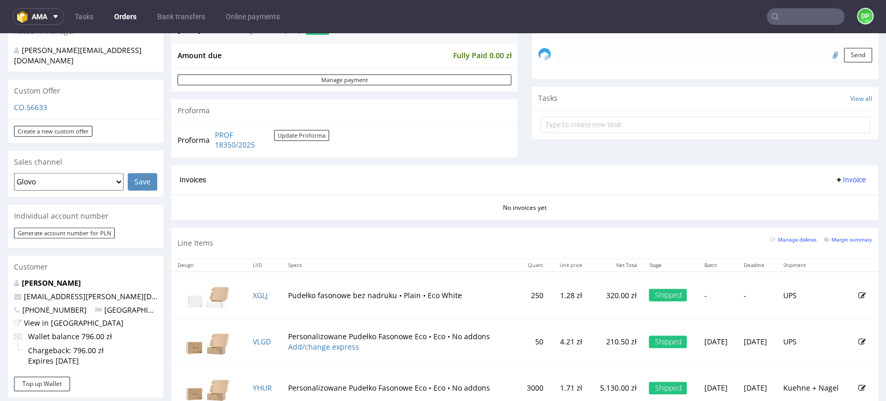
scroll to position [403, 0]
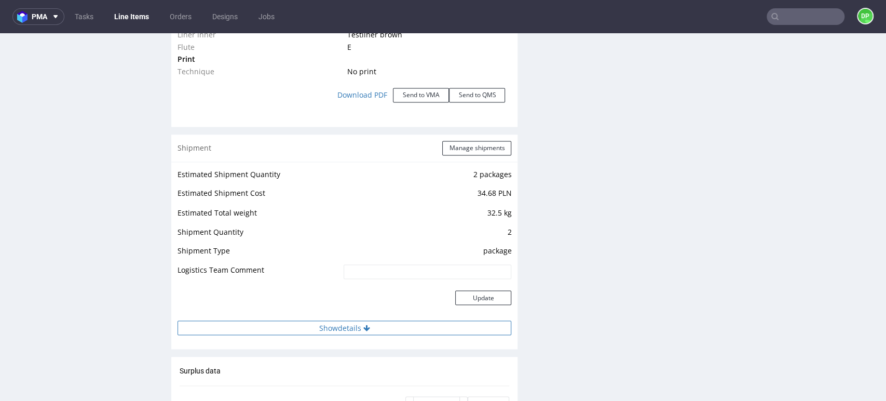
click at [351, 330] on button "Show details" at bounding box center [344, 327] width 334 height 15
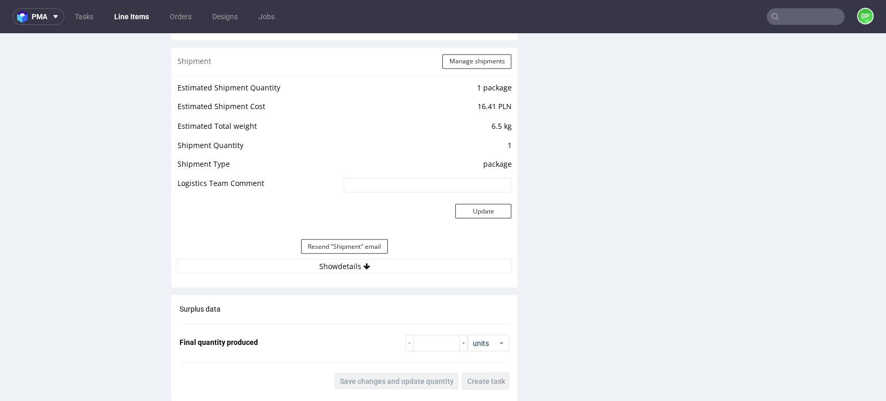
scroll to position [1268, 0]
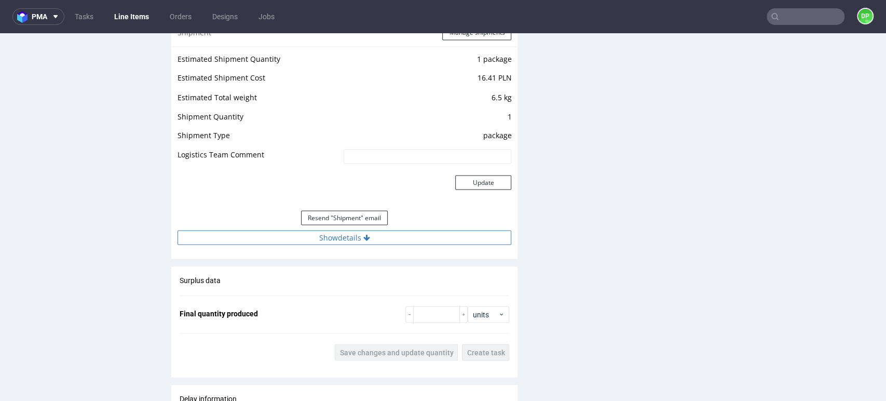
click at [332, 240] on button "Show details" at bounding box center [344, 237] width 334 height 15
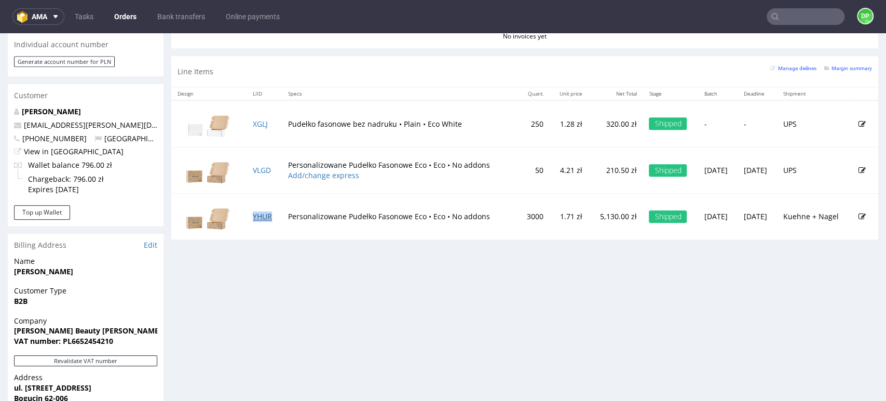
scroll to position [519, 0]
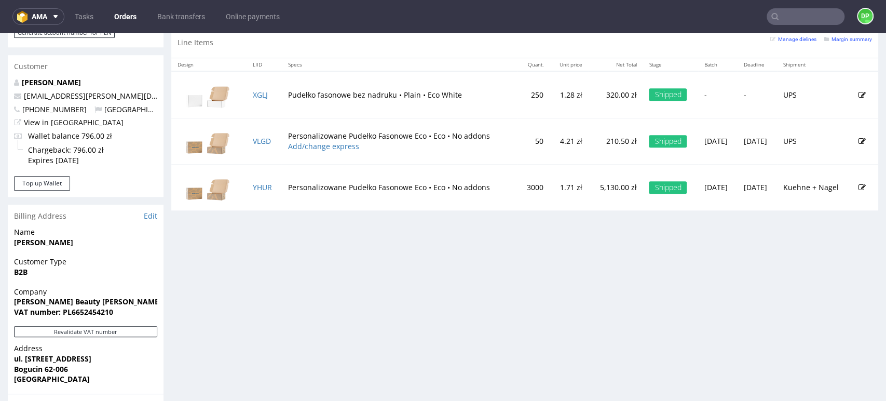
drag, startPoint x: 256, startPoint y: 87, endPoint x: 233, endPoint y: 234, distance: 148.7
click at [233, 241] on div "Progress Payment Paid Fri 29 Aug Payment “Received” Email Sent Fri 29 Aug 11:23…" at bounding box center [524, 46] width 707 height 997
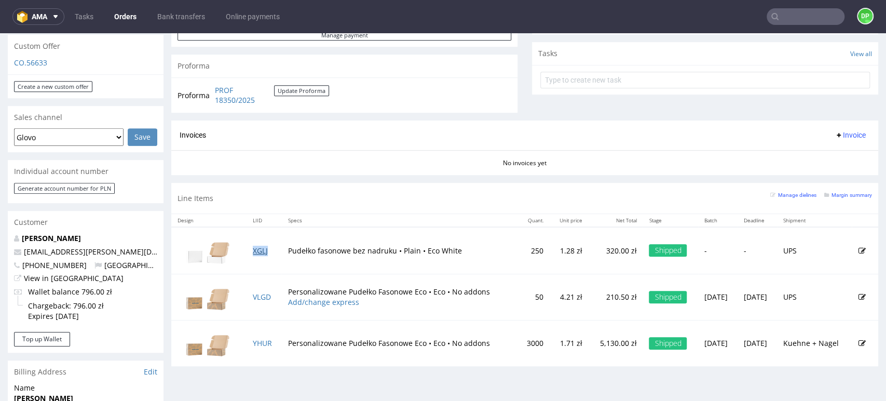
scroll to position [346, 0]
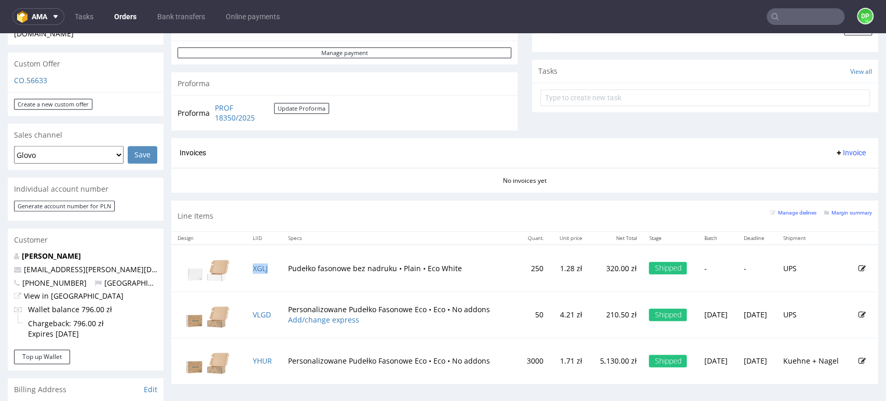
click at [834, 153] on span "Invoice" at bounding box center [849, 152] width 31 height 8
click at [822, 173] on span "Generate" at bounding box center [832, 174] width 50 height 10
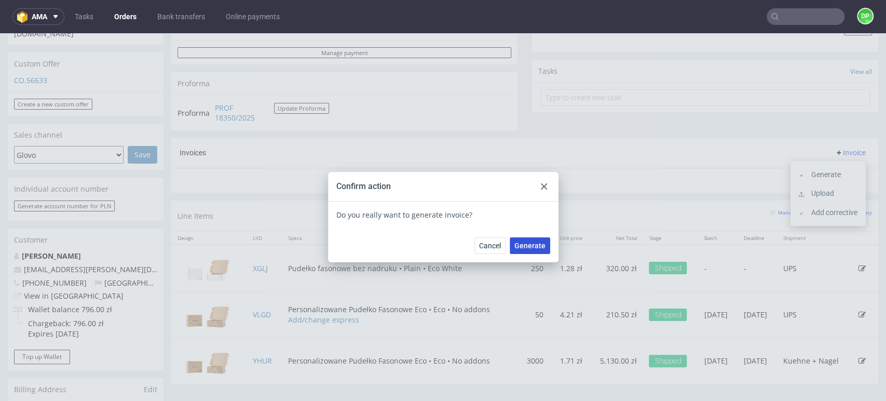
click at [525, 244] on span "Generate" at bounding box center [529, 245] width 31 height 7
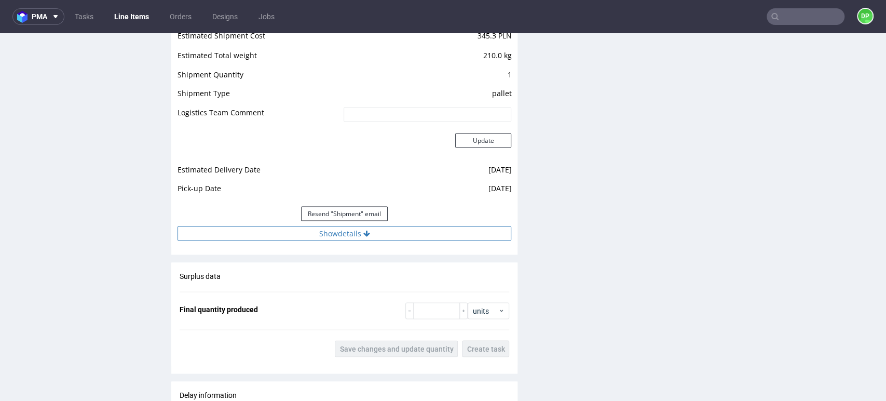
scroll to position [1326, 0]
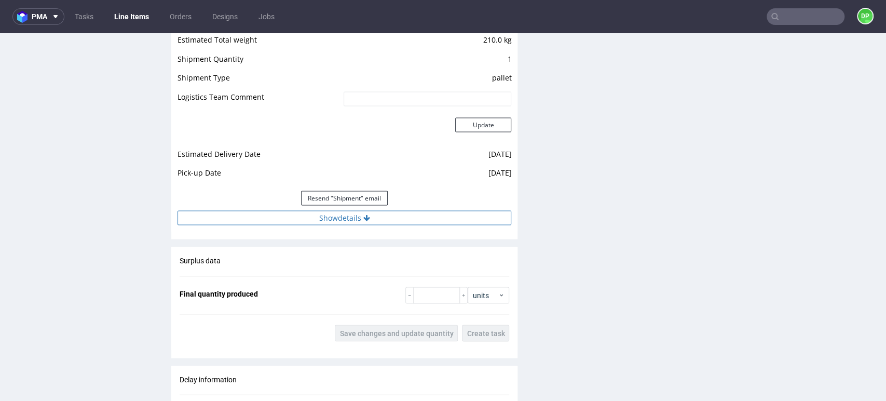
click at [381, 218] on button "Show details" at bounding box center [344, 217] width 334 height 15
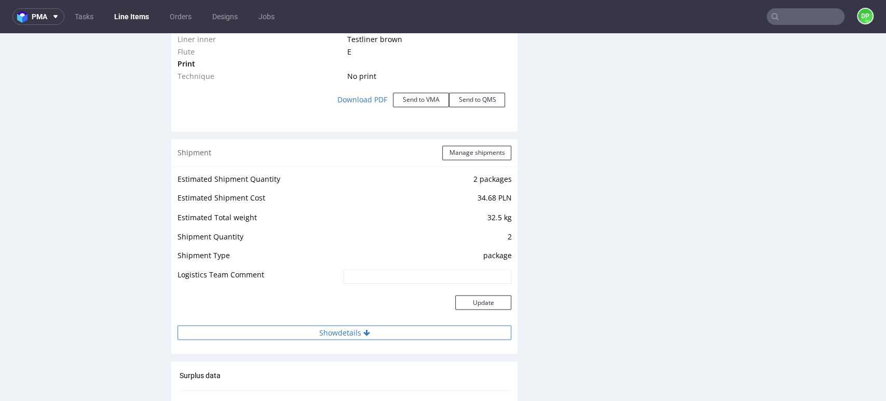
scroll to position [1175, 0]
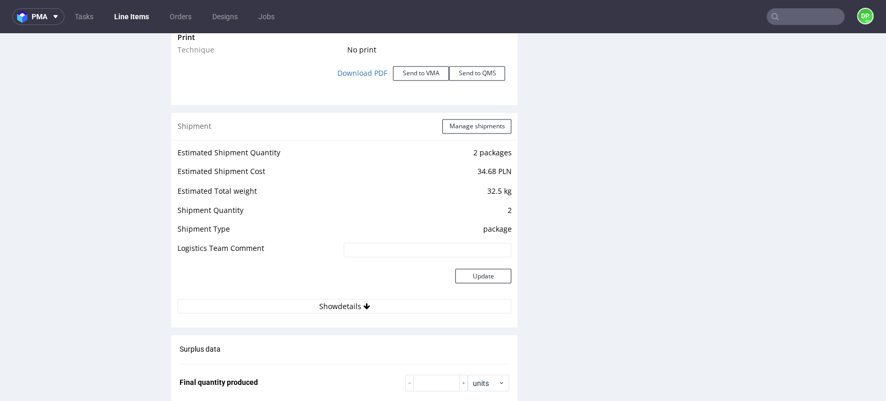
click at [423, 295] on td "Update" at bounding box center [426, 282] width 171 height 34
click at [415, 303] on button "Show details" at bounding box center [344, 305] width 334 height 15
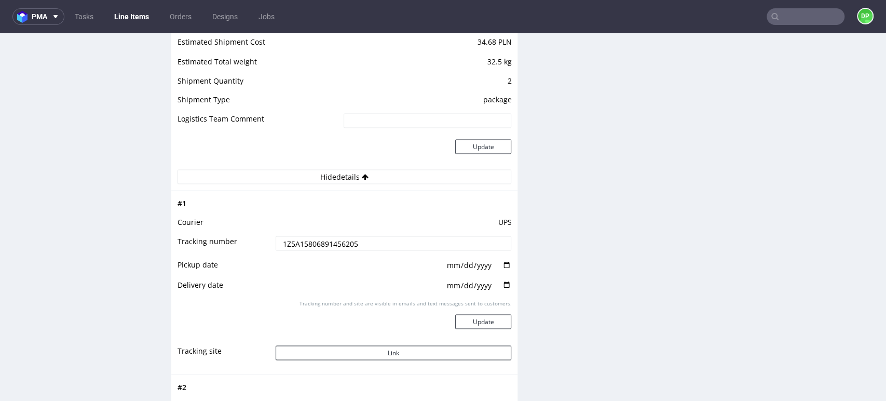
scroll to position [1347, 0]
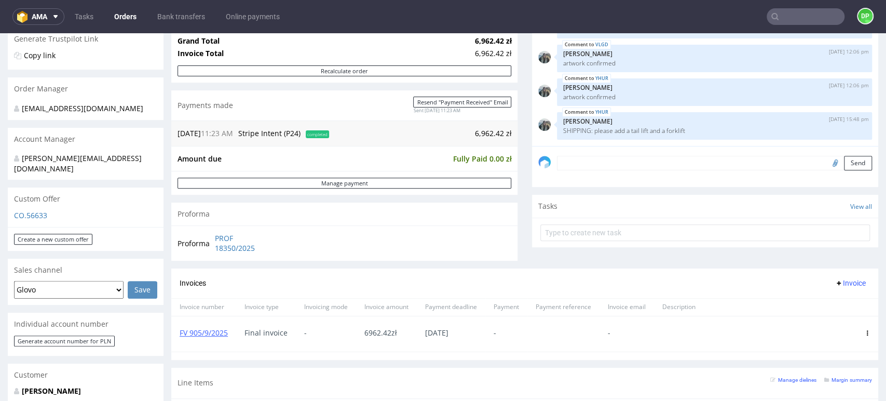
scroll to position [230, 0]
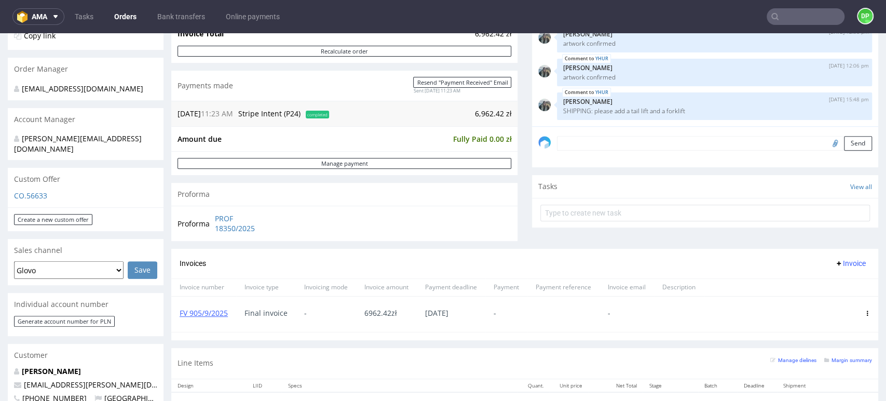
click at [306, 223] on div "Proforma PROF 18350/2025" at bounding box center [344, 222] width 346 height 35
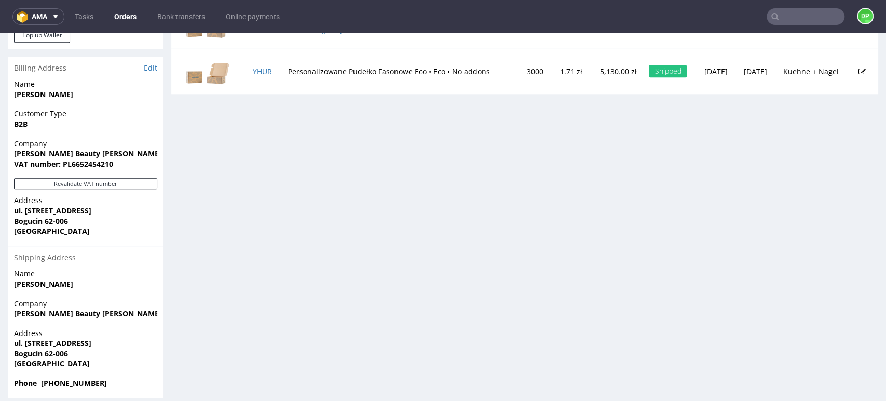
scroll to position [3, 0]
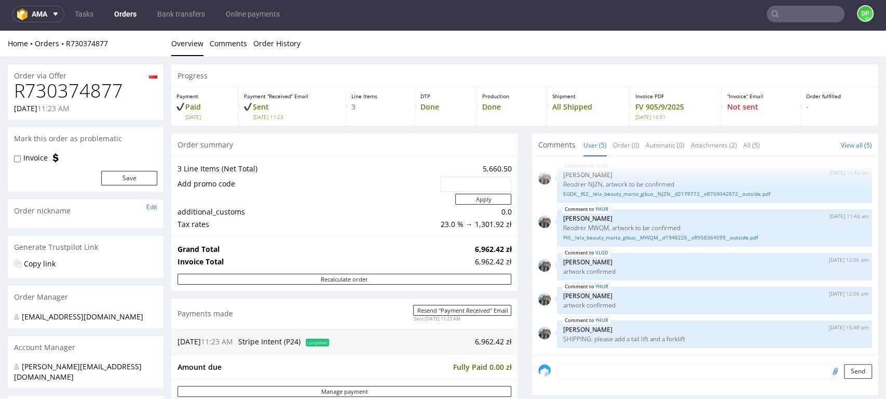
scroll to position [0, 0]
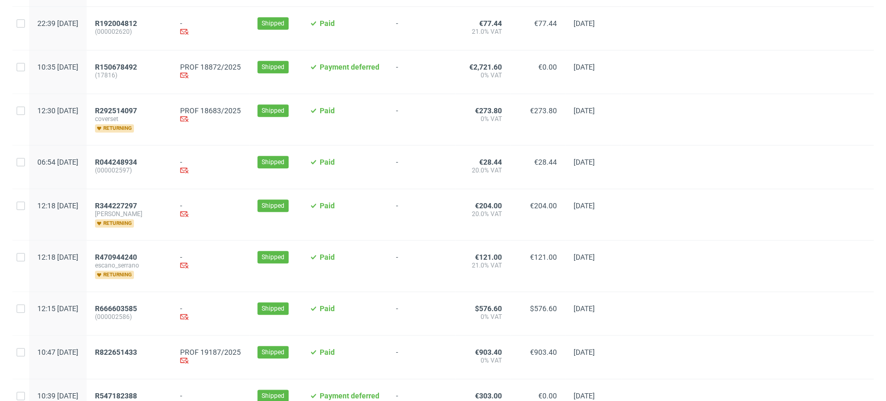
scroll to position [807, 0]
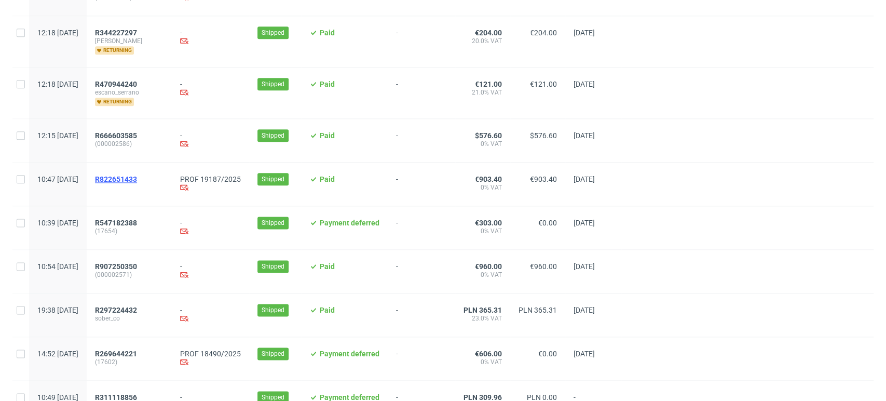
click at [137, 180] on span "R822651433" at bounding box center [116, 179] width 42 height 8
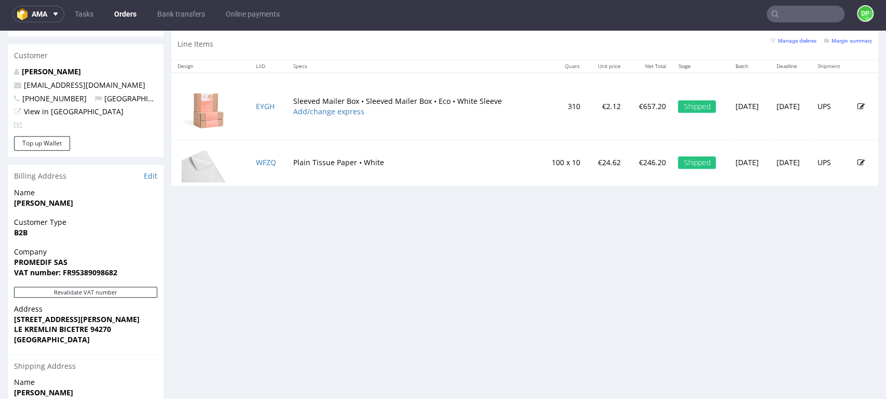
scroll to position [576, 0]
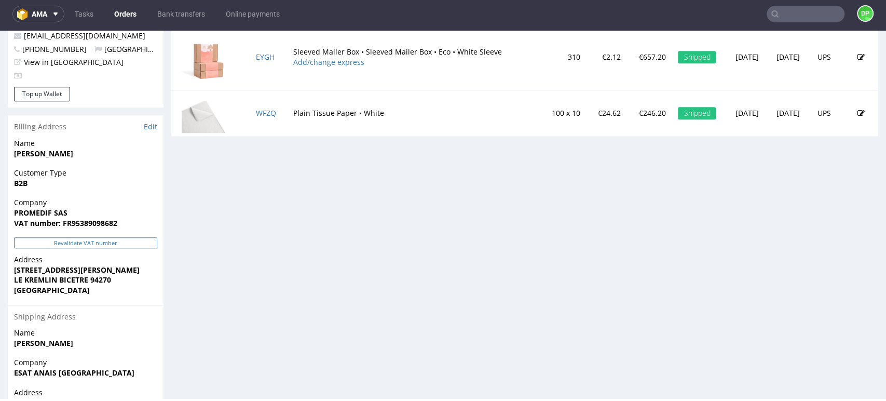
click at [82, 237] on button "Revalidate VAT number" at bounding box center [85, 242] width 143 height 11
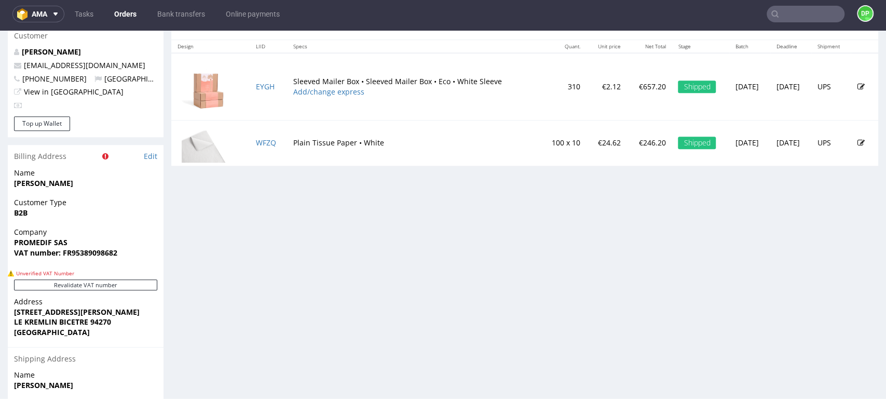
scroll to position [545, 0]
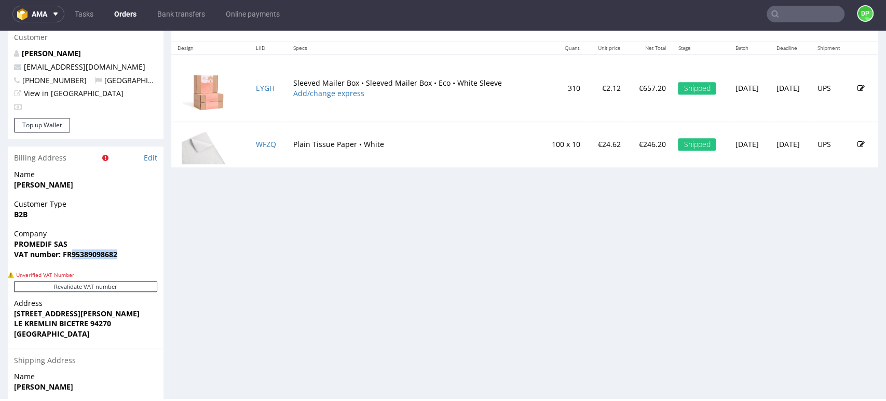
drag, startPoint x: 128, startPoint y: 240, endPoint x: 71, endPoint y: 250, distance: 57.4
click at [71, 250] on div "Company PROMEDIF SAS VAT number: FR95389098682" at bounding box center [86, 248] width 156 height 40
copy strong "95389098682"
click at [436, 244] on div "Progress Payment Paid [DATE] Payment “Received” Email Sent [DATE] 16:29 Line It…" at bounding box center [524, 14] width 707 height 991
drag, startPoint x: 122, startPoint y: 246, endPoint x: 73, endPoint y: 250, distance: 48.9
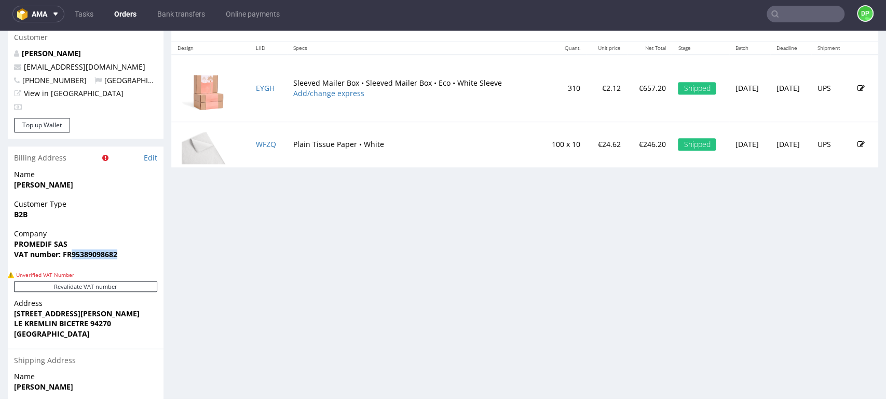
click at [73, 250] on div "Company PROMEDIF SAS VAT number: FR95389098682" at bounding box center [86, 248] width 156 height 40
click at [75, 281] on button "Revalidate VAT number" at bounding box center [85, 286] width 143 height 11
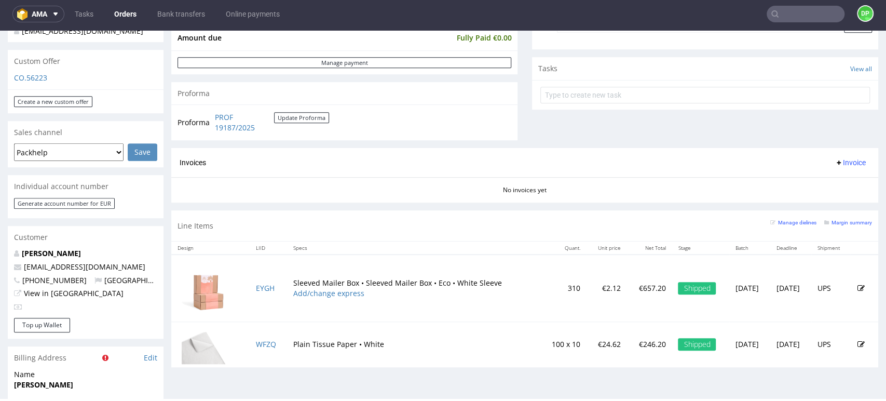
scroll to position [634, 0]
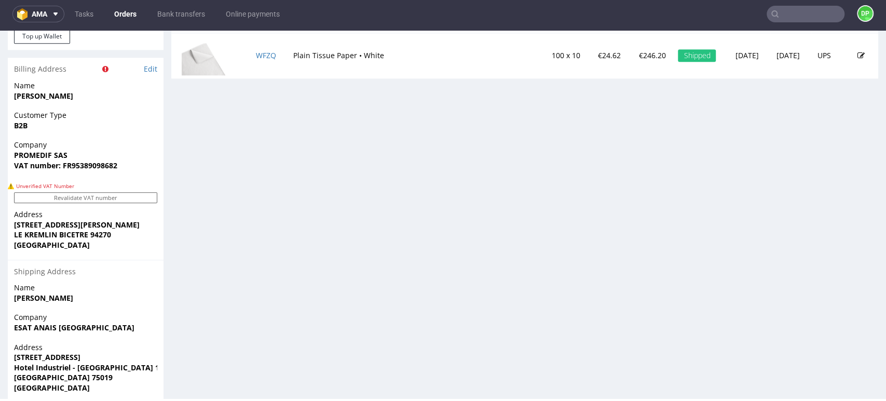
drag, startPoint x: 259, startPoint y: 250, endPoint x: 240, endPoint y: 252, distance: 18.7
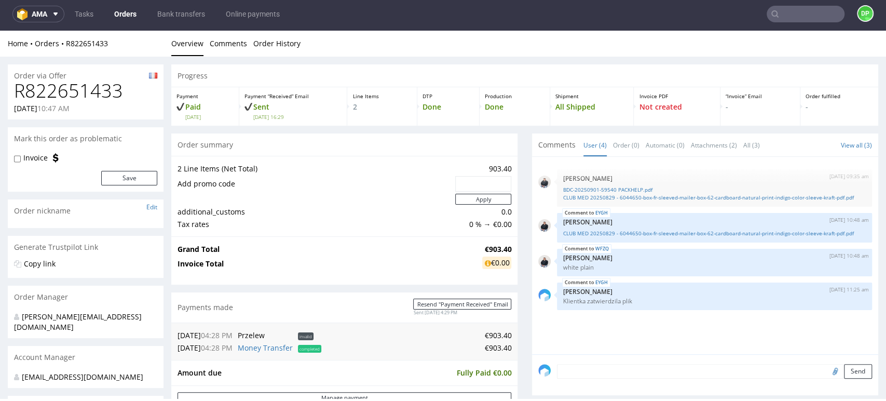
scroll to position [623, 0]
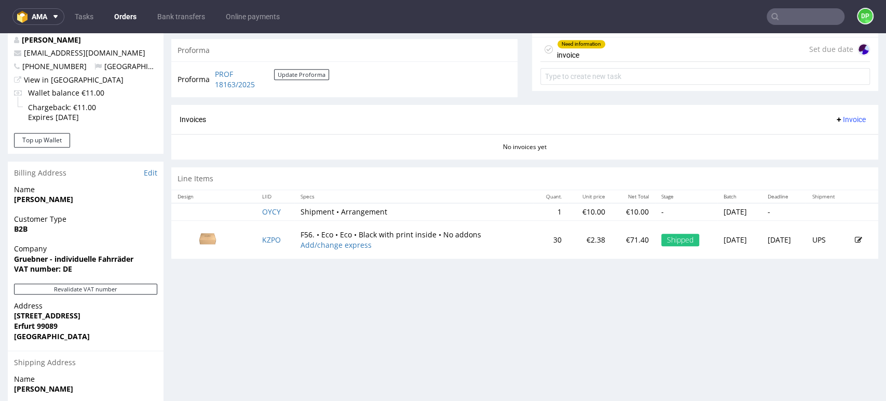
scroll to position [461, 0]
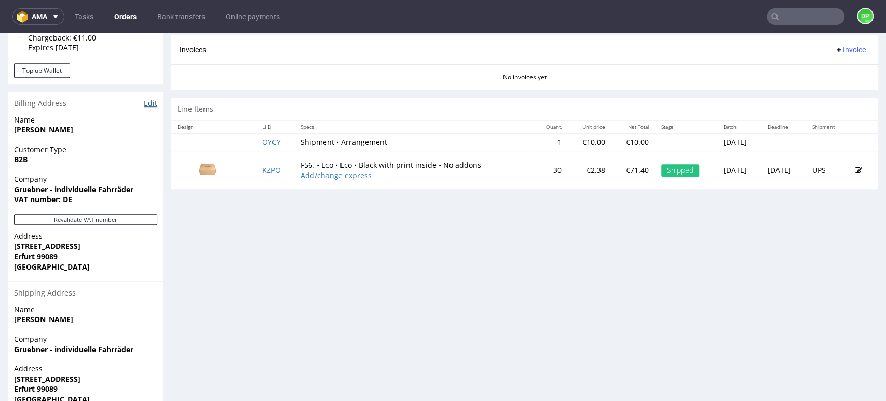
click at [148, 105] on link "Edit" at bounding box center [150, 103] width 13 height 10
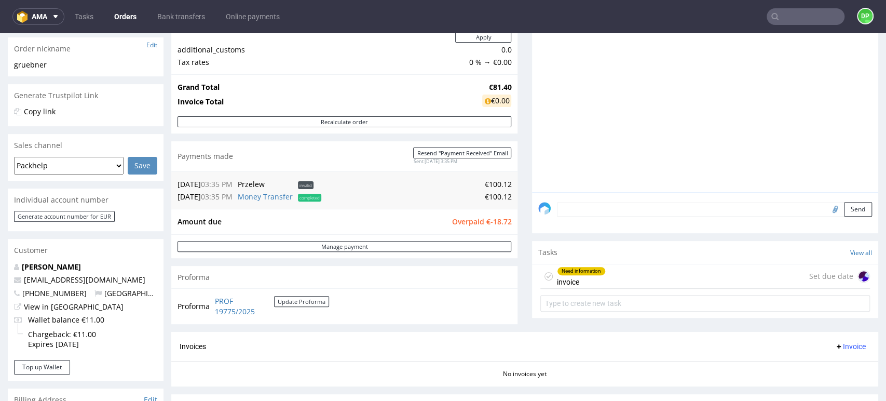
scroll to position [170, 0]
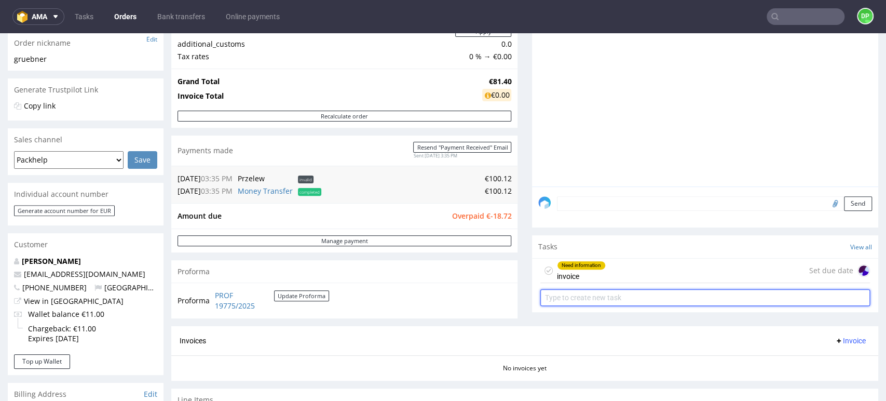
click at [627, 290] on input "text" at bounding box center [704, 297] width 329 height 17
type input "refund"
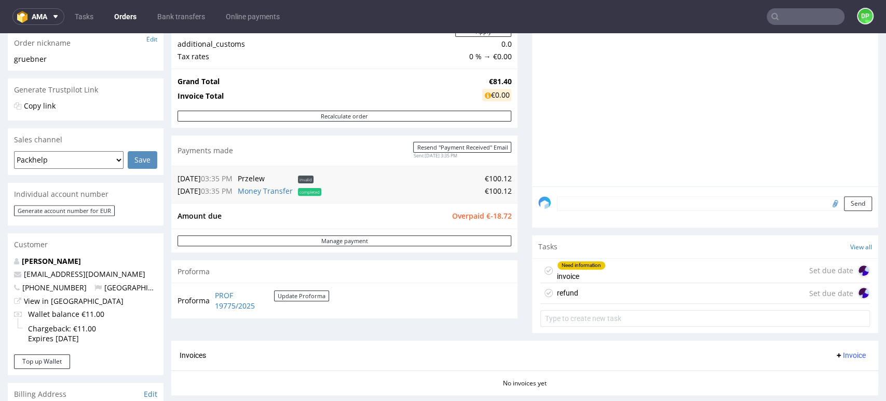
click at [743, 290] on div "refund Set due date" at bounding box center [704, 293] width 329 height 21
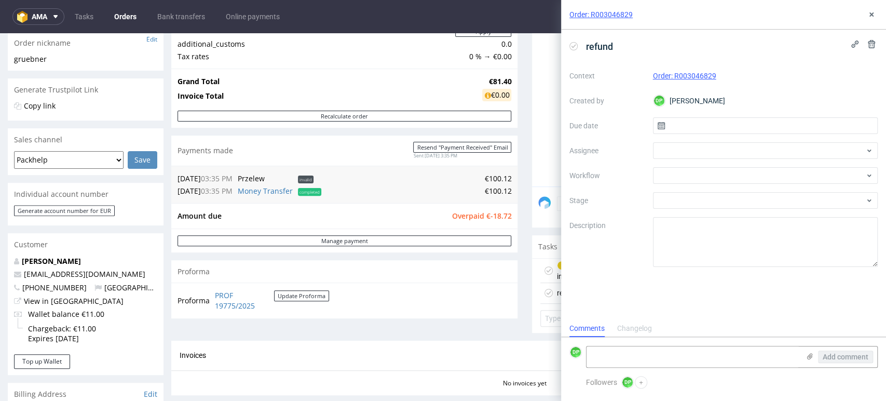
scroll to position [8, 0]
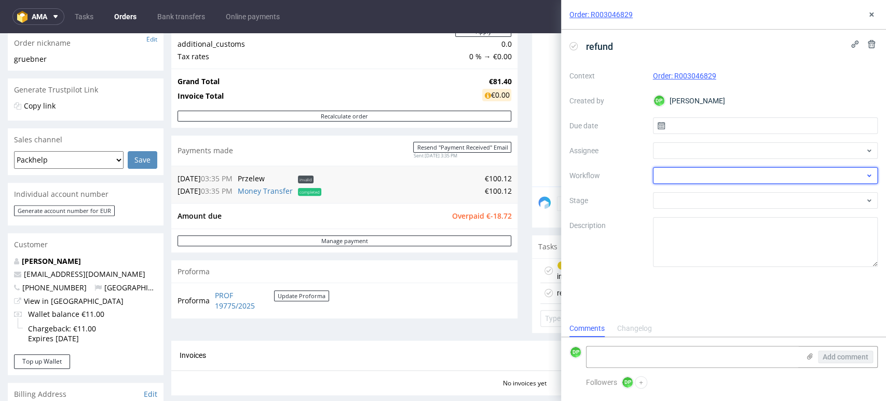
click at [694, 180] on div at bounding box center [765, 175] width 225 height 17
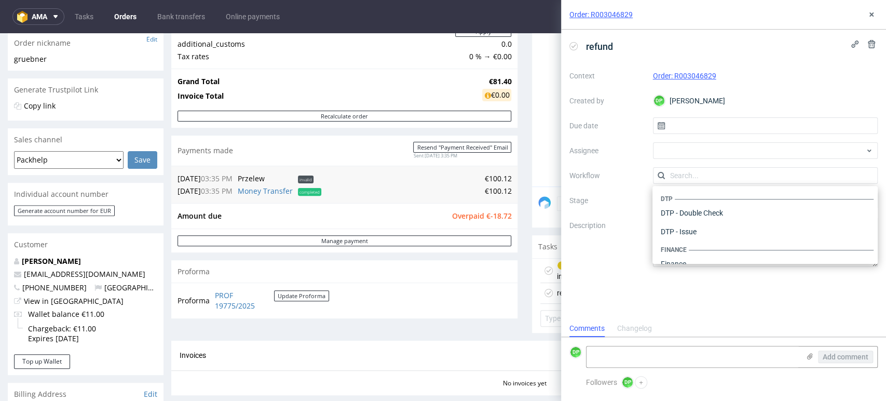
scroll to position [638, 0]
type input "f"
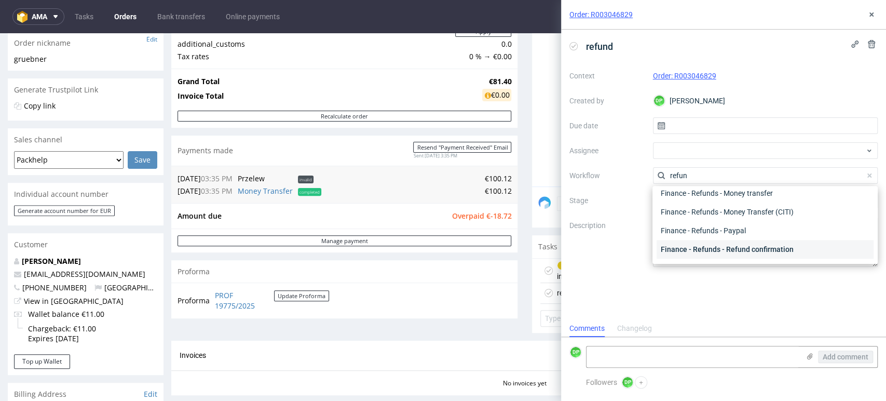
scroll to position [0, 0]
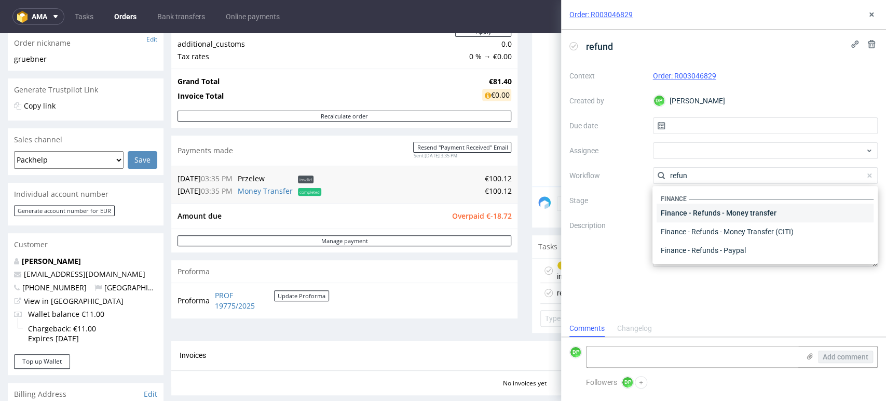
type input "refun"
click at [737, 210] on div "Finance - Refunds - Money transfer" at bounding box center [764, 212] width 217 height 19
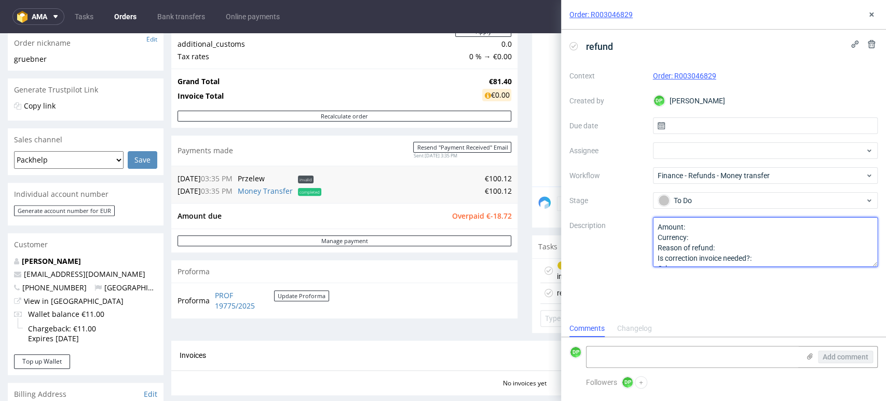
click at [710, 228] on textarea "Amount: Currency: Reason of refund: Is correction invoice needed?: Other:" at bounding box center [765, 242] width 225 height 50
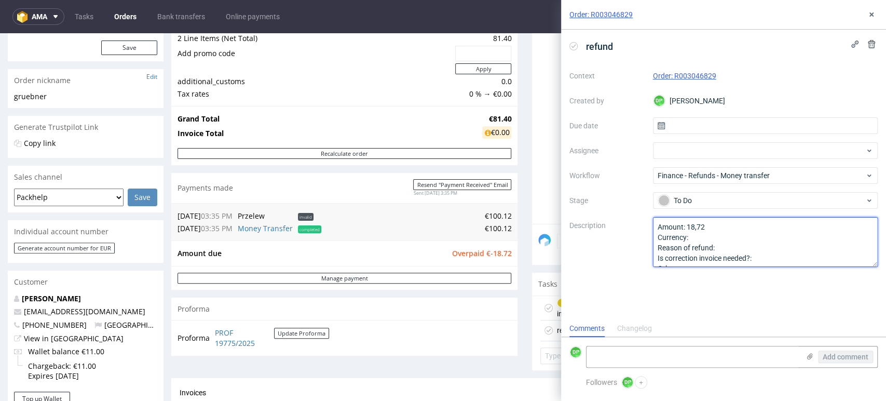
scroll to position [112, 0]
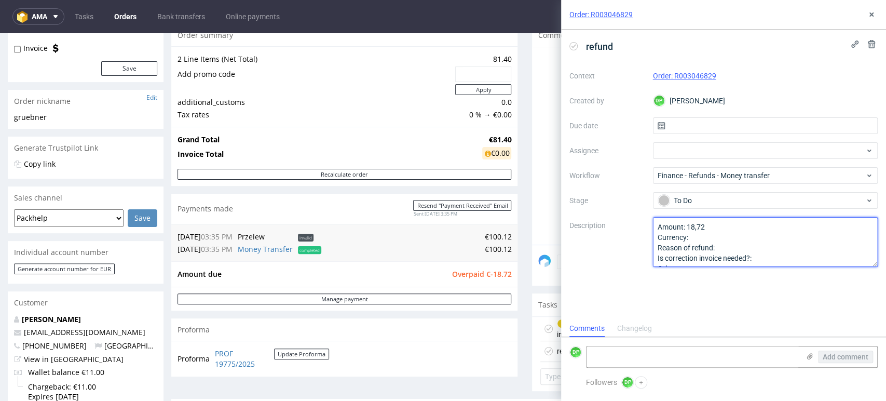
click at [693, 237] on textarea "Amount: Currency: Reason of refund: Is correction invoice needed?: Other:" at bounding box center [765, 242] width 225 height 50
click at [722, 246] on textarea "Amount: Currency: Reason of refund: Is correction invoice needed?: Other:" at bounding box center [765, 242] width 225 height 50
click at [779, 258] on textarea "Amount: Currency: Reason of refund: Is correction invoice needed?: Other:" at bounding box center [765, 242] width 225 height 50
click at [730, 245] on textarea "Amount: Currency: Reason of refund: Is correction invoice needed?: Other:" at bounding box center [765, 242] width 225 height 50
click at [760, 259] on textarea "Amount: Currency: Reason of refund: Is correction invoice needed?: Other:" at bounding box center [765, 242] width 225 height 50
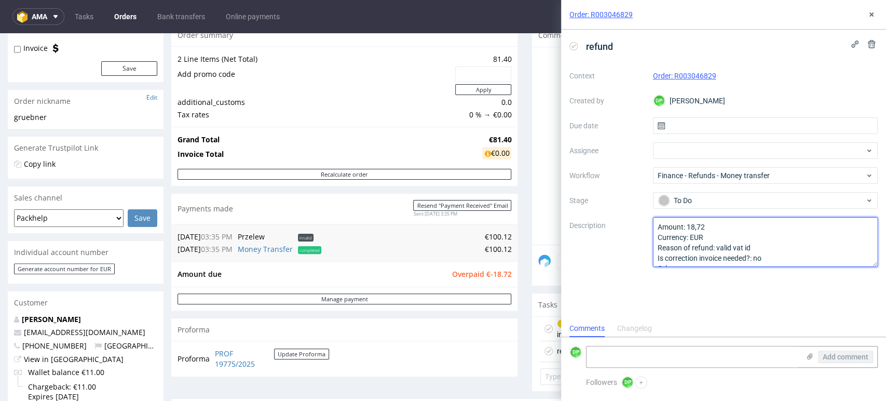
scroll to position [11, 0]
type textarea "Amount: 18,72 Currency: EUR Reason of refund: valid vat id Is correction invoic…"
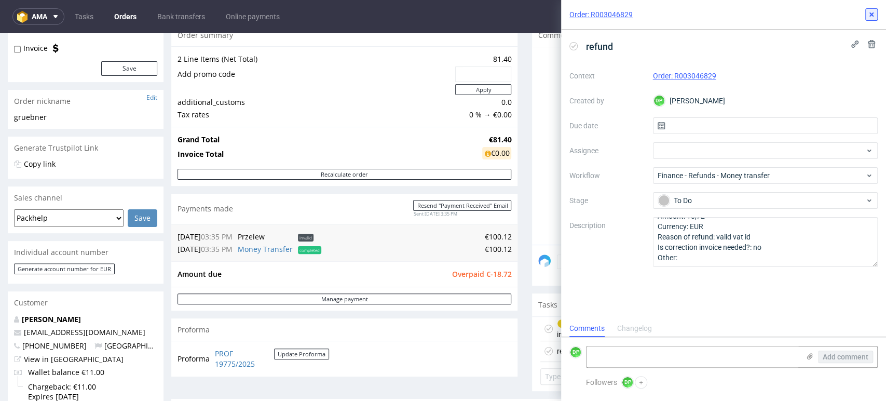
click at [867, 15] on icon at bounding box center [871, 14] width 8 height 8
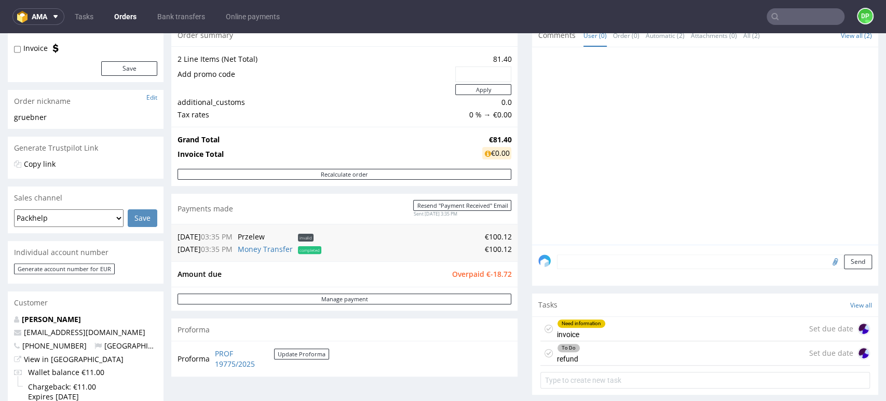
scroll to position [228, 0]
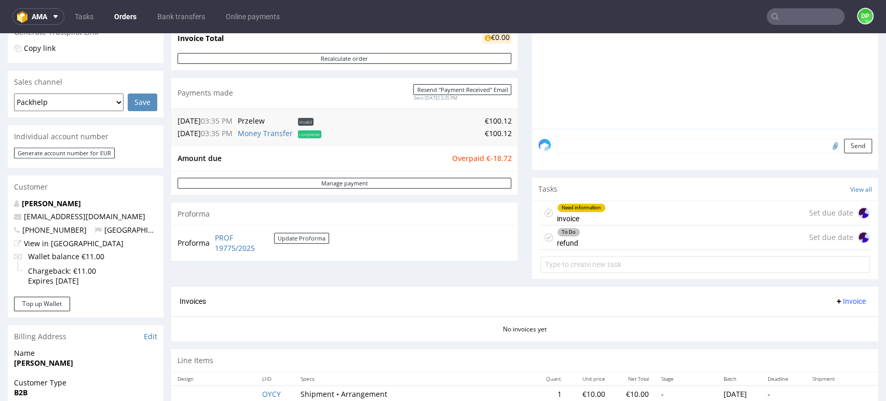
drag, startPoint x: 616, startPoint y: 238, endPoint x: 617, endPoint y: 269, distance: 30.7
click at [616, 238] on div "To Do refund Set due date" at bounding box center [704, 237] width 329 height 24
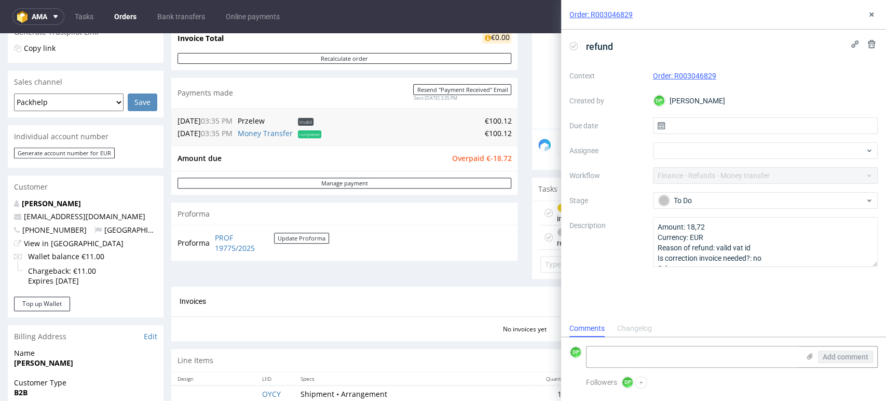
scroll to position [8, 0]
click at [862, 15] on div "Order: R003046829" at bounding box center [723, 15] width 325 height 30
click at [868, 16] on icon at bounding box center [871, 14] width 8 height 8
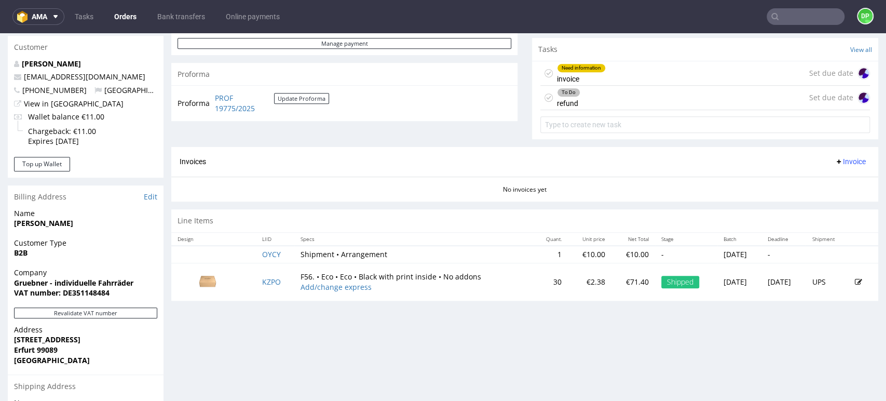
scroll to position [458, 0]
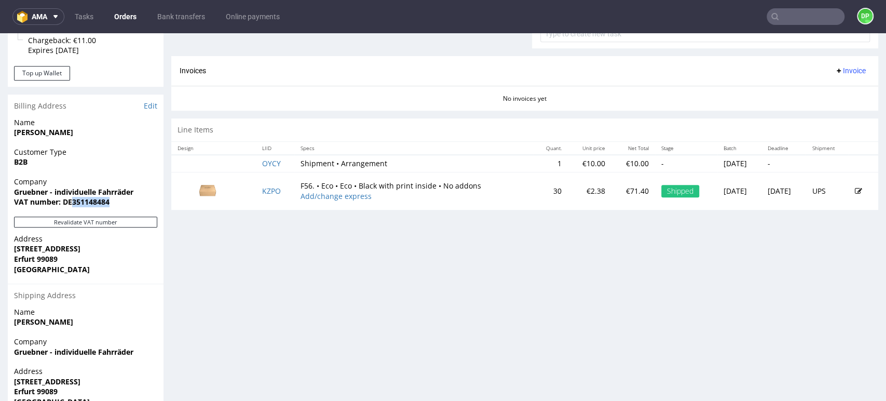
drag, startPoint x: 125, startPoint y: 204, endPoint x: 73, endPoint y: 211, distance: 51.8
click at [73, 211] on div "Company Gruebner - individuelle Fahrräder VAT number: DE351148484" at bounding box center [86, 196] width 156 height 40
copy strong "351148484"
click at [288, 294] on div "Progress Payment Owed €-18.72 Payment “Received” Email - Line Items 1 DTP - Pro…" at bounding box center [524, 22] width 707 height 827
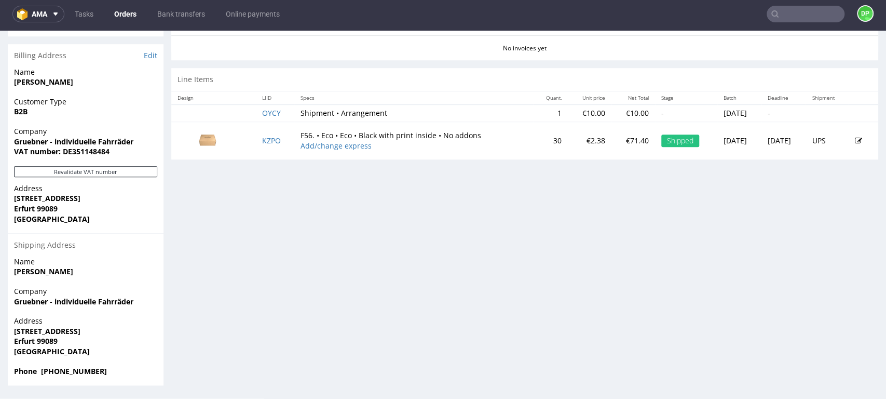
scroll to position [3, 0]
click at [88, 174] on button "Revalidate VAT number" at bounding box center [85, 171] width 143 height 11
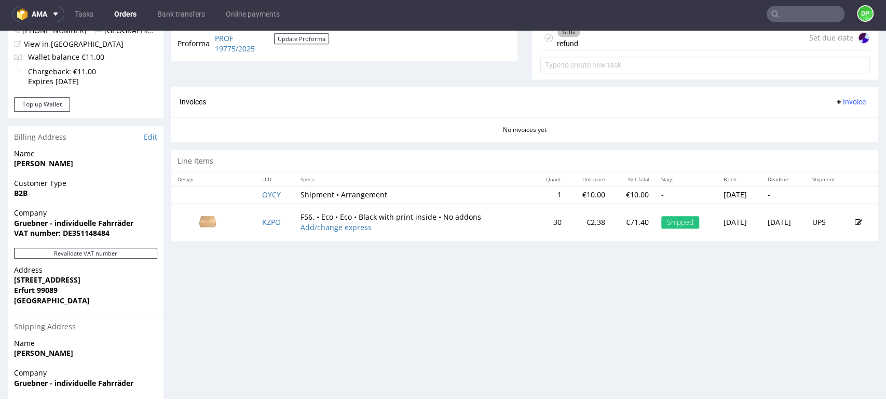
scroll to position [461, 0]
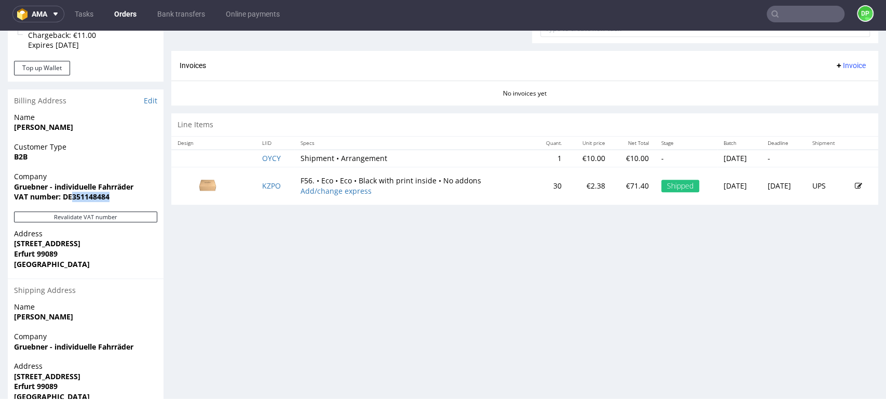
drag, startPoint x: 112, startPoint y: 201, endPoint x: 73, endPoint y: 204, distance: 39.0
click at [73, 204] on div "Company Gruebner - individuelle Fahrräder VAT number: DE351148484" at bounding box center [86, 191] width 156 height 40
copy strong "351148484"
click at [176, 214] on div "Progress Payment Owed €-18.72 Payment “Received” Email - Line Items 1 DTP - Pro…" at bounding box center [524, 17] width 707 height 827
drag, startPoint x: 119, startPoint y: 197, endPoint x: 72, endPoint y: 207, distance: 47.6
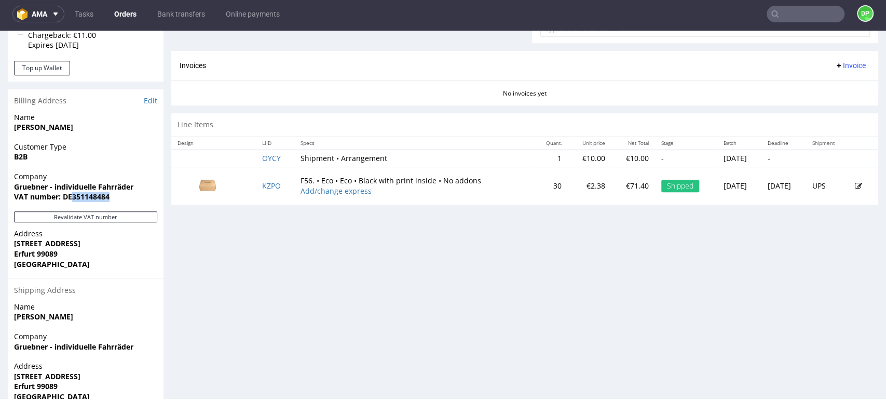
click at [72, 207] on div "Company Gruebner - individuelle Fahrräder VAT number: DE351148484" at bounding box center [86, 191] width 156 height 40
copy strong "351148484"
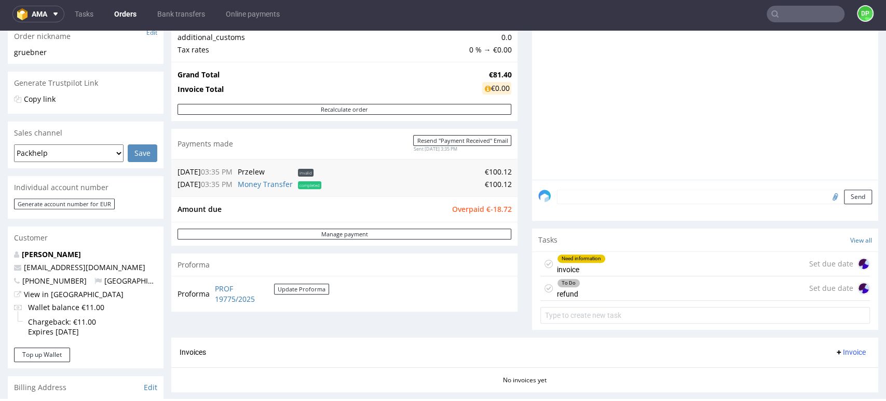
scroll to position [173, 0]
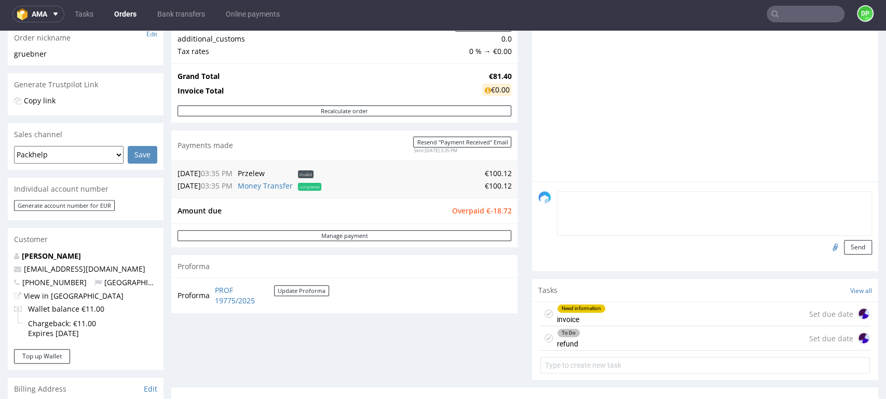
click at [572, 201] on textarea at bounding box center [714, 213] width 315 height 45
type textarea "valid vat id"
click at [826, 251] on input "file" at bounding box center [833, 246] width 15 height 13
type input "C:\fakepath\Zrzut ekranu [DATE] 170806.png"
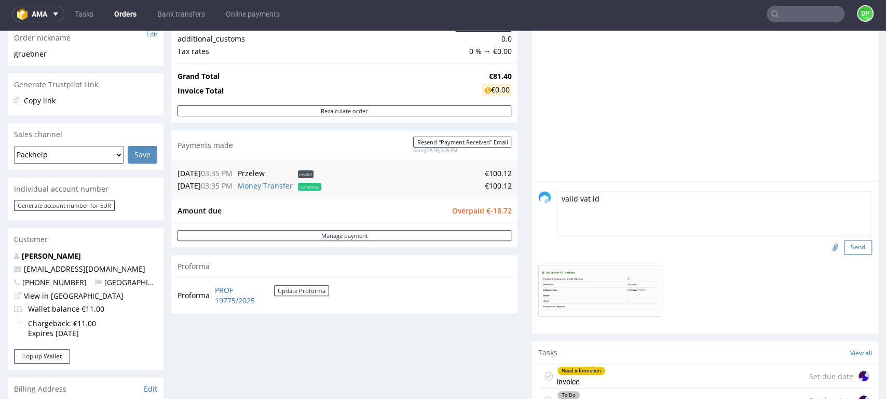
click at [844, 245] on button "Send" at bounding box center [858, 247] width 28 height 15
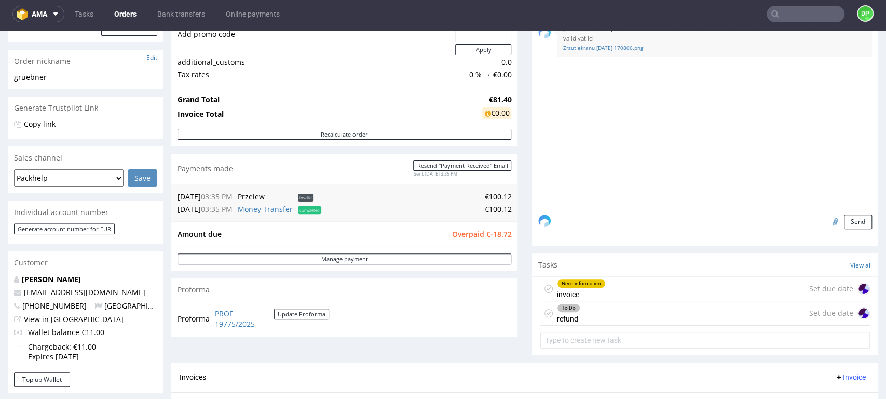
scroll to position [288, 0]
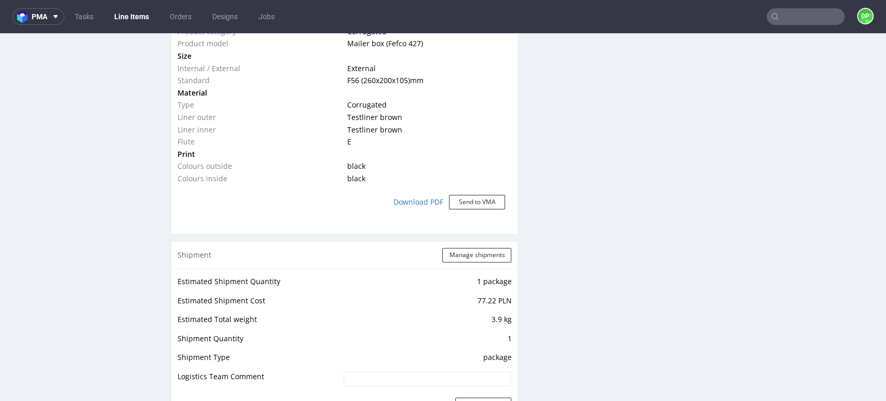
scroll to position [1095, 0]
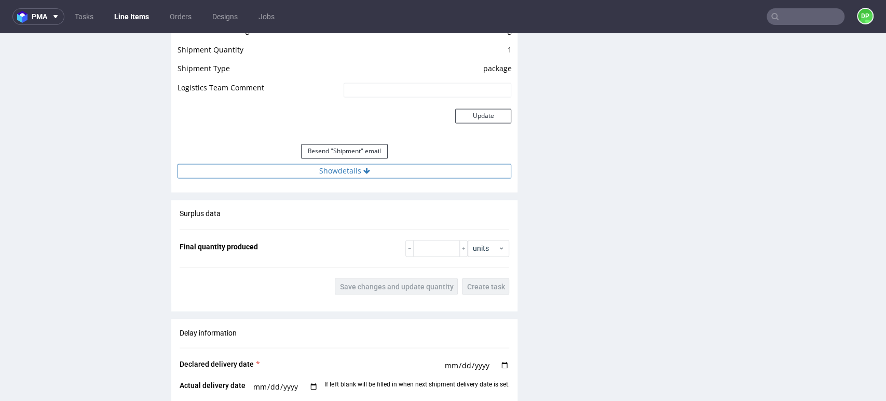
click at [354, 171] on button "Show details" at bounding box center [344, 170] width 334 height 15
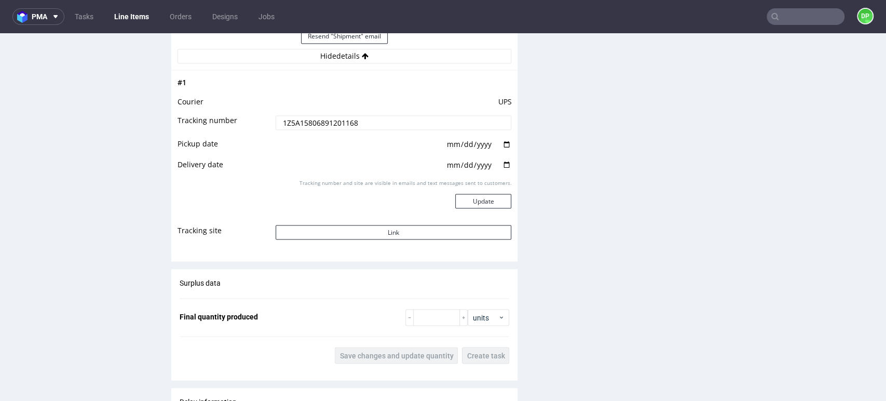
scroll to position [1211, 0]
click at [367, 230] on button "Link" at bounding box center [394, 231] width 236 height 15
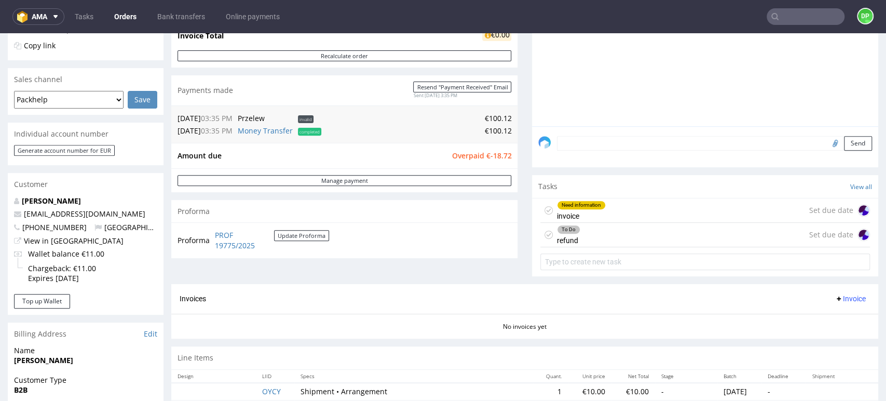
scroll to position [346, 0]
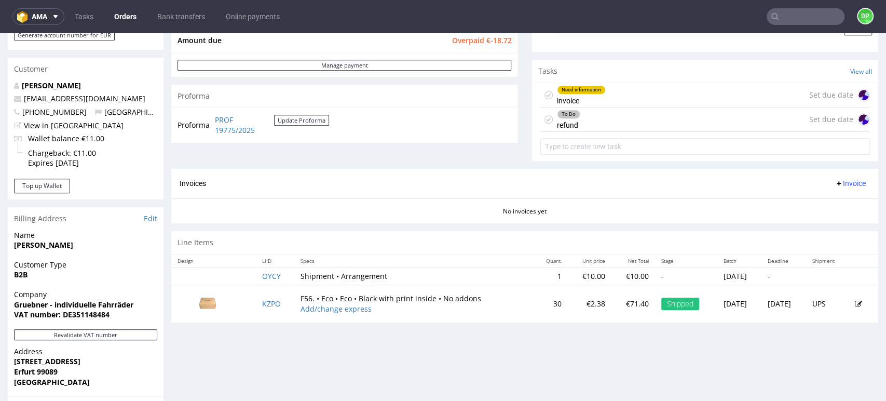
click at [834, 182] on span "Invoice" at bounding box center [849, 183] width 31 height 8
click at [821, 196] on li "Generate" at bounding box center [827, 204] width 67 height 19
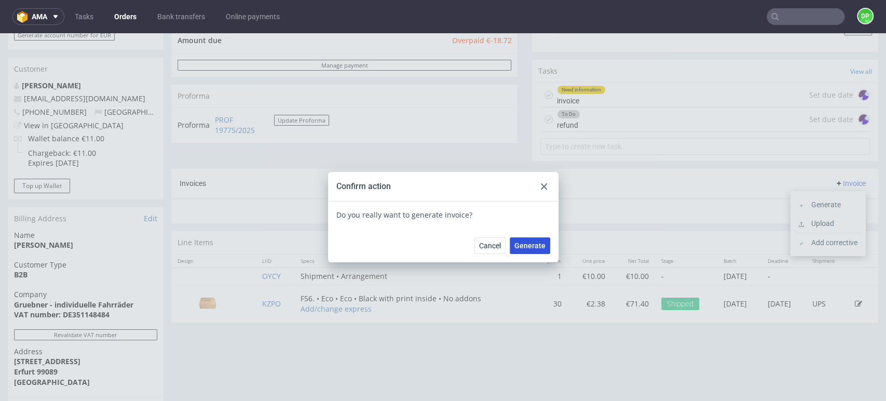
click at [535, 240] on button "Generate" at bounding box center [530, 245] width 40 height 17
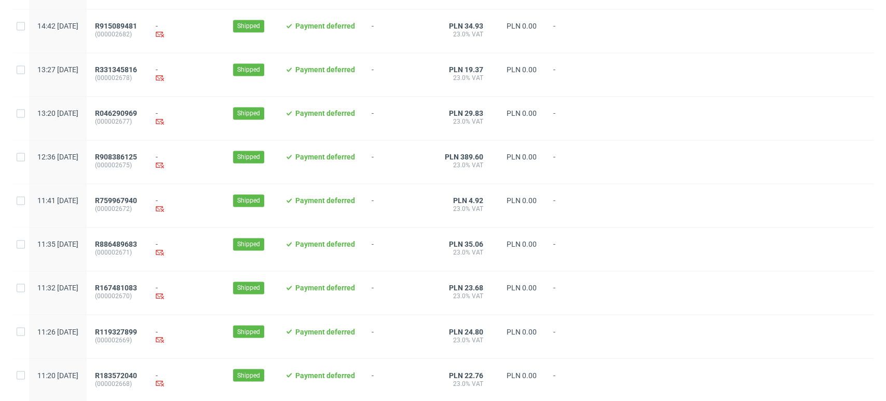
scroll to position [1064, 0]
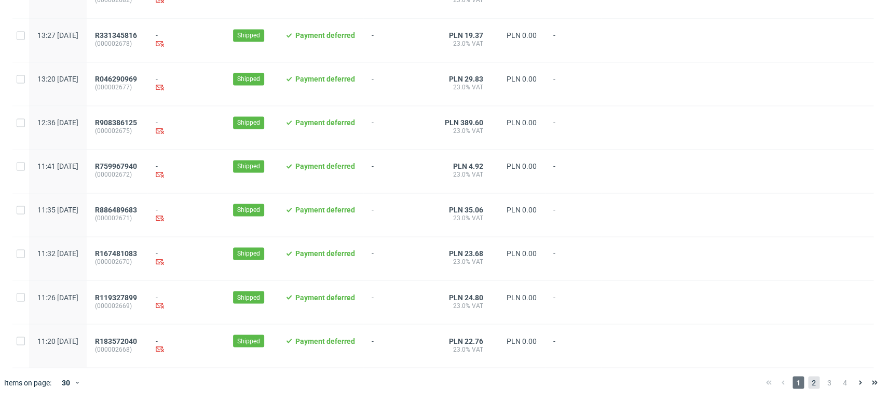
click at [808, 377] on span "2" at bounding box center [813, 382] width 11 height 12
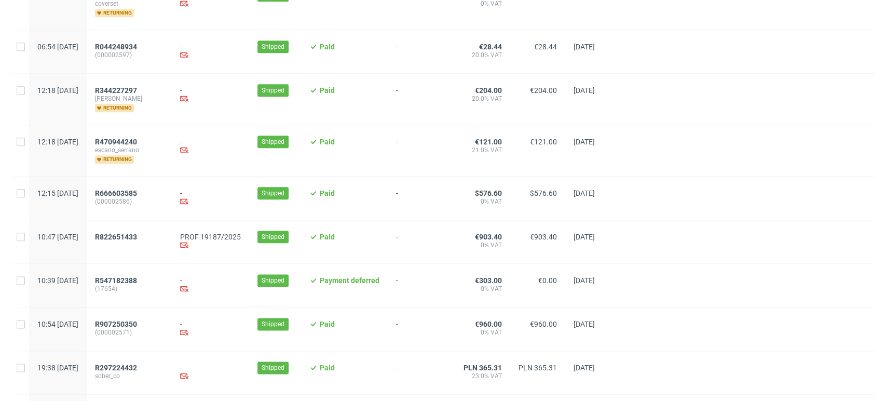
scroll to position [807, 0]
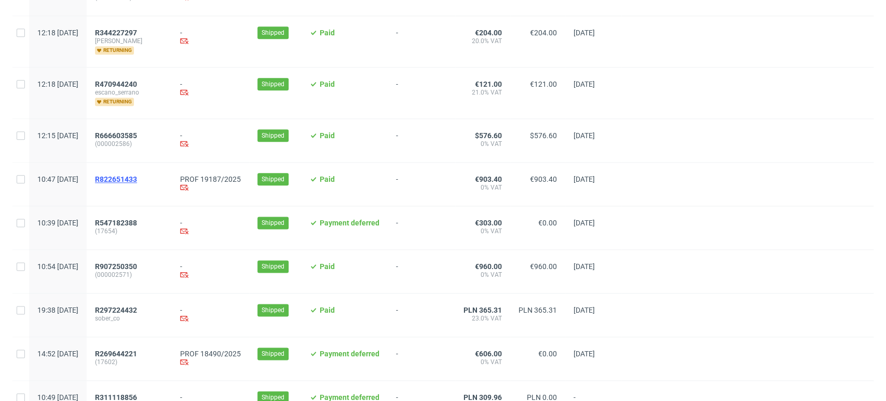
click at [137, 180] on span "R822651433" at bounding box center [116, 179] width 42 height 8
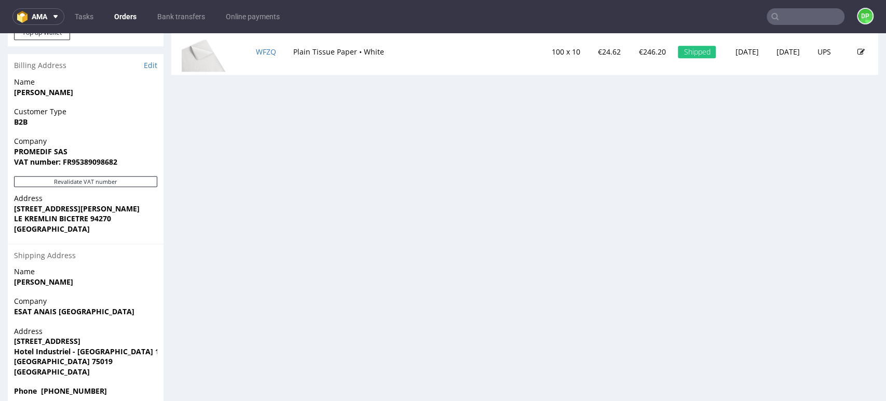
scroll to position [648, 0]
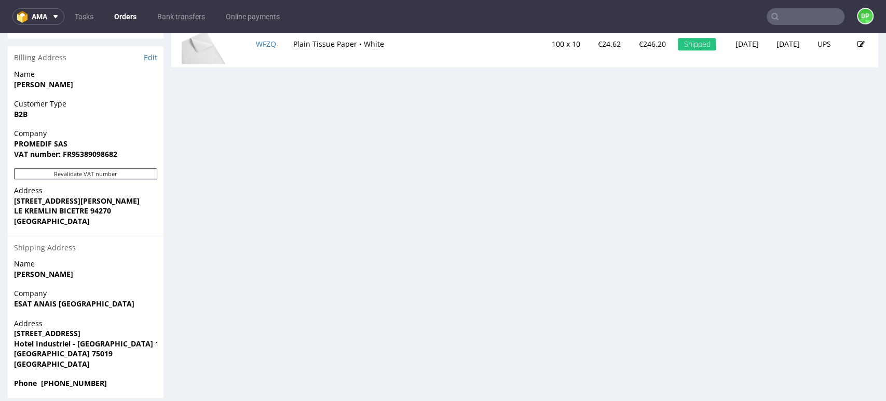
click at [87, 157] on div "Company PROMEDIF SAS VAT number: FR95389098682" at bounding box center [86, 148] width 156 height 40
click at [84, 168] on button "Revalidate VAT number" at bounding box center [85, 173] width 143 height 11
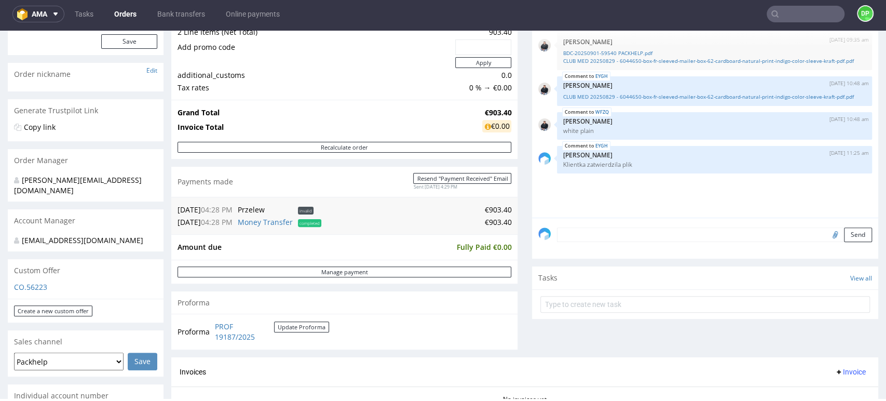
scroll to position [230, 0]
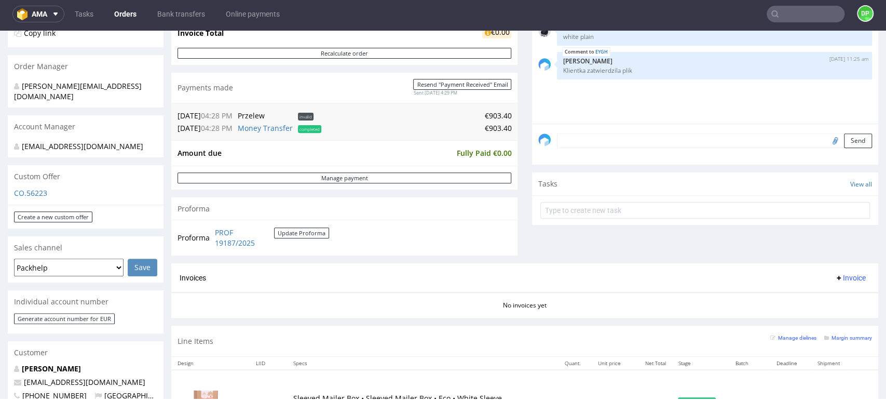
click at [834, 278] on span "Invoice" at bounding box center [849, 277] width 31 height 8
click at [812, 293] on li "Generate" at bounding box center [827, 300] width 67 height 19
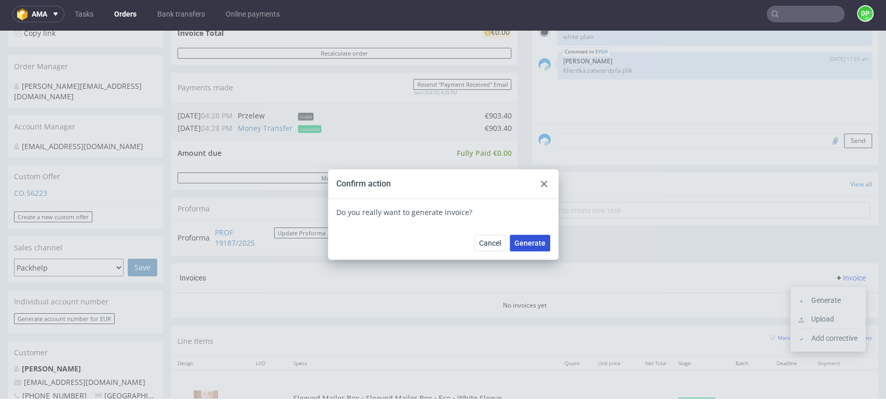
click at [534, 248] on button "Generate" at bounding box center [530, 243] width 40 height 17
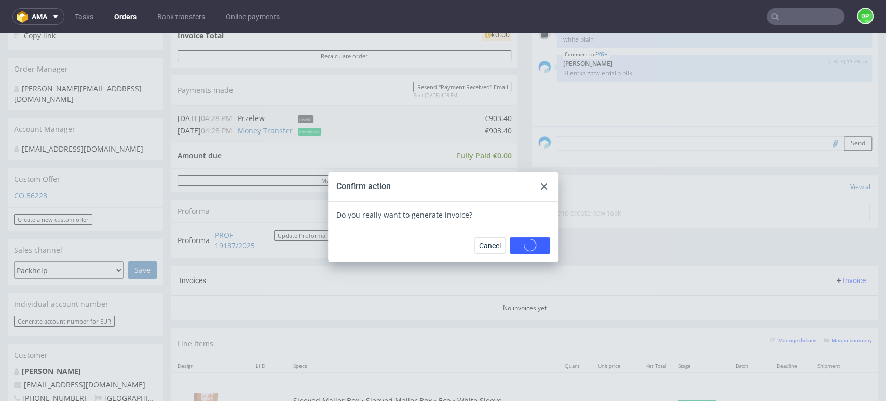
scroll to position [0, 0]
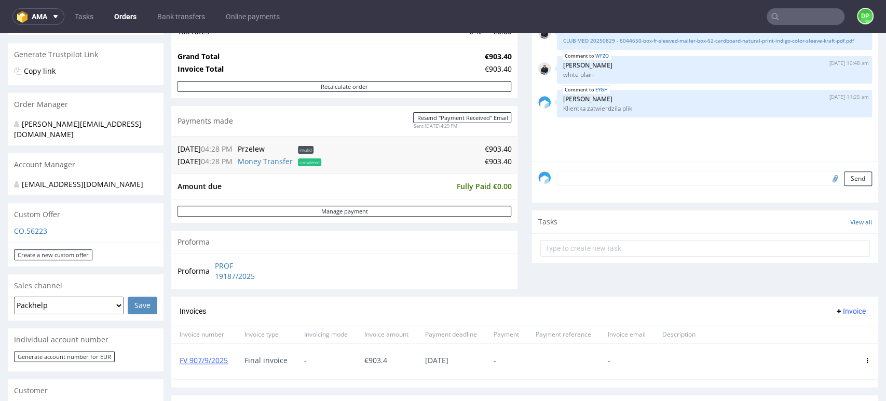
scroll to position [288, 0]
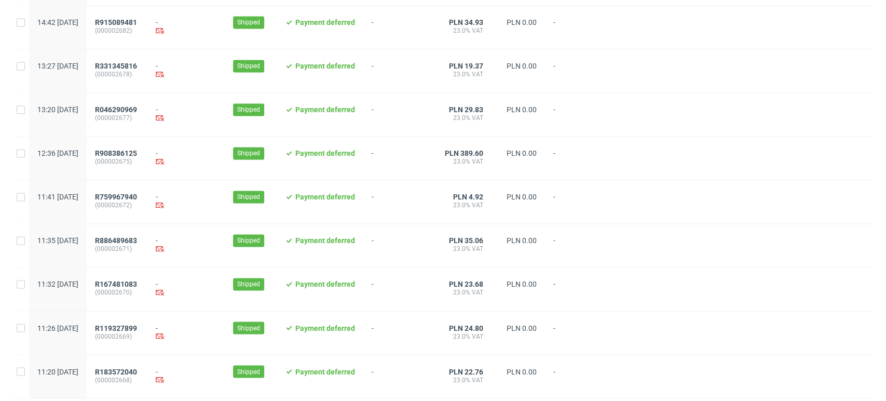
scroll to position [1064, 0]
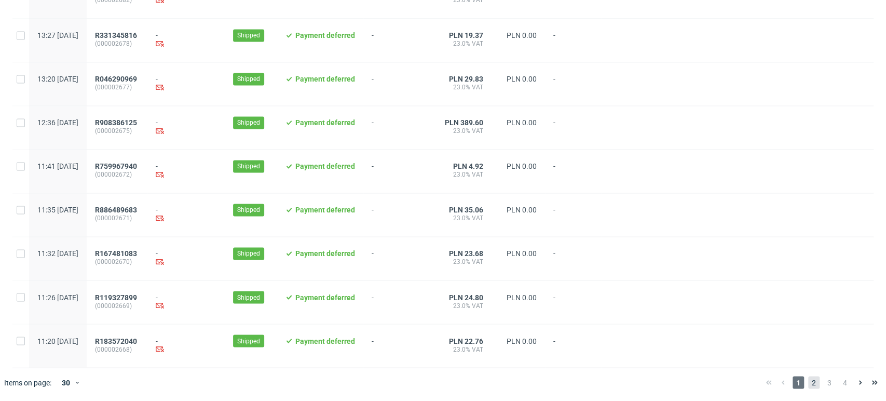
click at [808, 377] on span "2" at bounding box center [813, 382] width 11 height 12
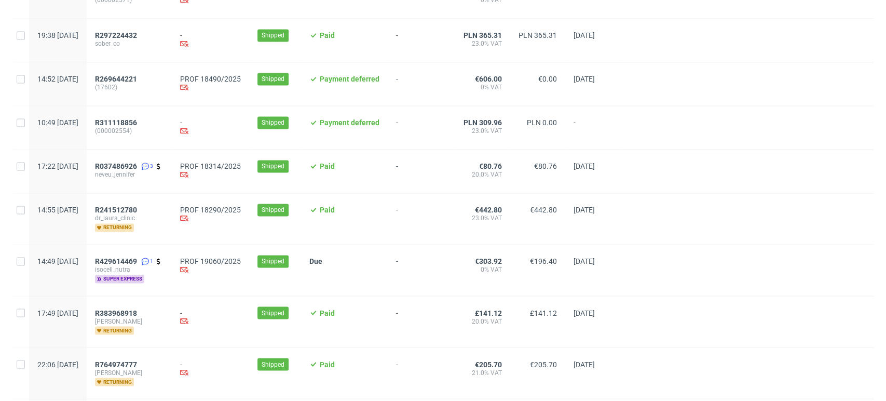
scroll to position [1115, 0]
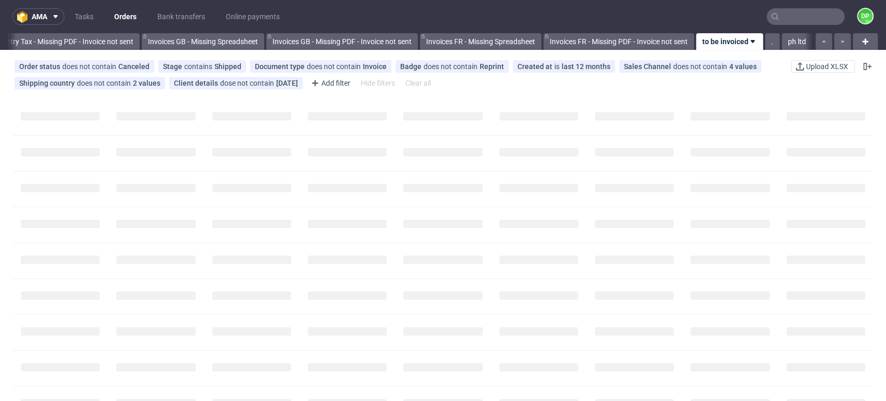
scroll to position [0, 1242]
